Goal: Information Seeking & Learning: Learn about a topic

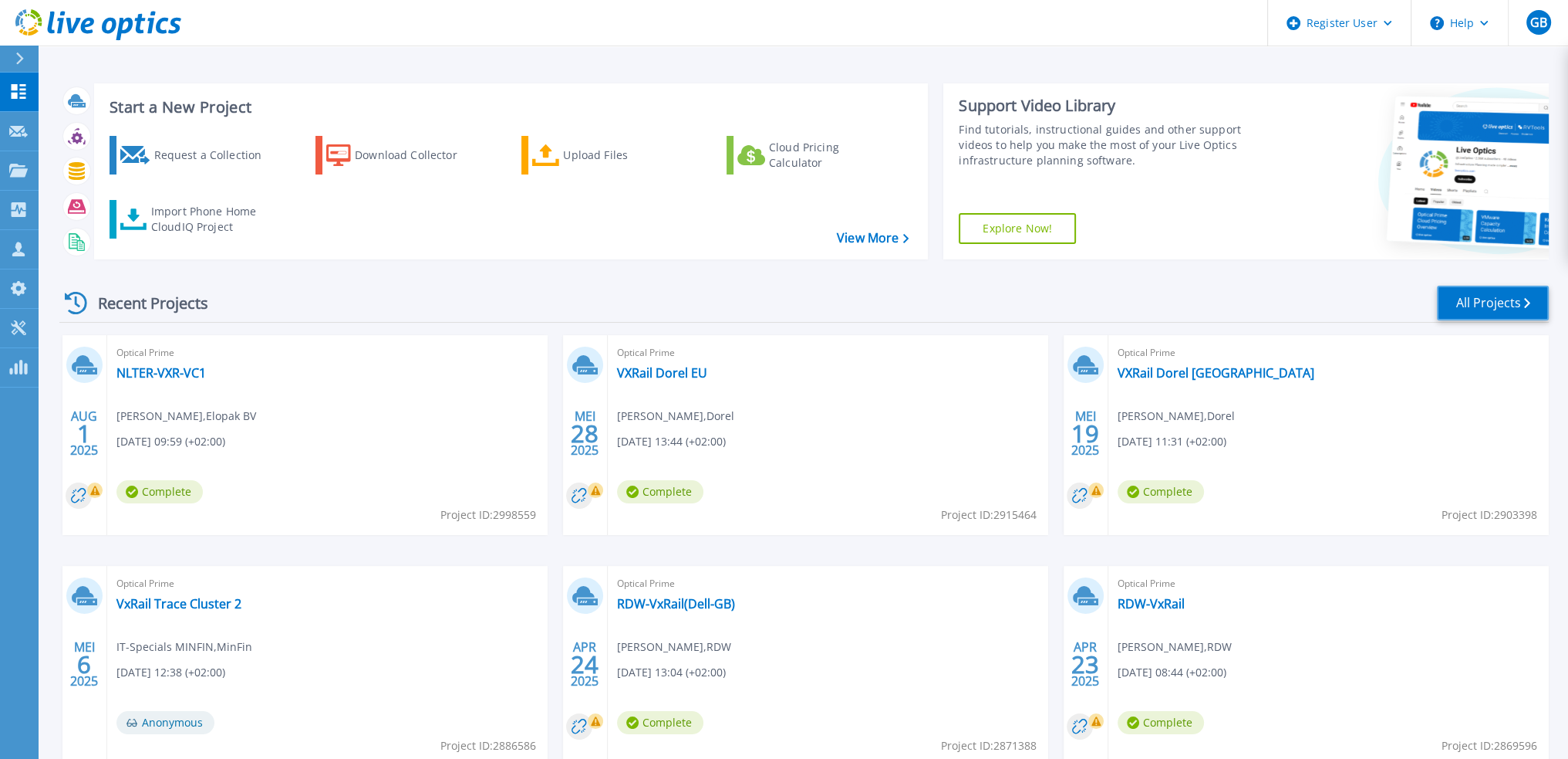
click at [1509, 302] on link "All Projects" at bounding box center [1492, 303] width 112 height 35
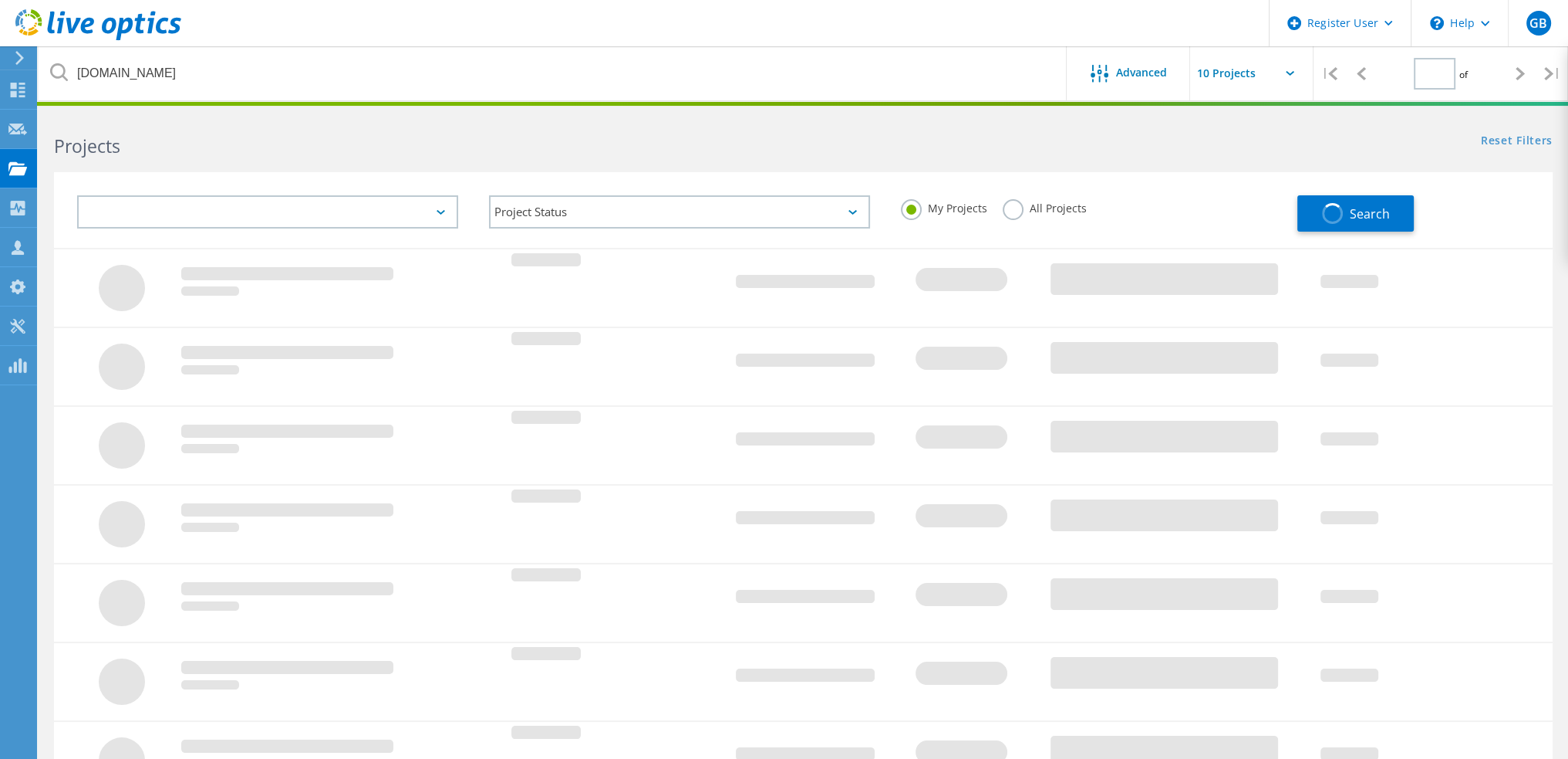
type input "1"
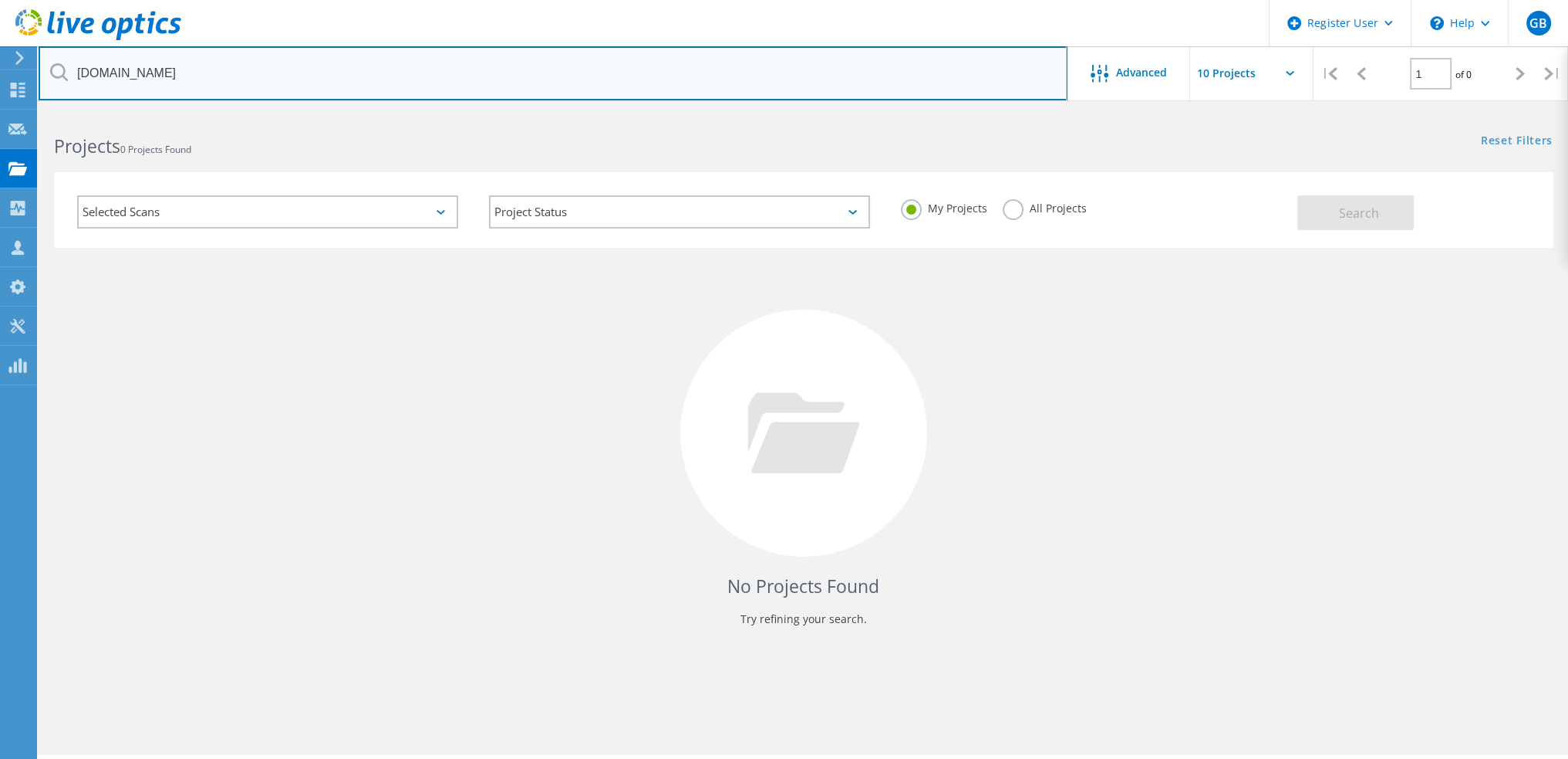
drag, startPoint x: -232, startPoint y: 26, endPoint x: -297, endPoint y: 23, distance: 65.1
click at [0, 23] on html "Register User \n Help Explore Helpful Articles Contact Support GB Dell User Gui…" at bounding box center [784, 401] width 1568 height 801
paste input "https://www.vgc.be/"
type input "vgc.be"
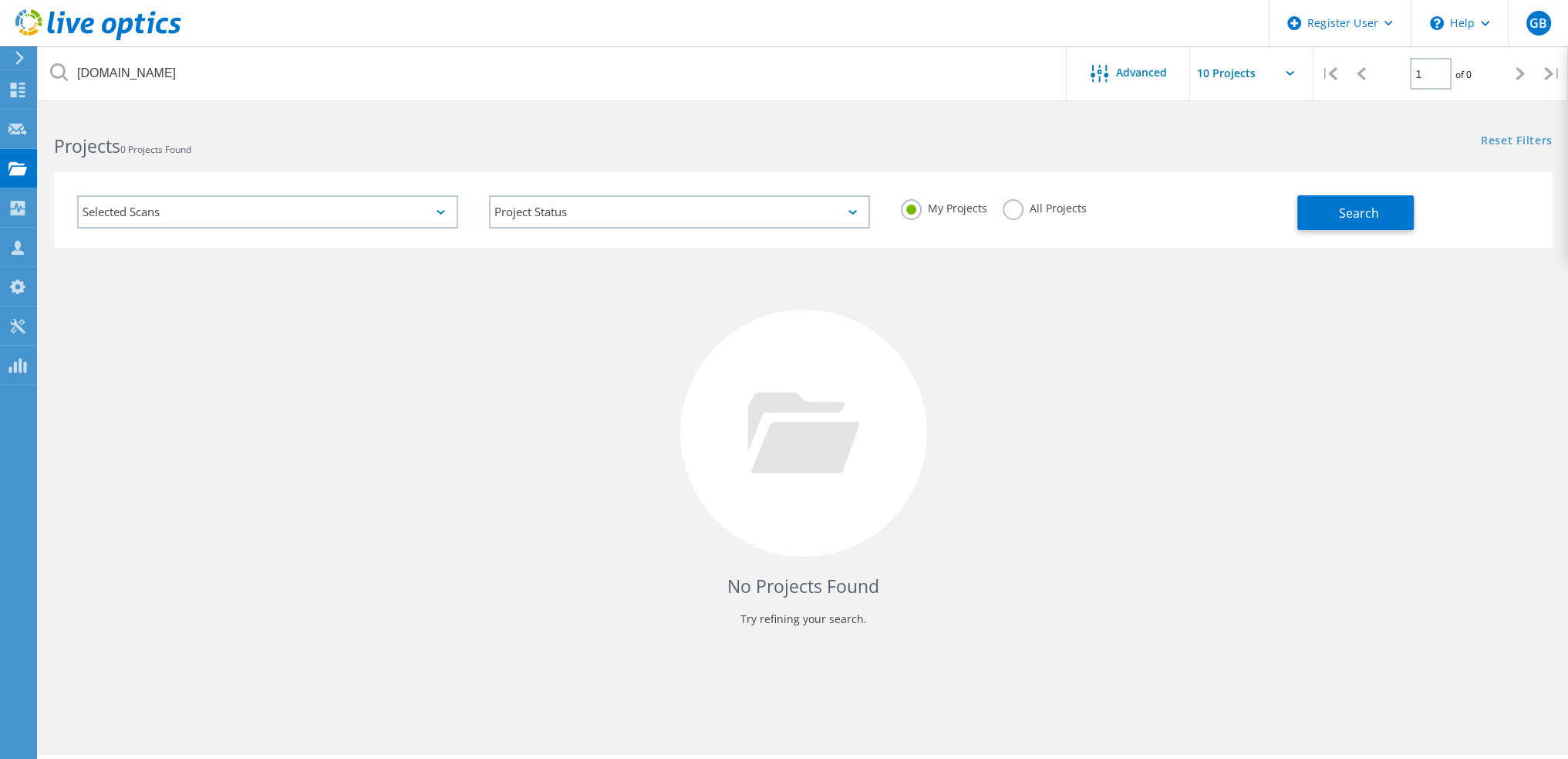
click at [1012, 203] on label "All Projects" at bounding box center [1045, 206] width 84 height 14
click at [0, 0] on input "All Projects" at bounding box center [0, 0] width 0 height 0
click at [1366, 213] on span "Search" at bounding box center [1359, 213] width 40 height 17
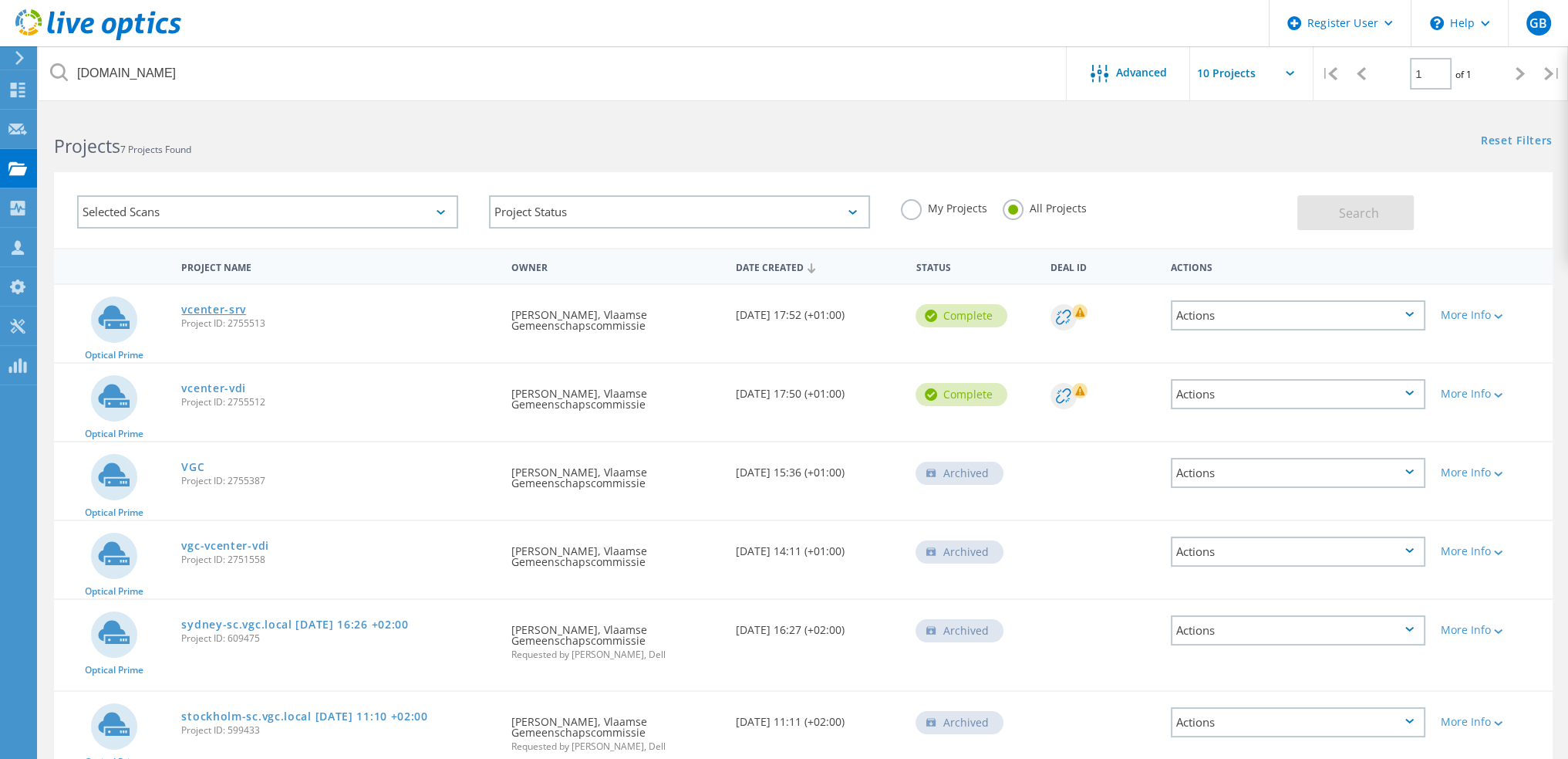
click at [225, 308] on link "vcenter-srv" at bounding box center [213, 310] width 64 height 11
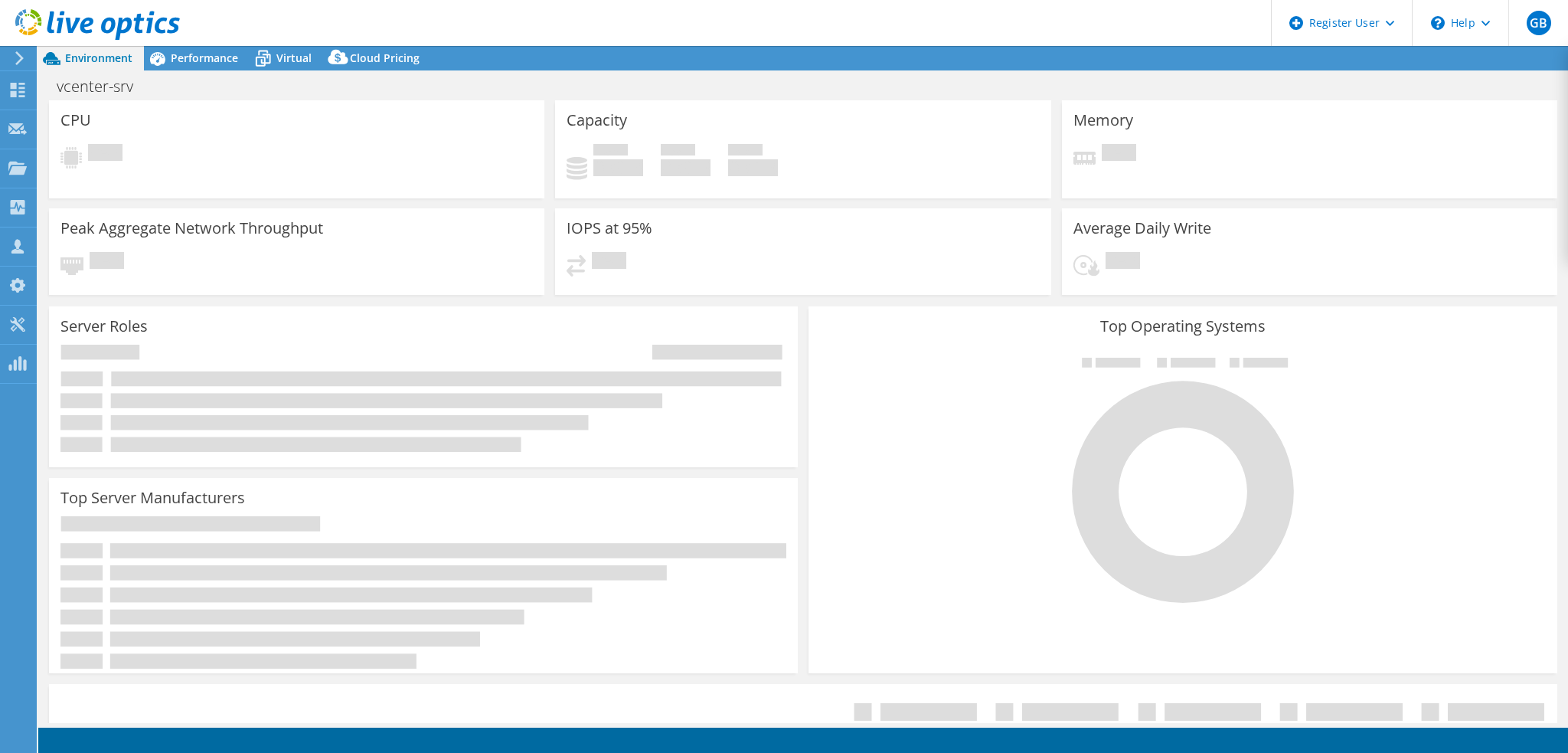
select select "USD"
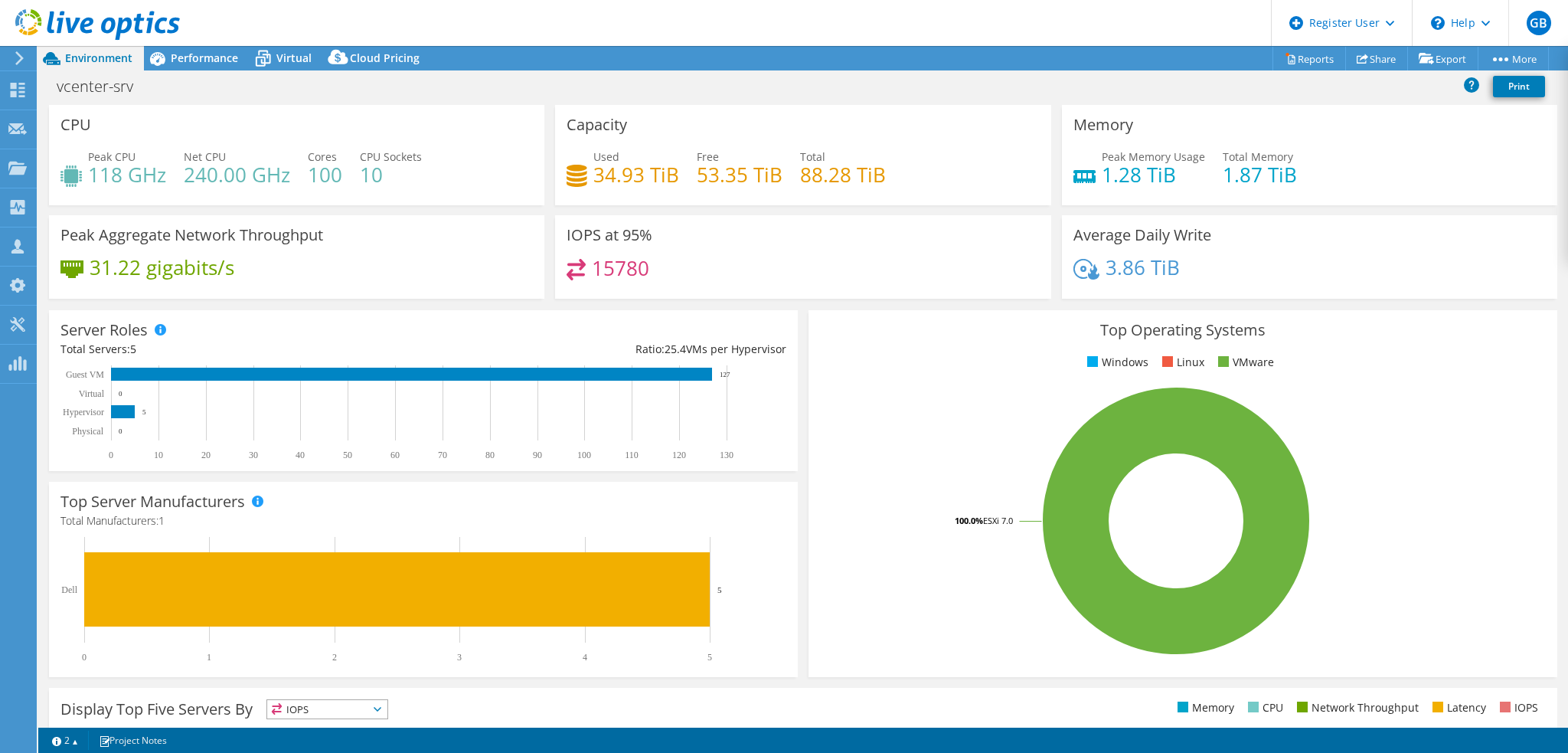
click at [208, 51] on span "Performance" at bounding box center [204, 58] width 67 height 14
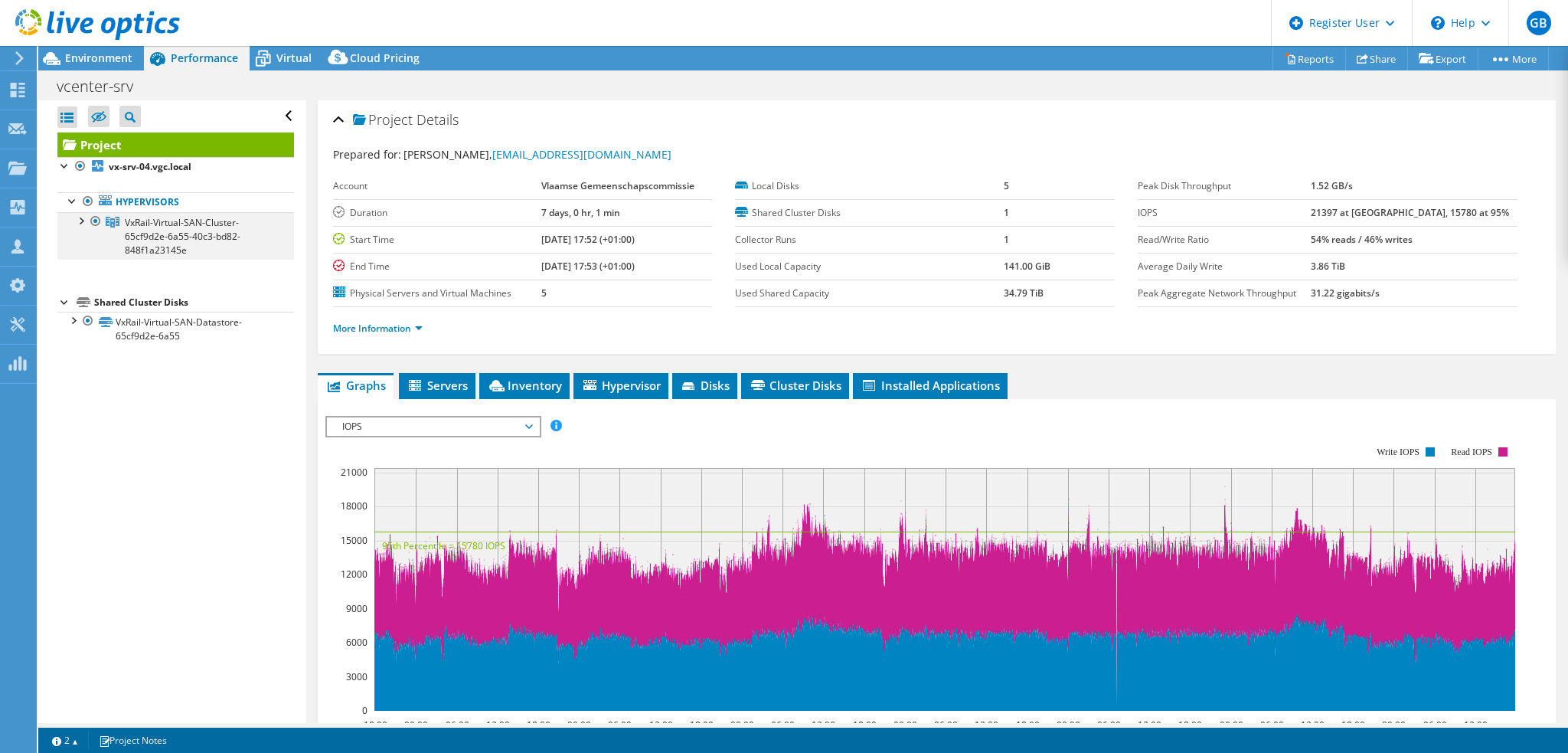
click at [77, 217] on div at bounding box center [80, 219] width 15 height 15
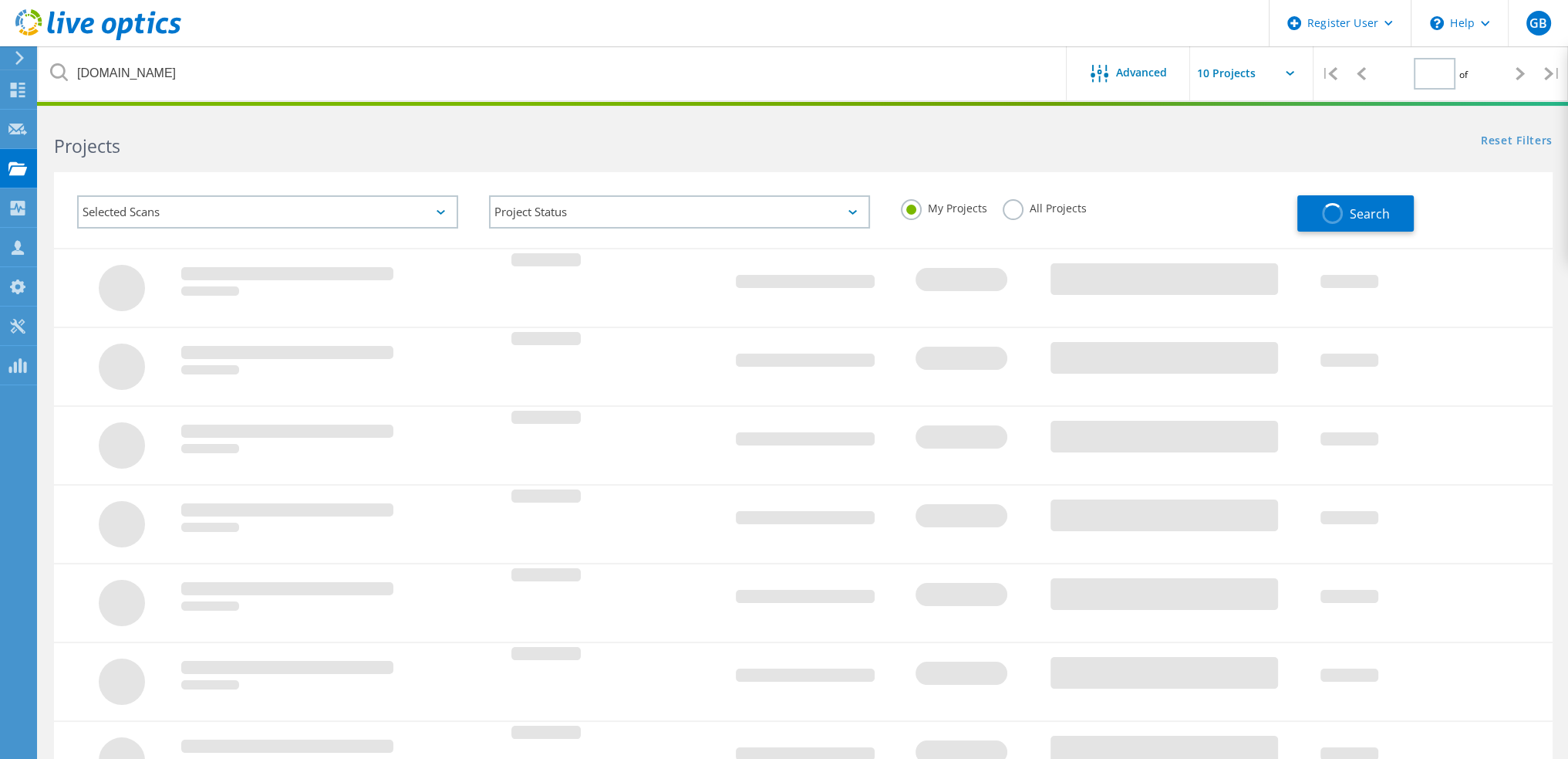
type input "1"
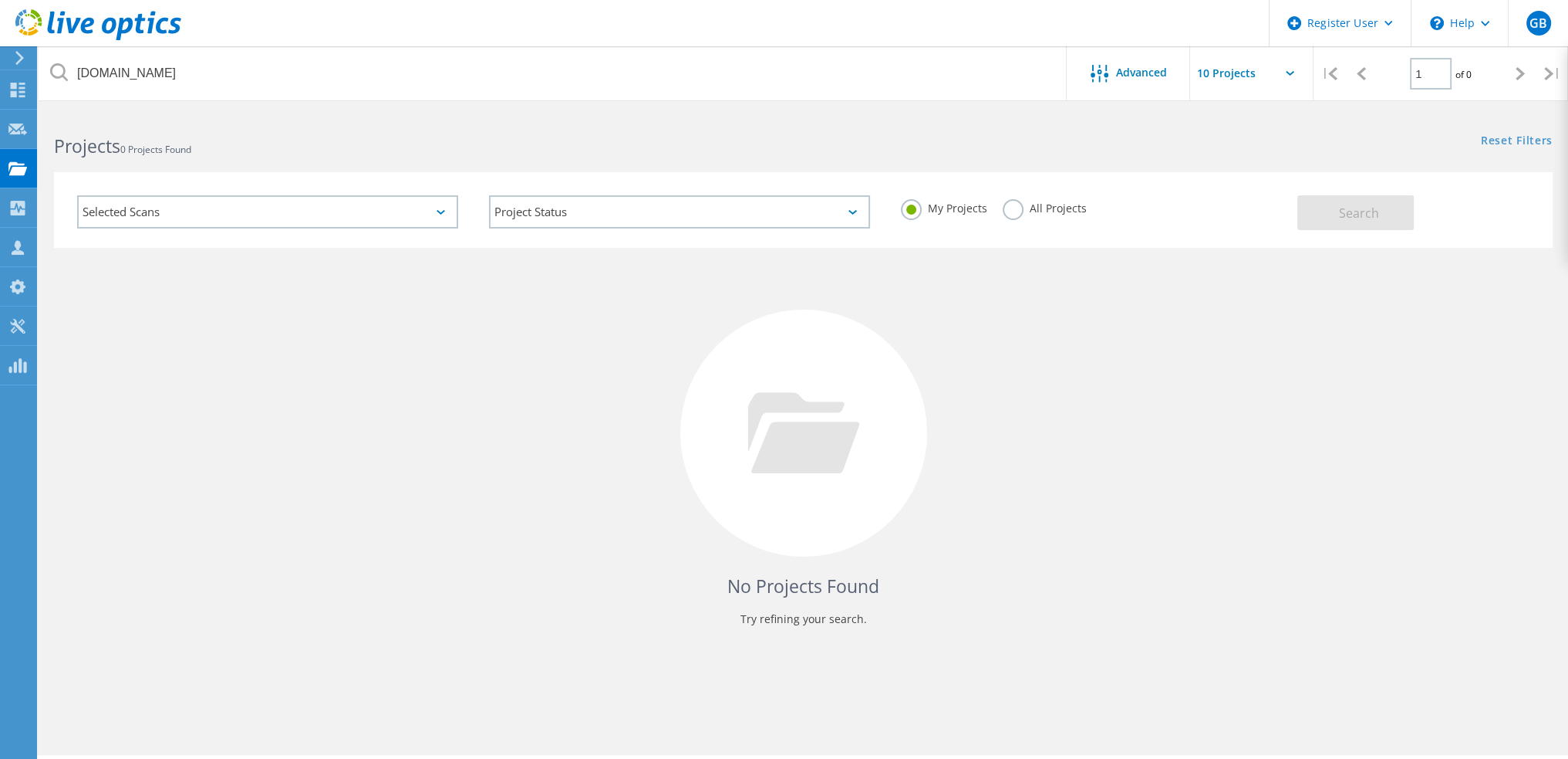
click at [1048, 210] on label "All Projects" at bounding box center [1045, 206] width 84 height 14
click at [0, 0] on input "All Projects" at bounding box center [0, 0] width 0 height 0
click at [1328, 213] on button "Search" at bounding box center [1355, 213] width 116 height 35
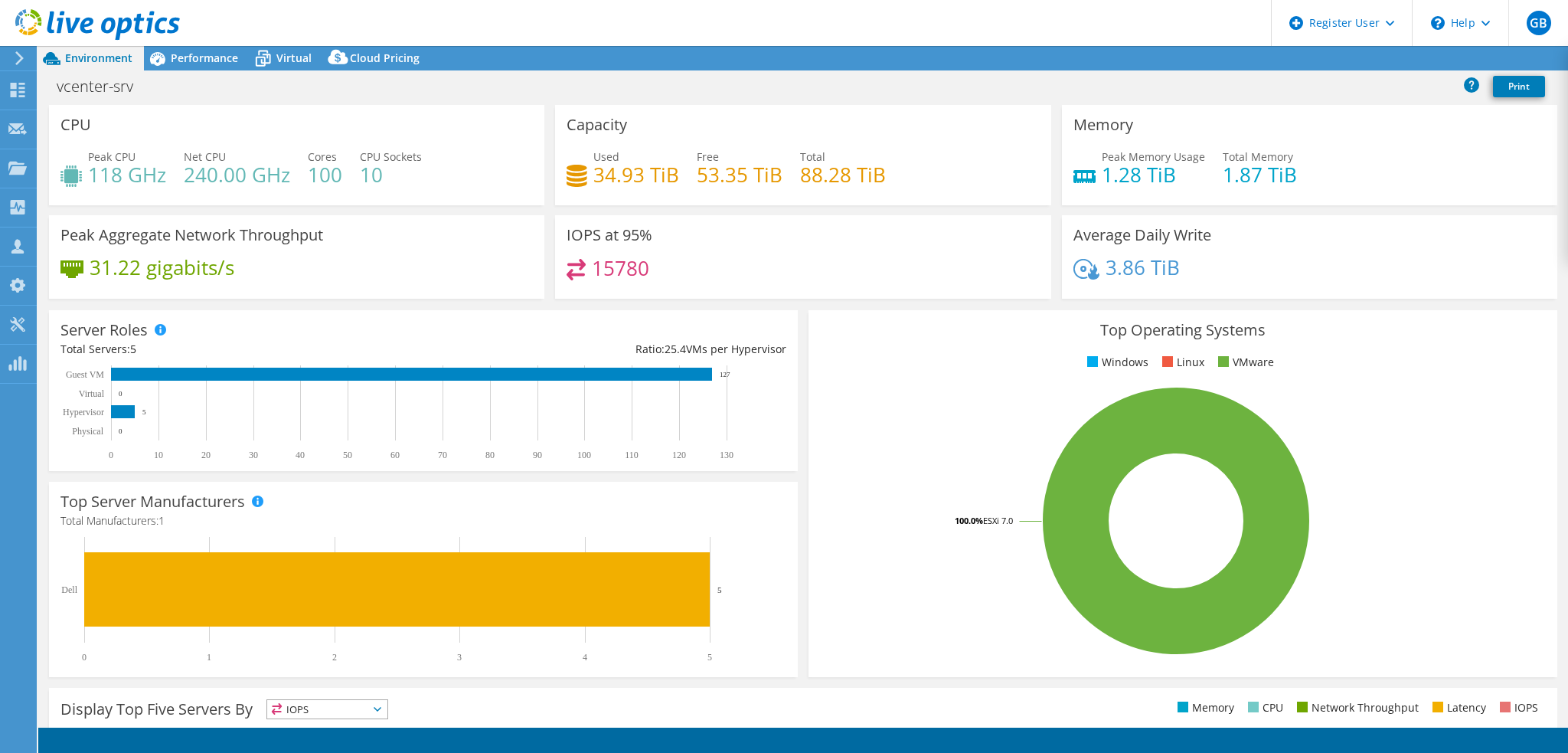
select select "USD"
click at [187, 57] on span "Performance" at bounding box center [204, 58] width 67 height 14
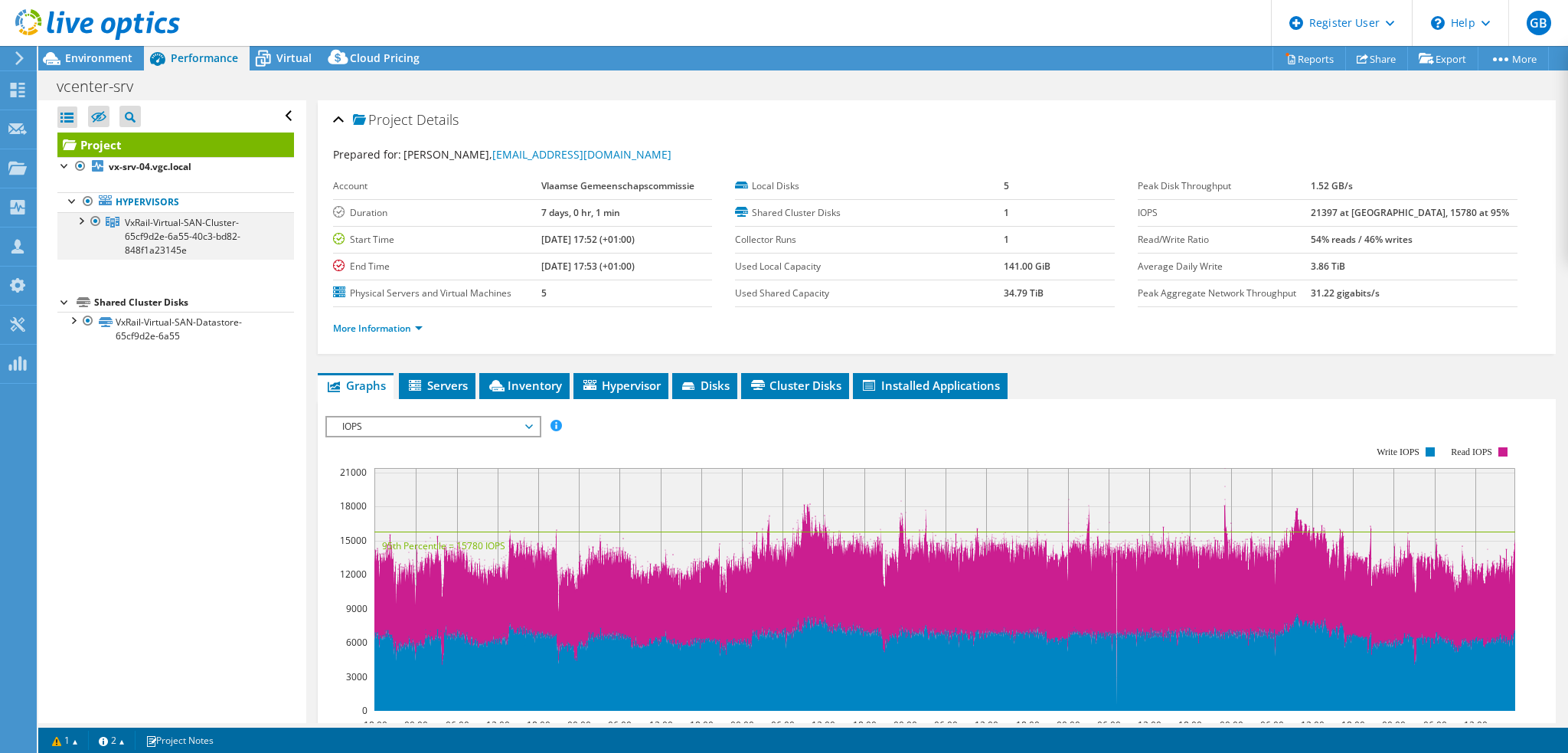
click at [80, 215] on div at bounding box center [80, 219] width 15 height 15
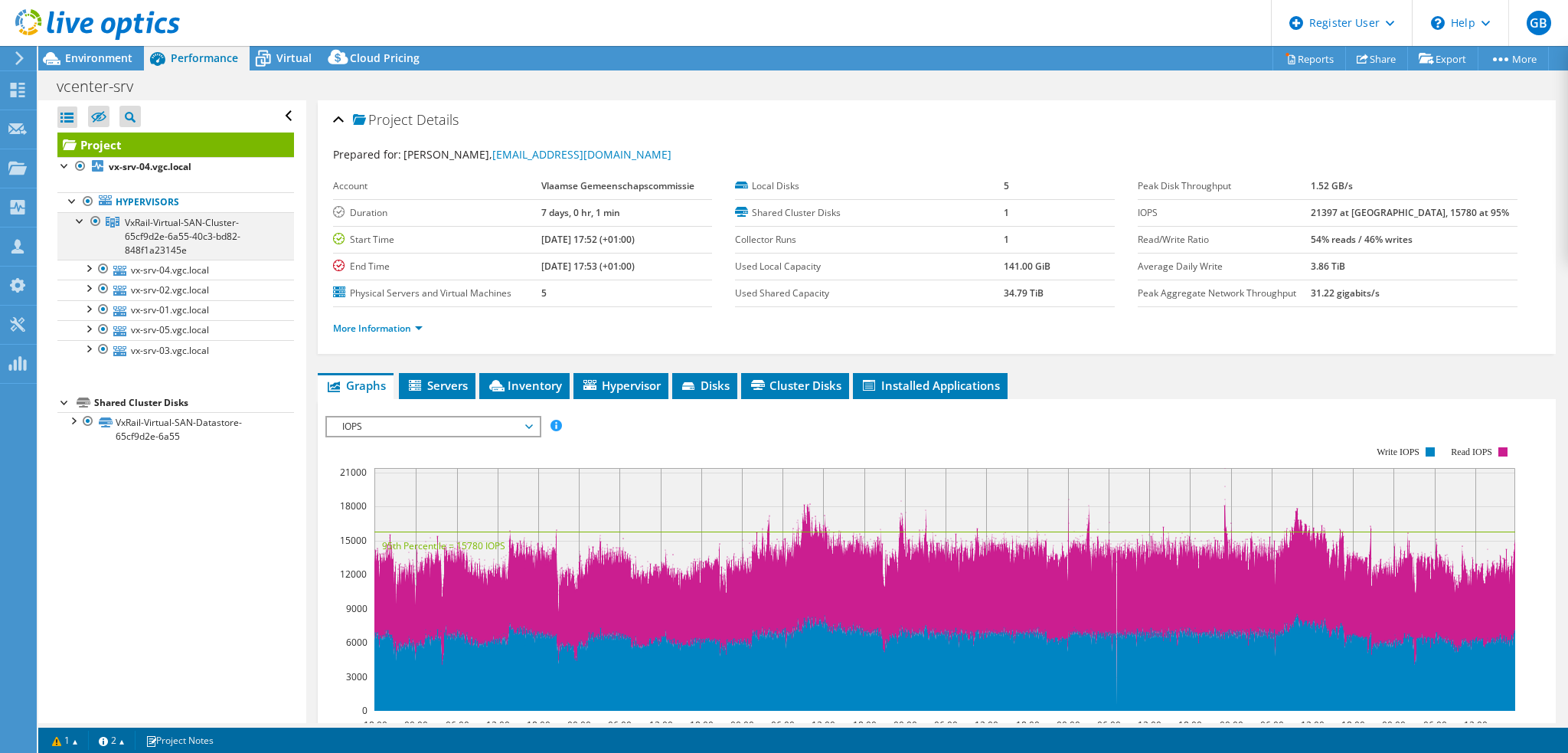
click at [80, 215] on div at bounding box center [80, 219] width 15 height 15
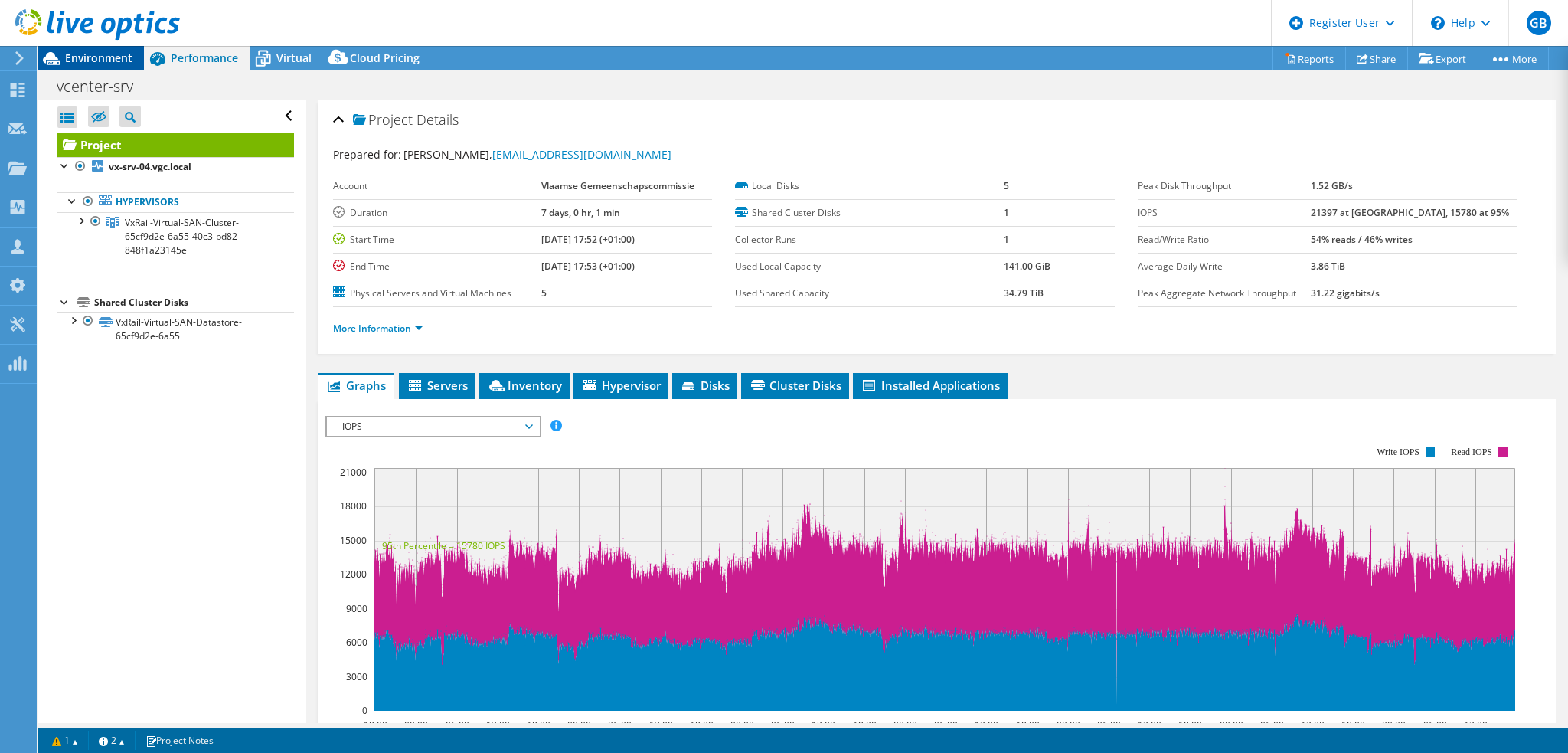
click at [109, 58] on span "Environment" at bounding box center [98, 58] width 67 height 14
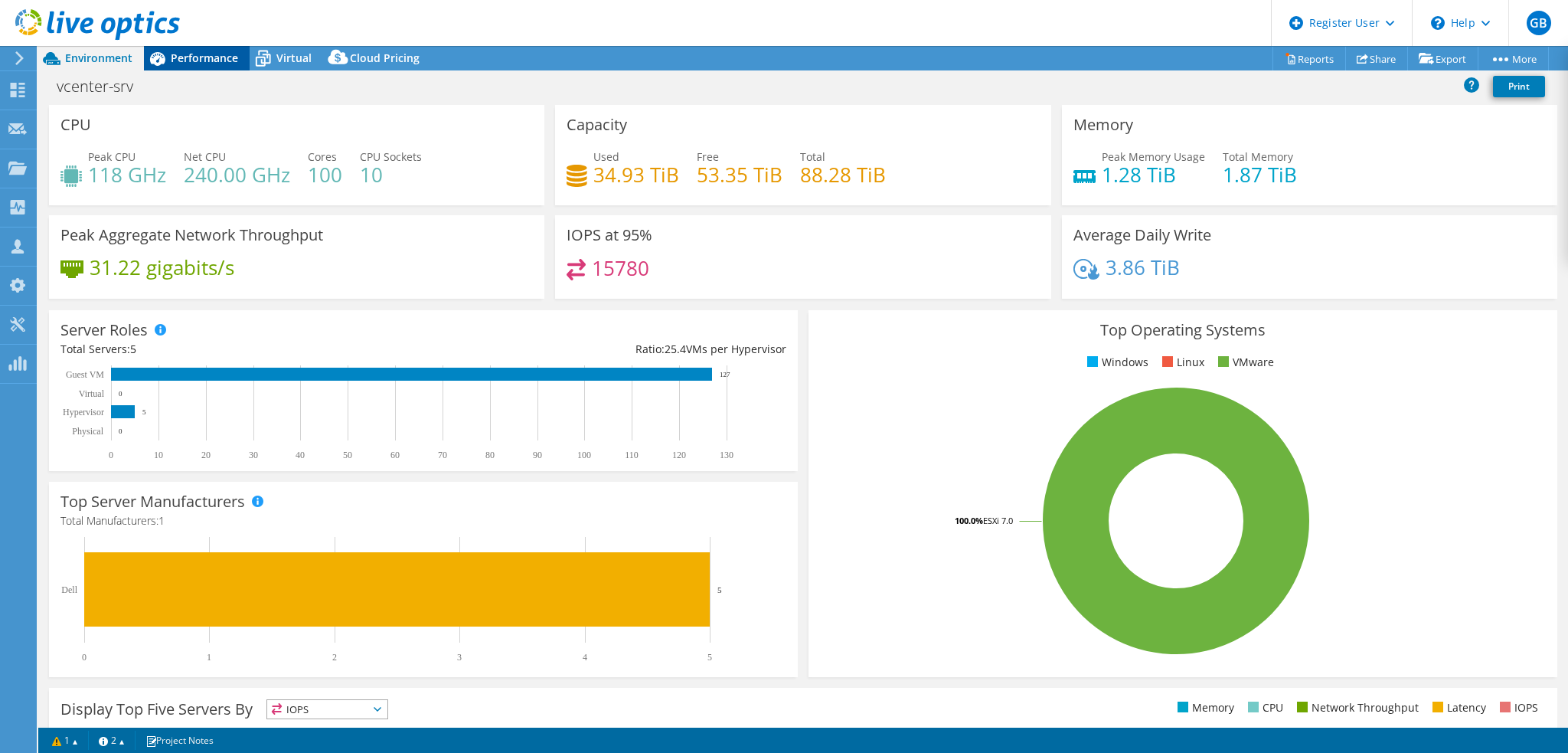
click at [193, 53] on span "Performance" at bounding box center [204, 58] width 67 height 14
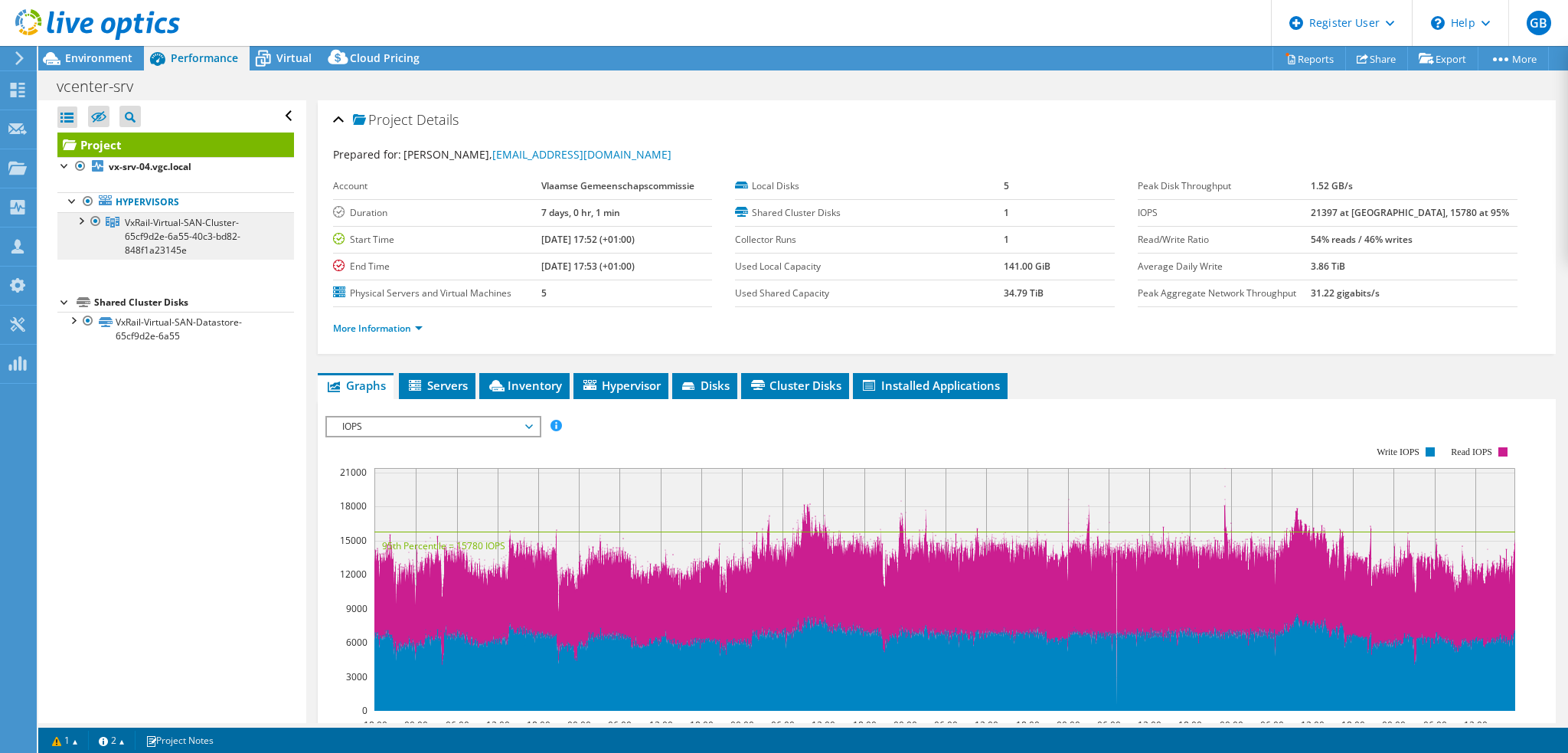
click at [190, 220] on span "VxRail-Virtual-SAN-Cluster-65cf9d2e-6a55-40c3-bd82-848f1a23145e" at bounding box center [182, 235] width 115 height 40
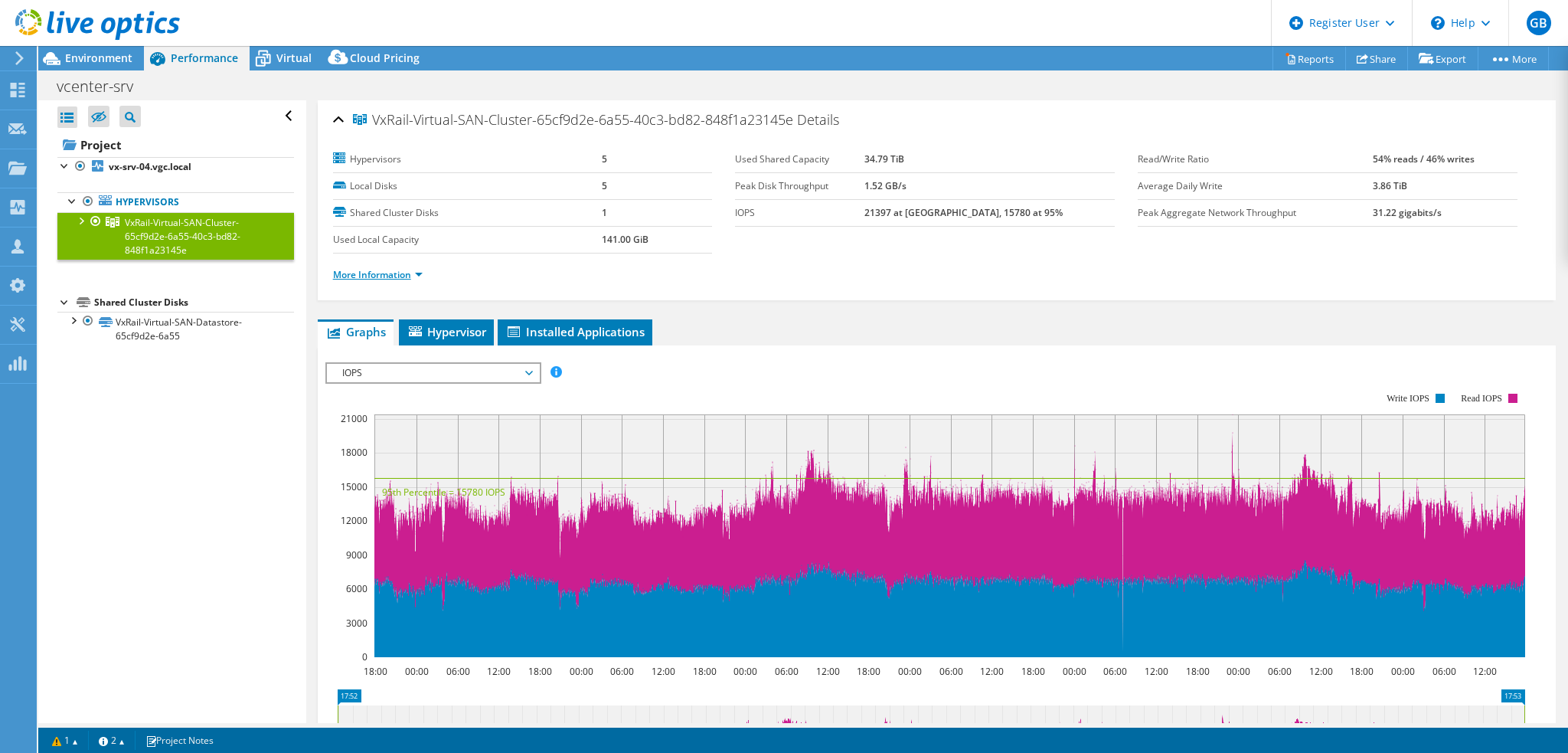
click at [382, 272] on link "More Information" at bounding box center [378, 274] width 89 height 13
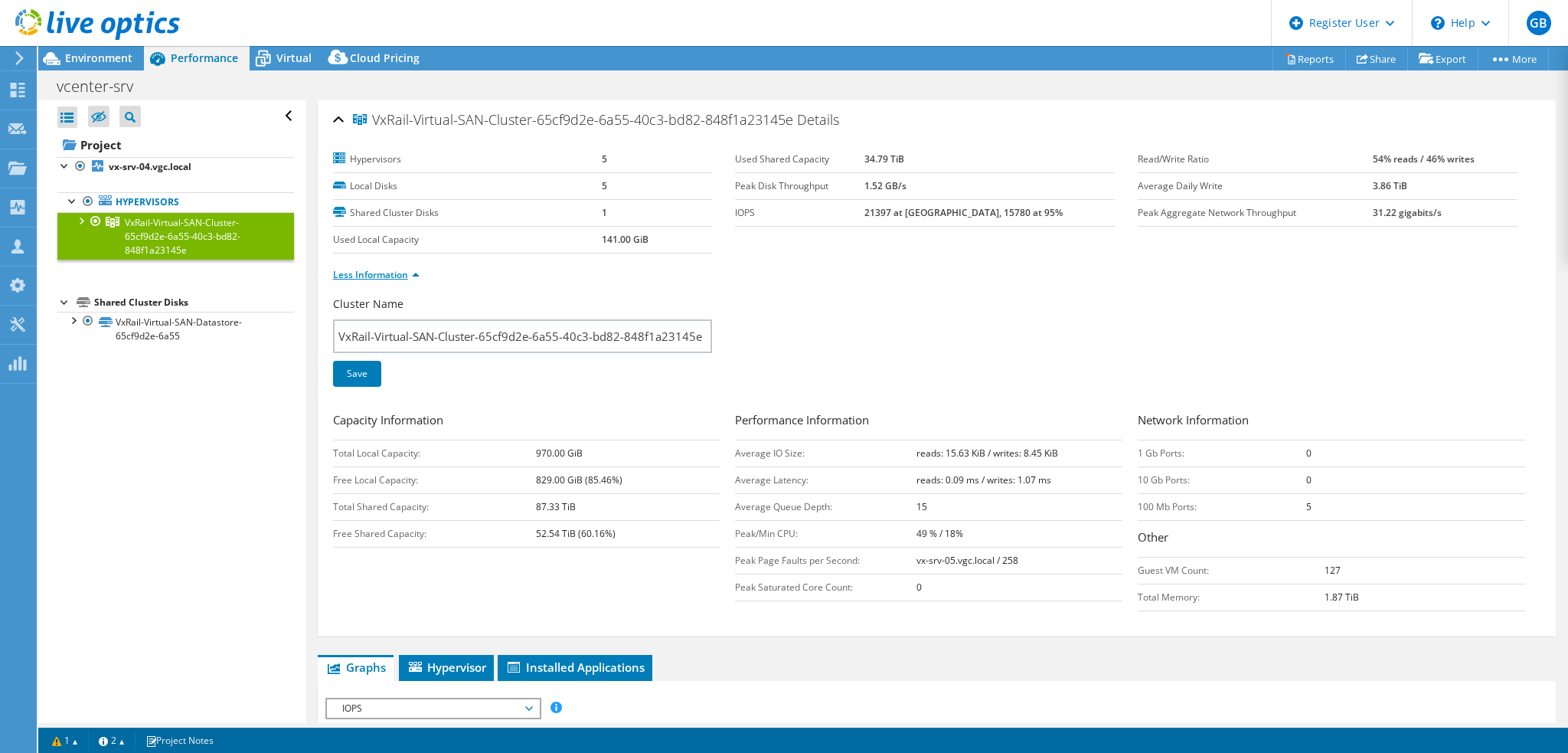
click at [382, 271] on link "Less Information" at bounding box center [377, 274] width 87 height 13
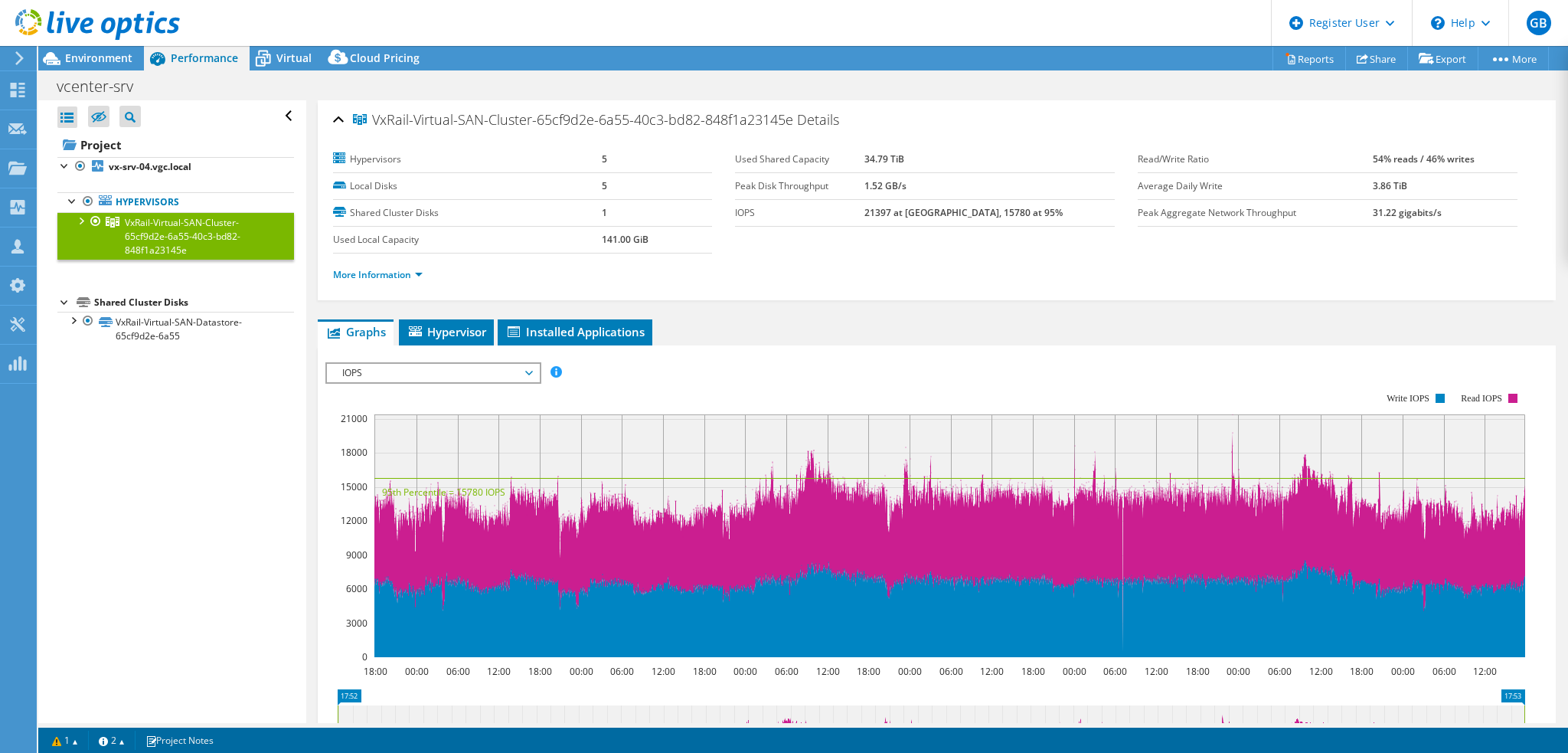
click at [409, 375] on span "IOPS" at bounding box center [433, 372] width 197 height 18
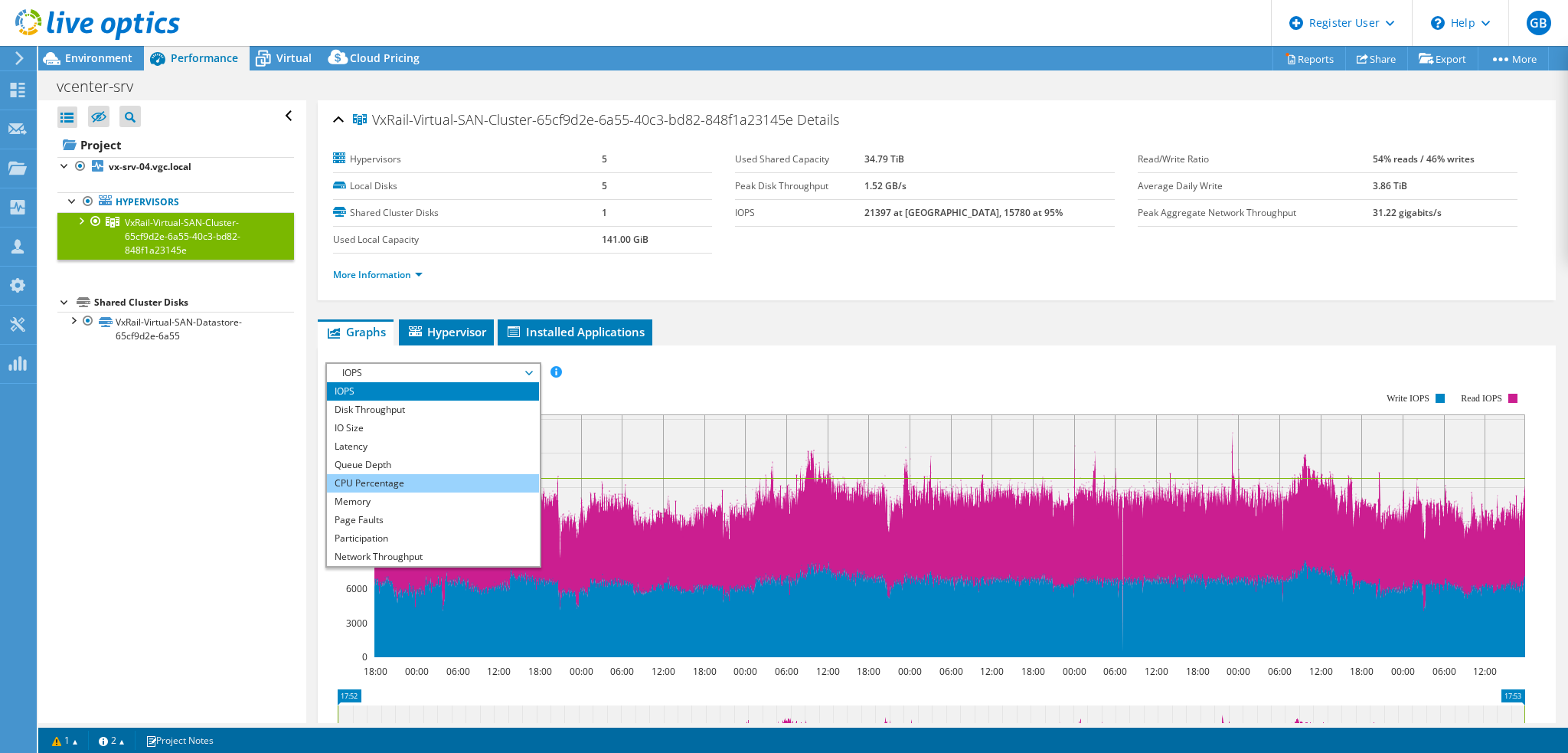
click at [389, 486] on li "CPU Percentage" at bounding box center [433, 483] width 212 height 18
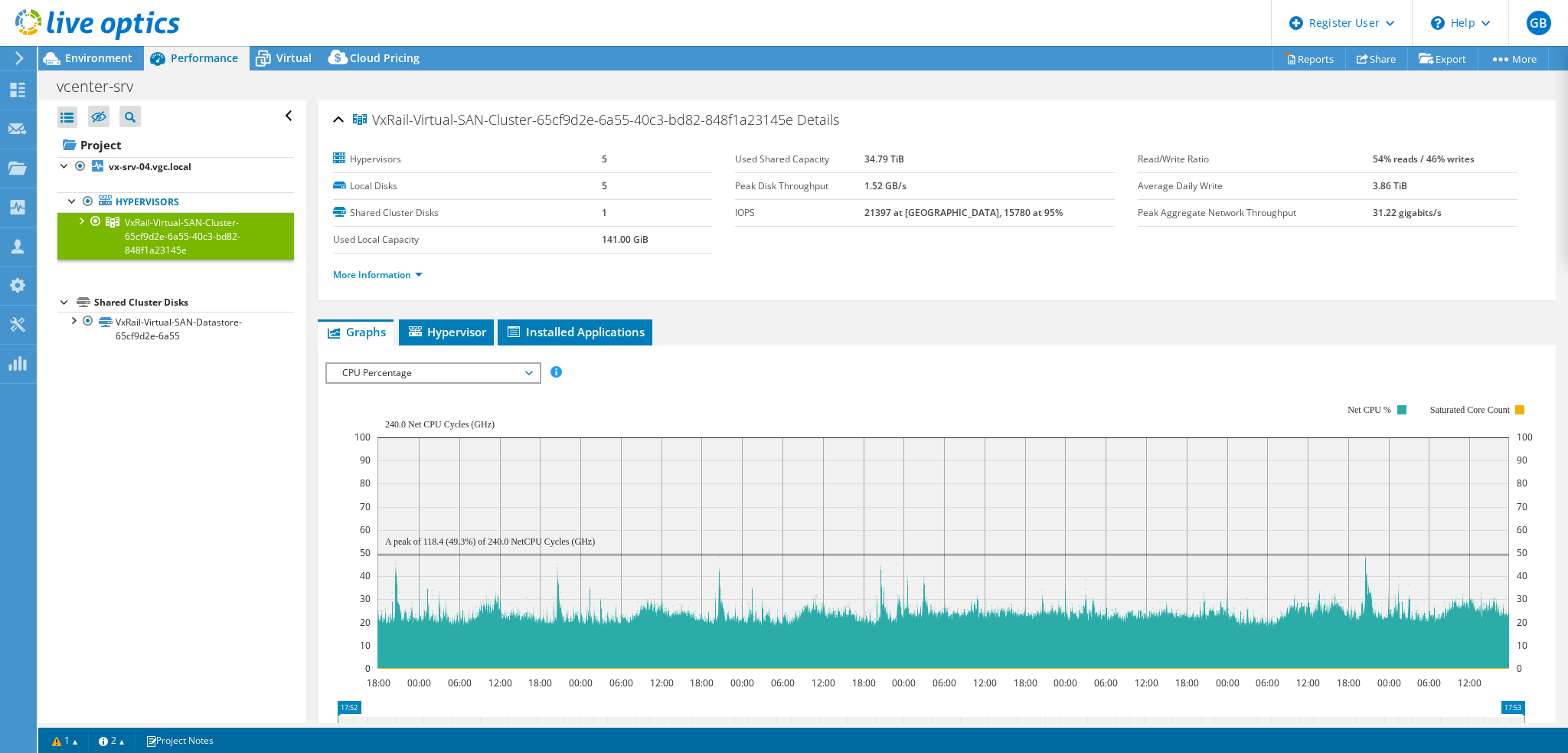
click at [80, 219] on div at bounding box center [80, 219] width 15 height 15
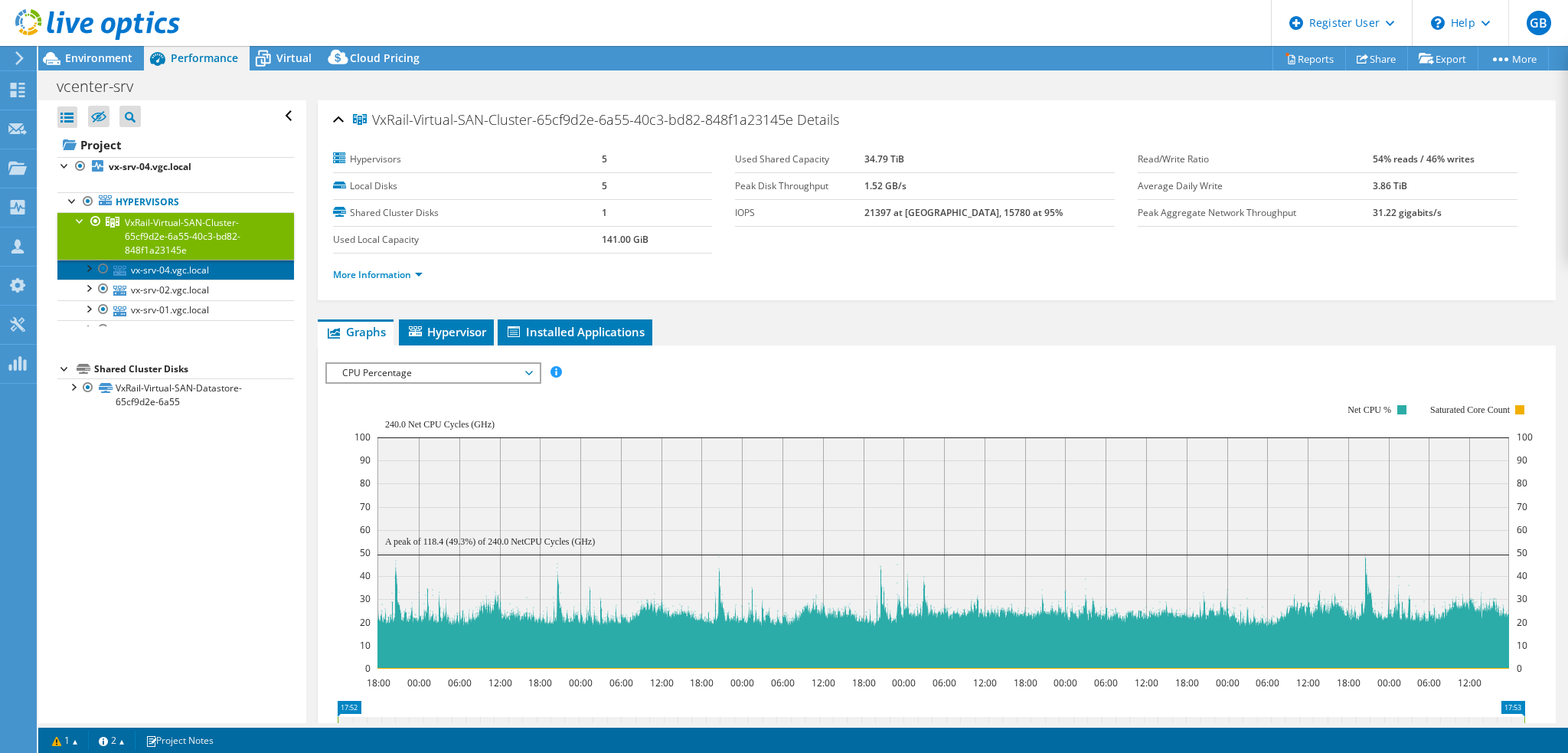
click at [199, 269] on link "vx-srv-04.vgc.local" at bounding box center [175, 269] width 236 height 20
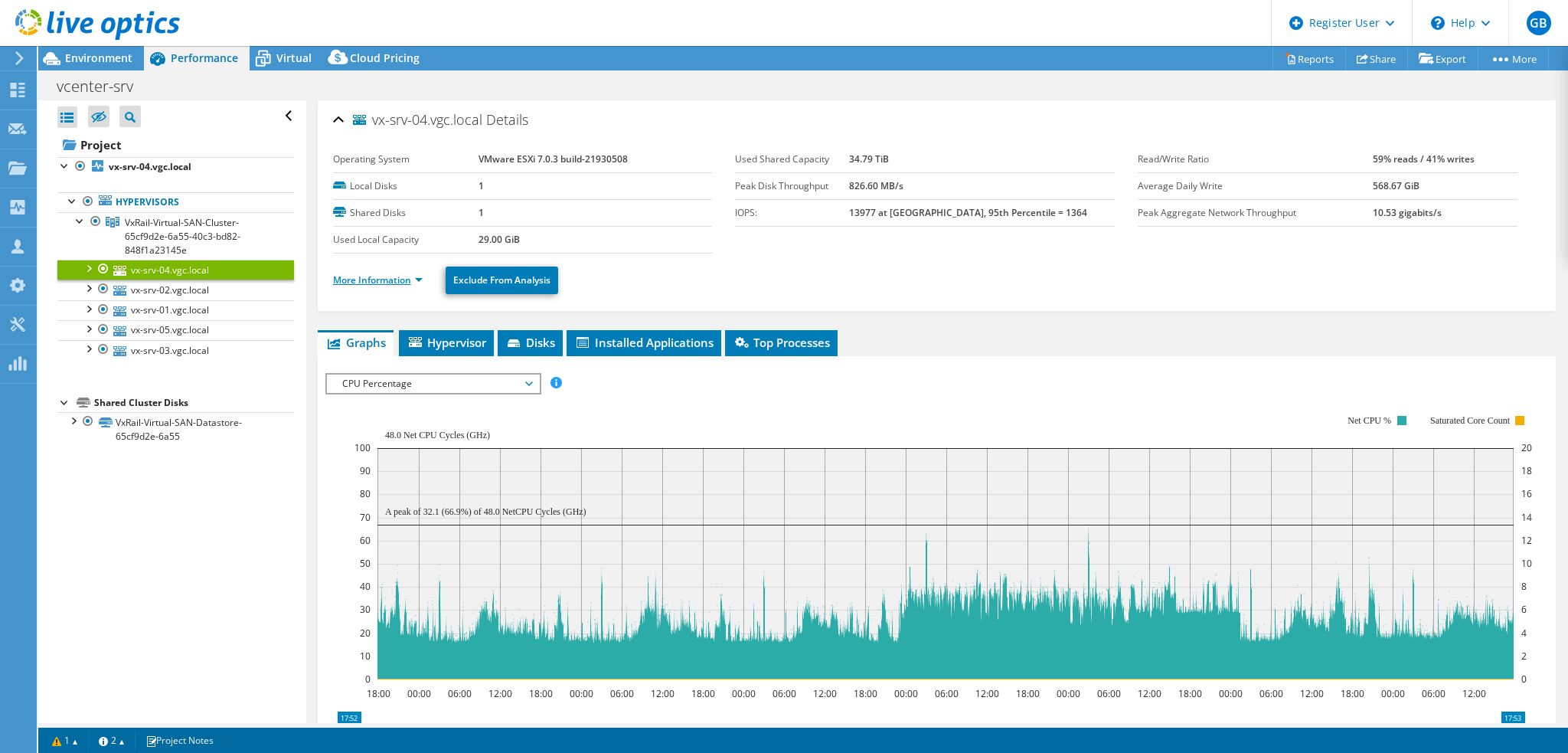
click at [398, 280] on link "More Information" at bounding box center [378, 280] width 89 height 13
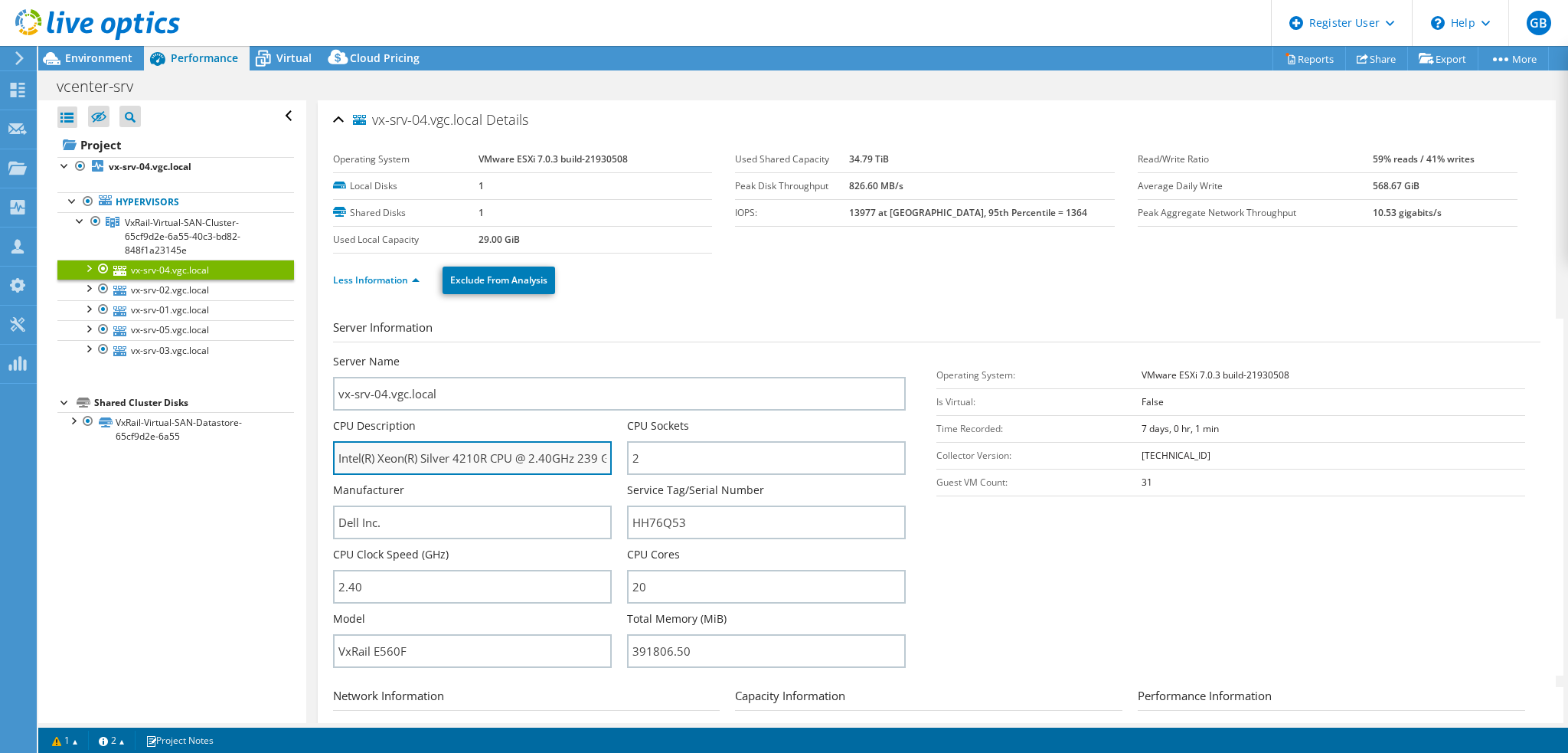
drag, startPoint x: 496, startPoint y: 457, endPoint x: 400, endPoint y: 454, distance: 96.0
click at [400, 454] on input "Intel(R) Xeon(R) Silver 4210R CPU @ 2.40GHz 239 GHz" at bounding box center [472, 457] width 279 height 34
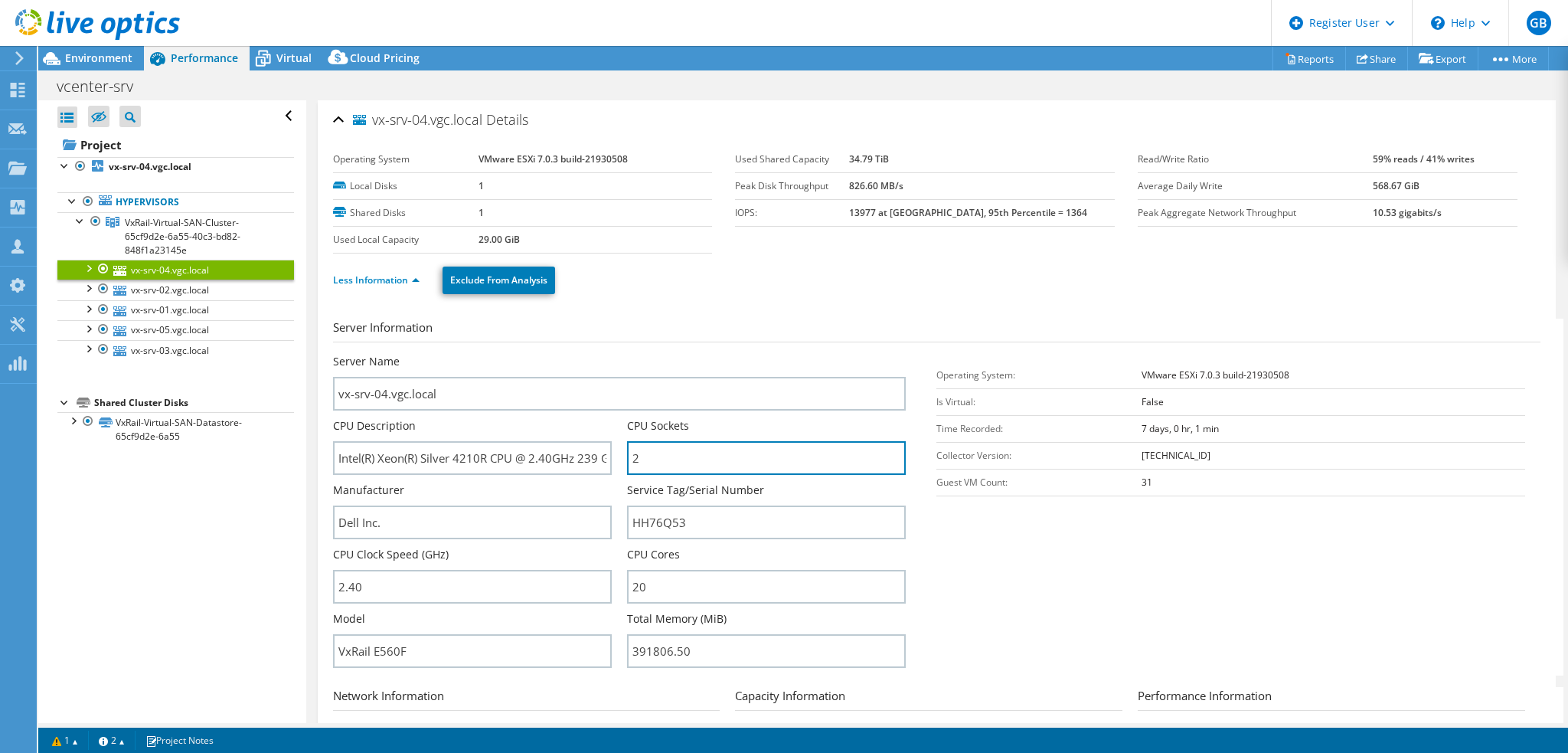
drag, startPoint x: 657, startPoint y: 455, endPoint x: 525, endPoint y: 431, distance: 134.2
click at [528, 354] on div "Server Name vx-srv-04.vgc.local CPU Description Intel(R) Xeon(R) Silver 4210R C…" at bounding box center [627, 354] width 588 height 0
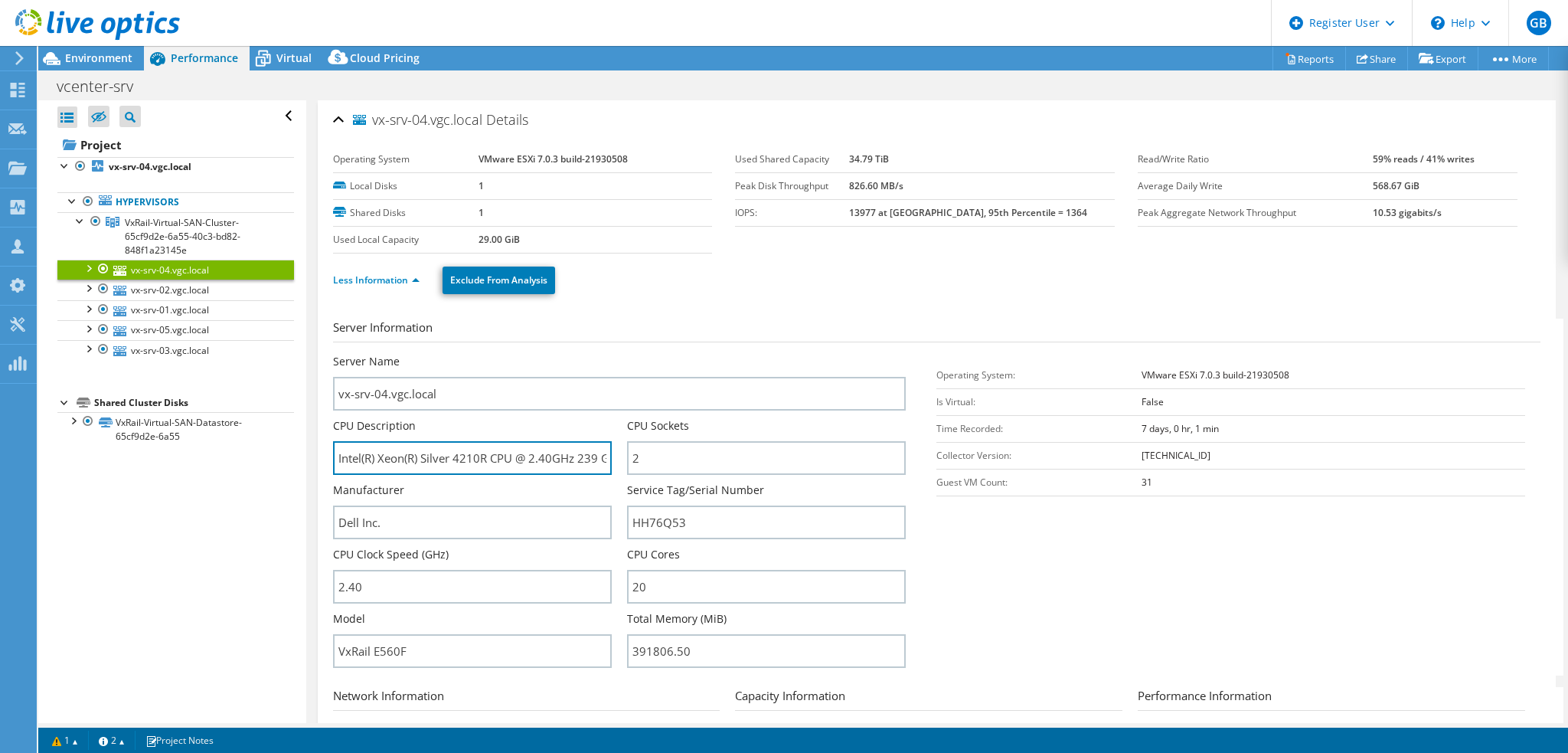
scroll to position [0, 18]
drag, startPoint x: 400, startPoint y: 456, endPoint x: 636, endPoint y: 480, distance: 237.2
click at [636, 354] on div "Server Name vx-srv-04.vgc.local CPU Description Intel(R) Xeon(R) Silver 4210R C…" at bounding box center [627, 354] width 588 height 0
click at [562, 446] on input "Intel(R) Xeon(R) Silver 4210R CPU @ 2.40GHz 239 GHz" at bounding box center [472, 457] width 279 height 34
click at [117, 57] on span "Environment" at bounding box center [98, 58] width 67 height 14
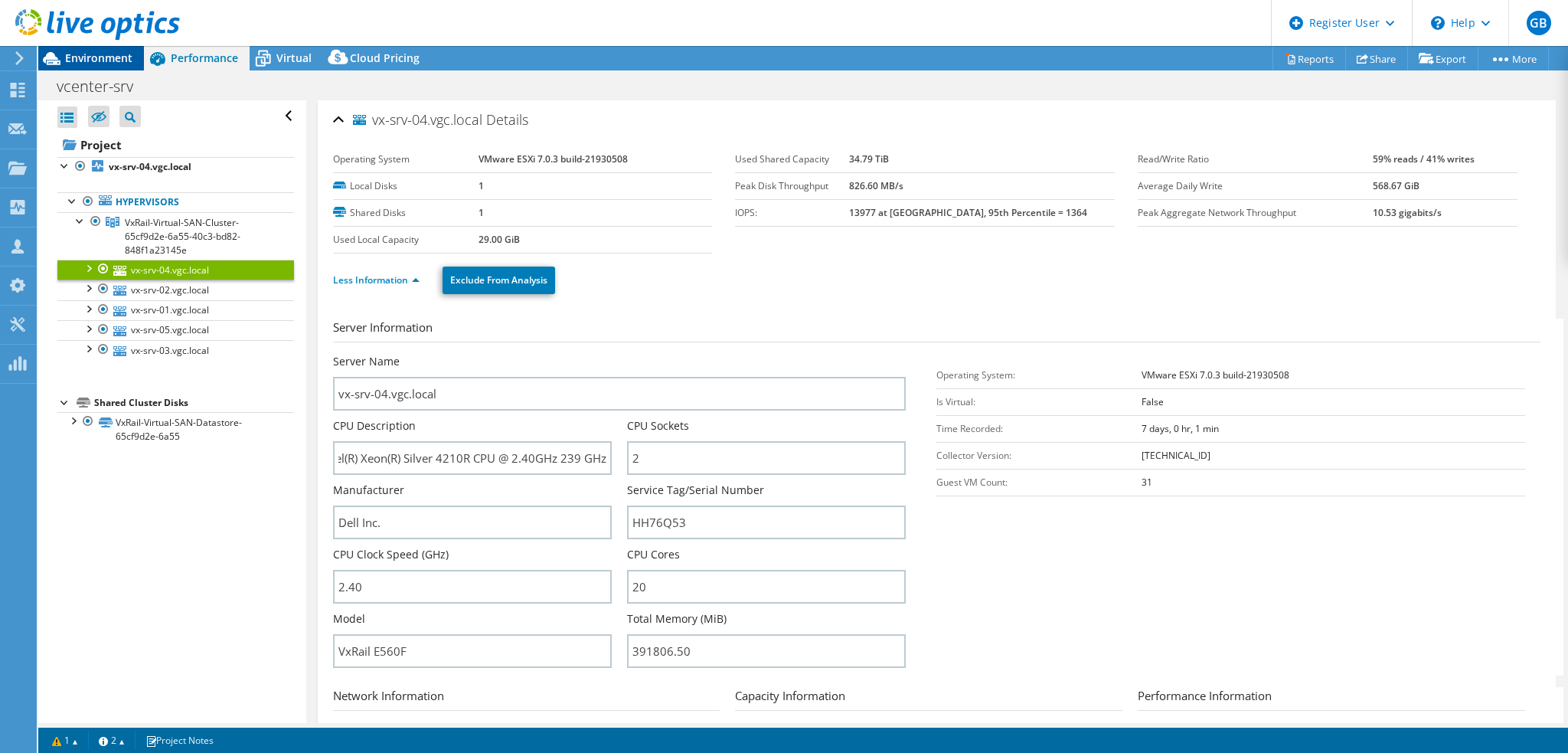
scroll to position [0, 0]
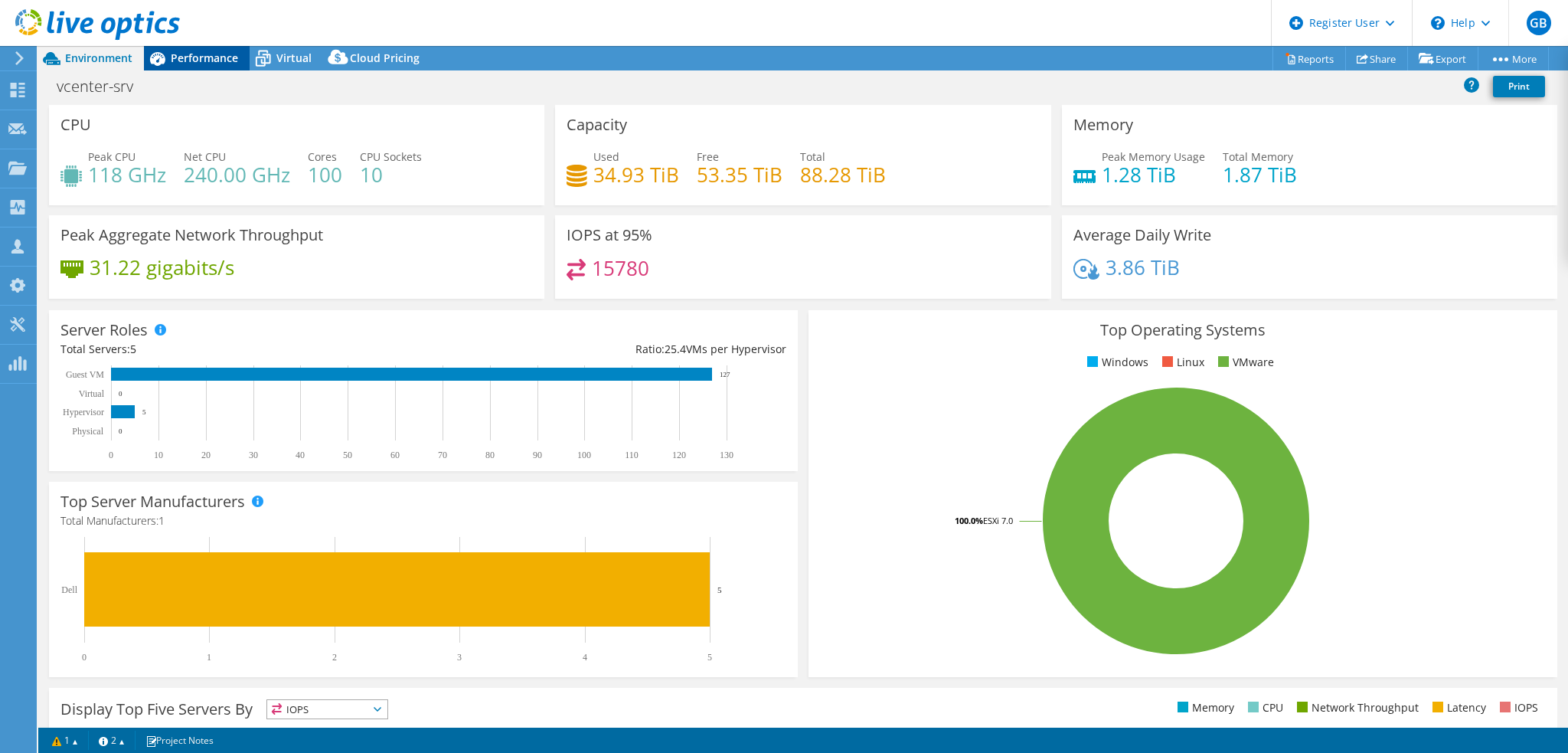
click at [199, 65] on div "Performance" at bounding box center [197, 58] width 106 height 24
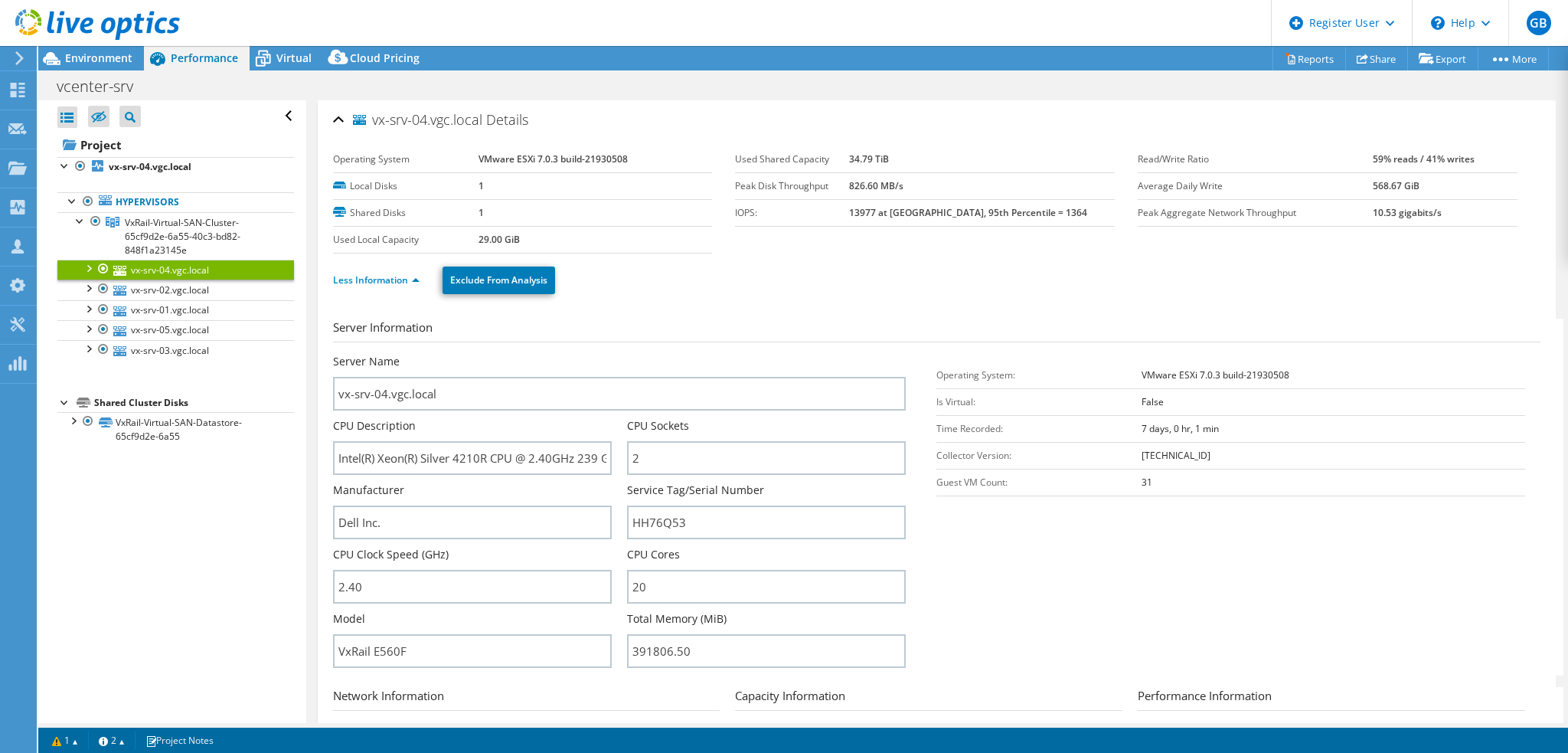
click at [107, 49] on div at bounding box center [90, 25] width 180 height 51
click at [107, 56] on span "Environment" at bounding box center [98, 58] width 67 height 14
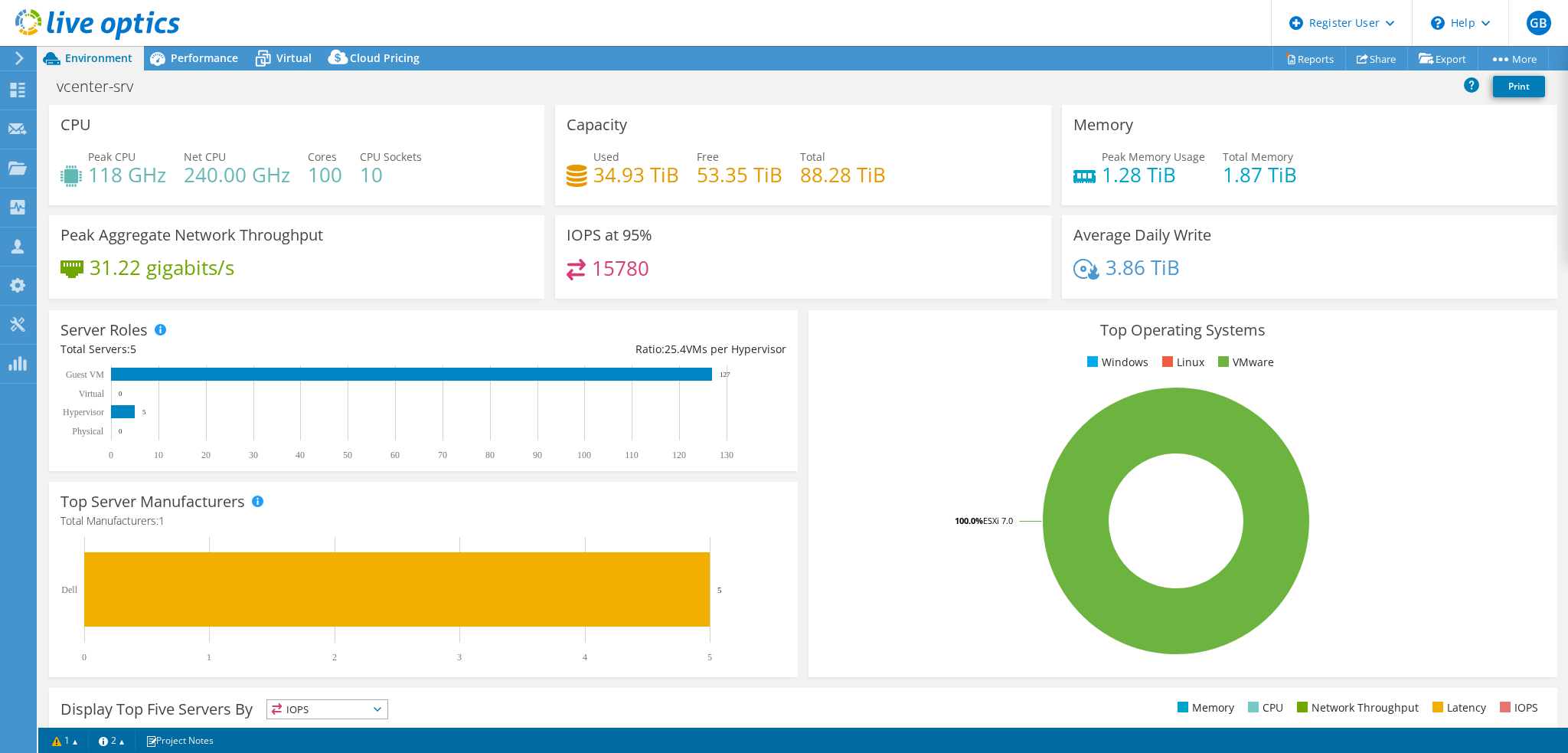
drag, startPoint x: 196, startPoint y: 52, endPoint x: 207, endPoint y: 72, distance: 22.8
click at [196, 52] on span "Performance" at bounding box center [204, 58] width 67 height 14
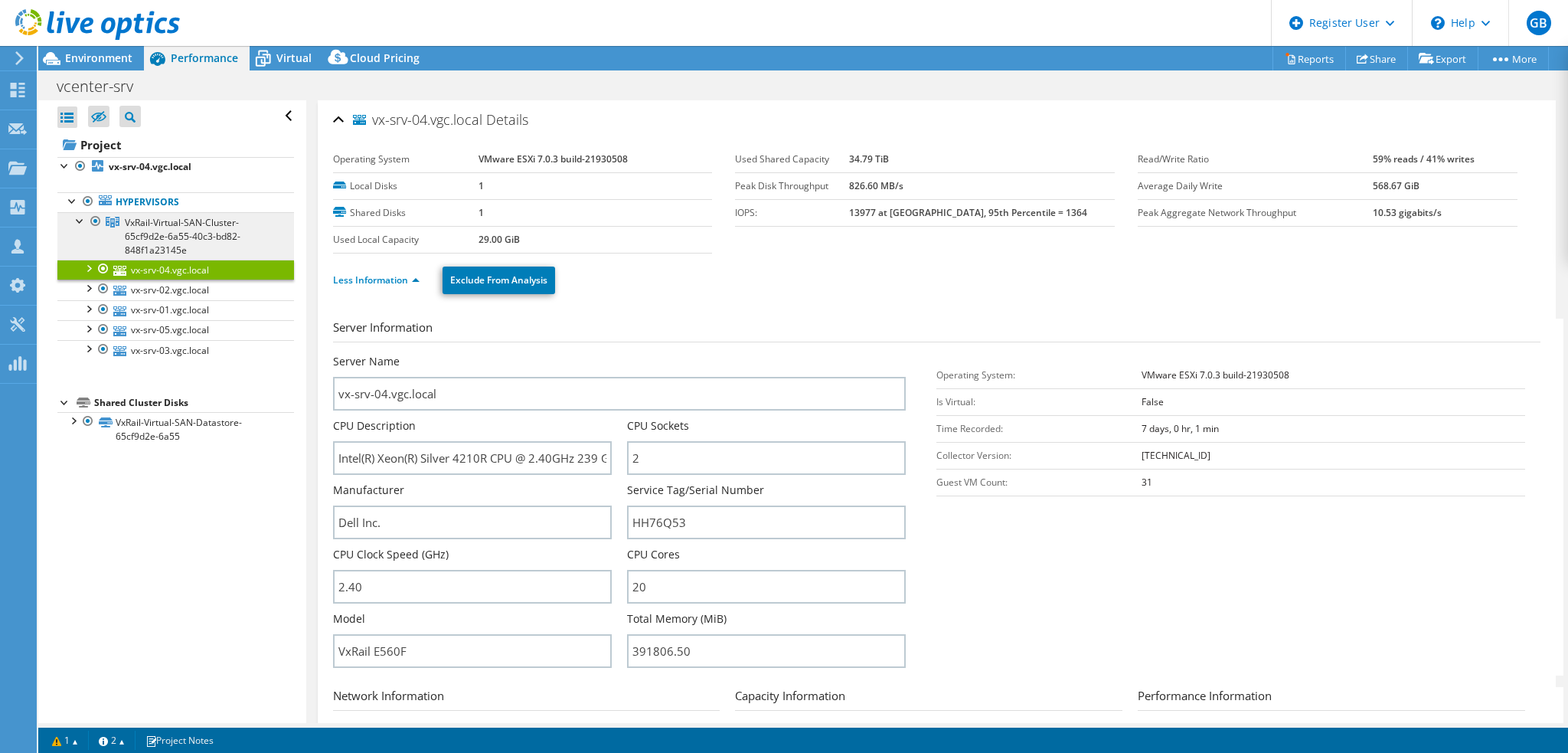
click at [168, 232] on span "VxRail-Virtual-SAN-Cluster-65cf9d2e-6a55-40c3-bd82-848f1a23145e" at bounding box center [182, 235] width 115 height 40
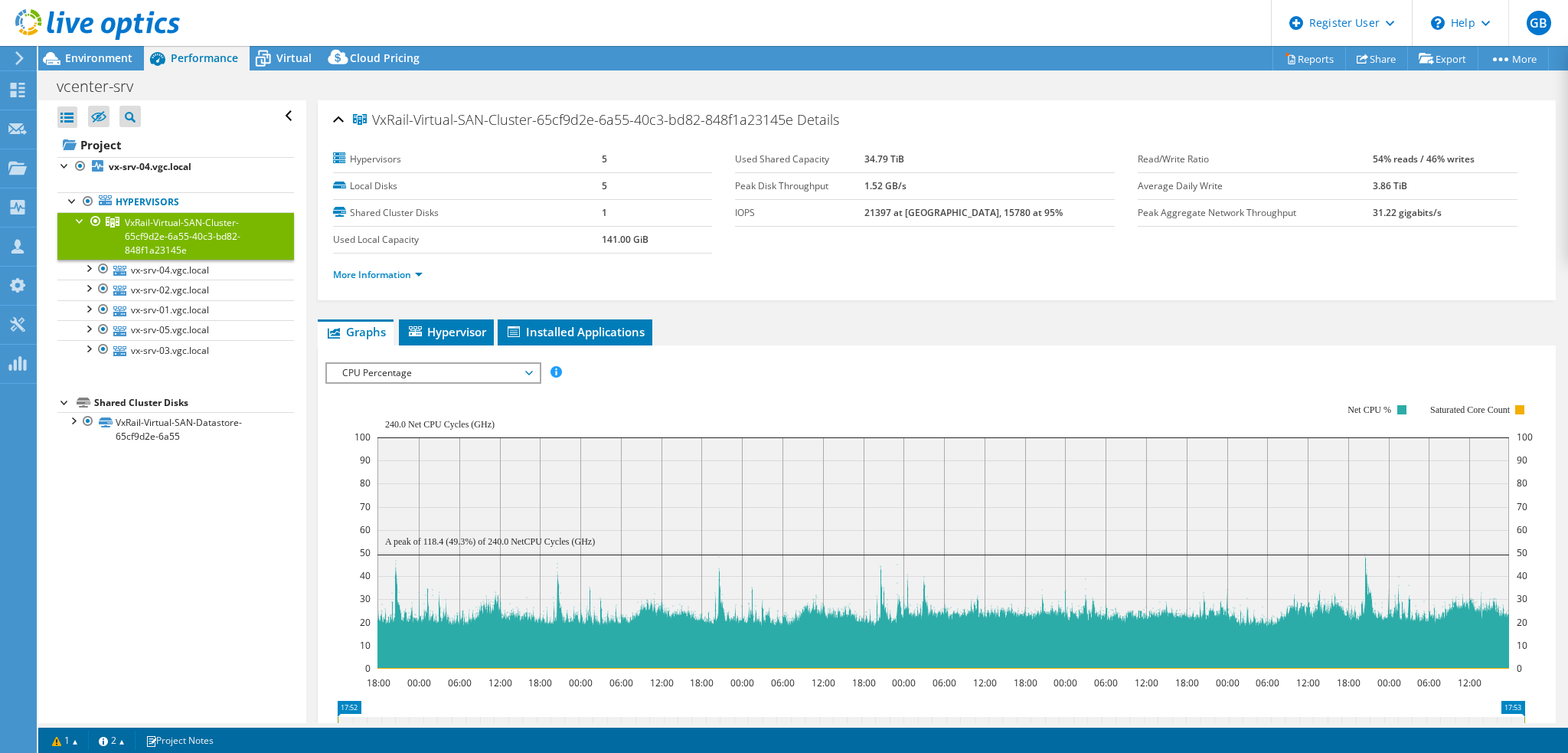
click at [463, 451] on rect at bounding box center [943, 552] width 1131 height 232
click at [441, 311] on div "VxRail-Virtual-SAN-Cluster-65cf9d2e-6a55-40c3-bd82-848f1a23145e Details Hypervi…" at bounding box center [937, 552] width 1261 height 902
click at [461, 345] on div "IOPS Disk Throughput IO Size Latency Queue Depth CPU Percentage Memory Page Fau…" at bounding box center [937, 621] width 1223 height 552
click at [462, 324] on span "Hypervisor" at bounding box center [446, 331] width 80 height 15
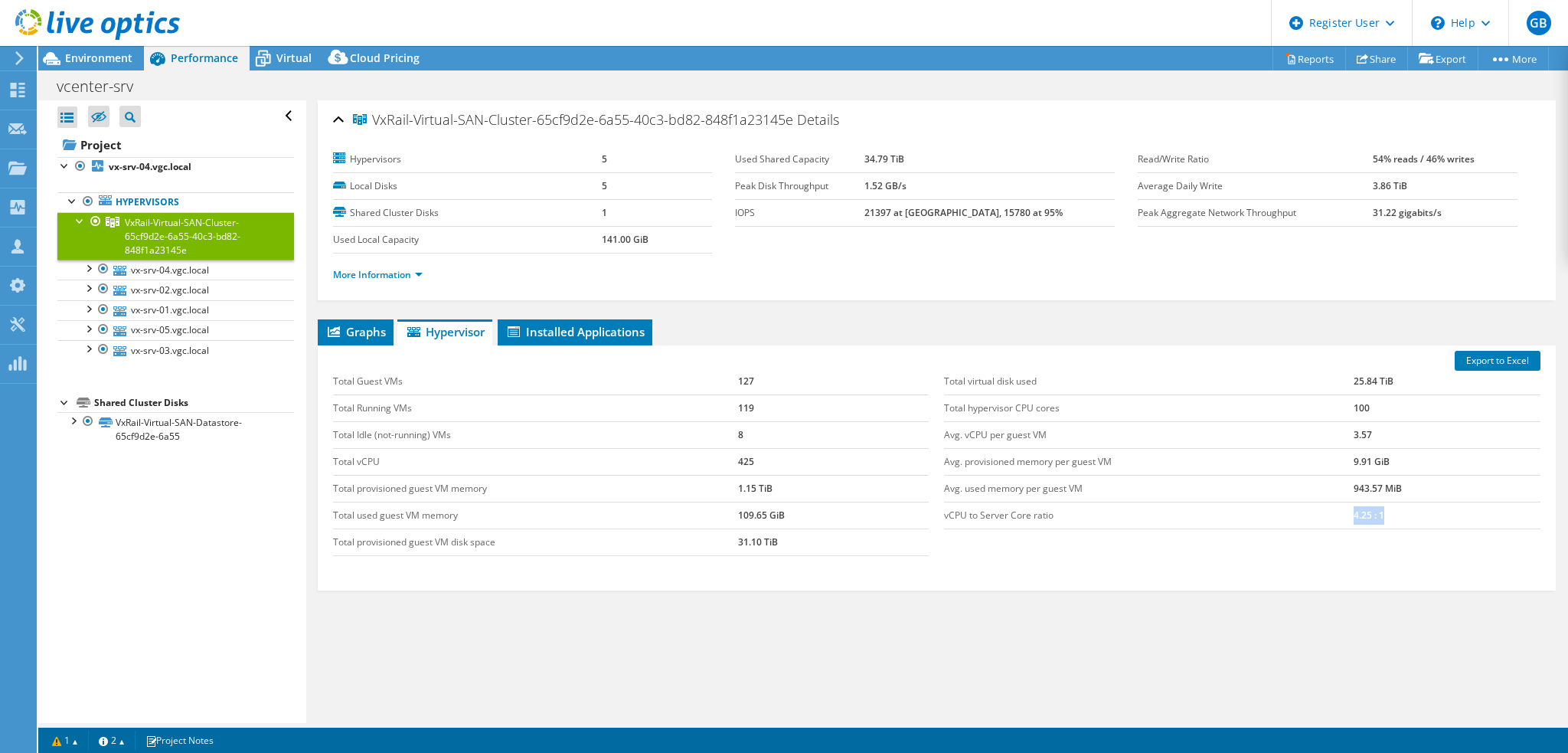
drag, startPoint x: 1339, startPoint y: 515, endPoint x: 1271, endPoint y: 517, distance: 68.0
click at [1286, 514] on tr "vCPU to Server Core ratio 4.25 : 1" at bounding box center [1242, 515] width 596 height 27
click at [270, 60] on icon at bounding box center [263, 58] width 27 height 27
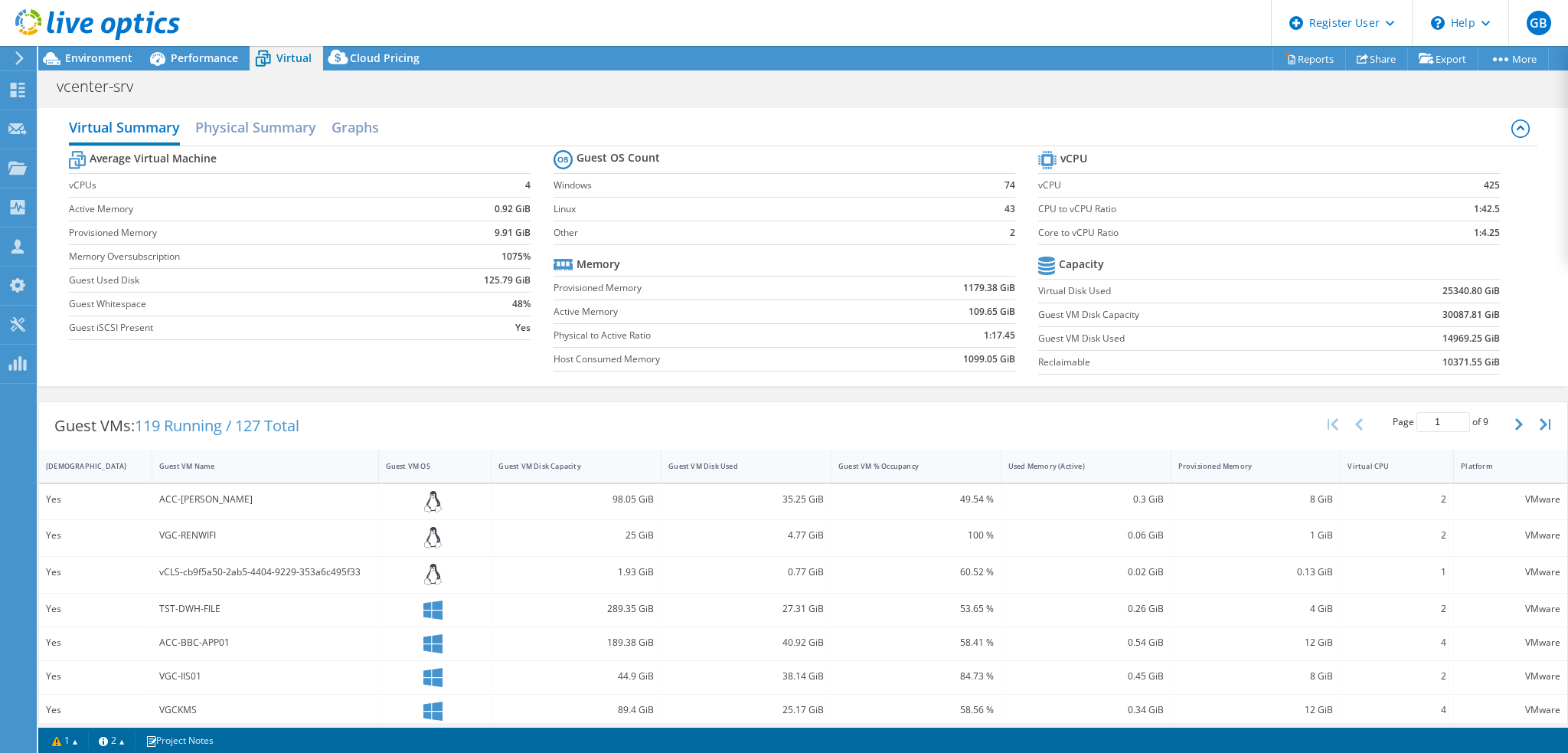
click at [1372, 314] on td "30087.81 GiB" at bounding box center [1419, 314] width 160 height 24
click at [1387, 454] on div "Virtual CPU" at bounding box center [1387, 466] width 94 height 24
click at [1387, 463] on div "Virtual CPU" at bounding box center [1388, 465] width 81 height 10
drag, startPoint x: 1435, startPoint y: 534, endPoint x: 1391, endPoint y: 523, distance: 45.4
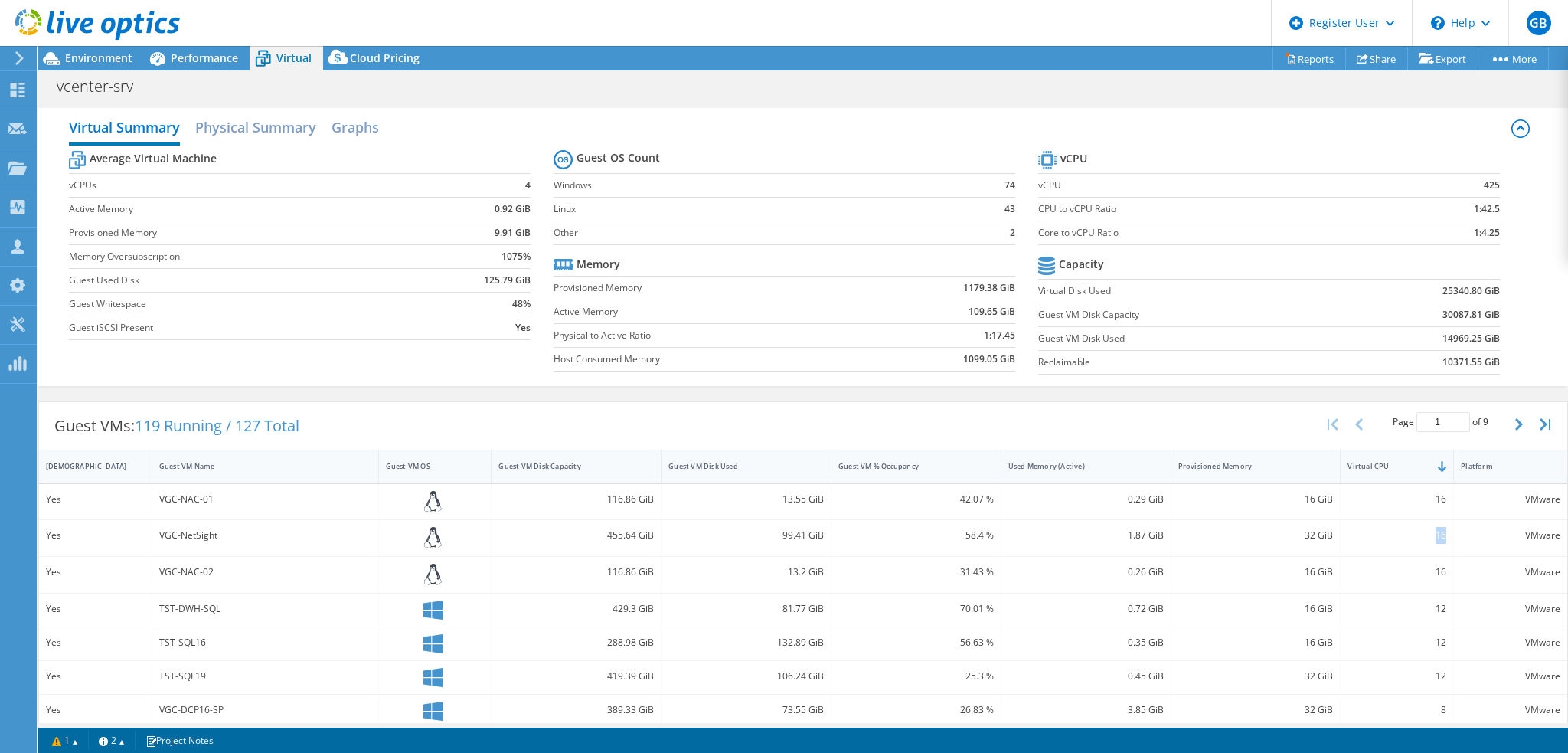
click at [1392, 528] on div "16" at bounding box center [1397, 538] width 113 height 36
drag, startPoint x: 1420, startPoint y: 499, endPoint x: 1439, endPoint y: 533, distance: 38.9
click at [1439, 533] on div "Yes VGC-NAC-01 116.86 GiB 13.55 GiB 42.07 % 0.29 GiB 16 GiB 16 VMware Yes VGC-N…" at bounding box center [803, 741] width 1528 height 516
click at [1431, 540] on div "16" at bounding box center [1397, 535] width 99 height 17
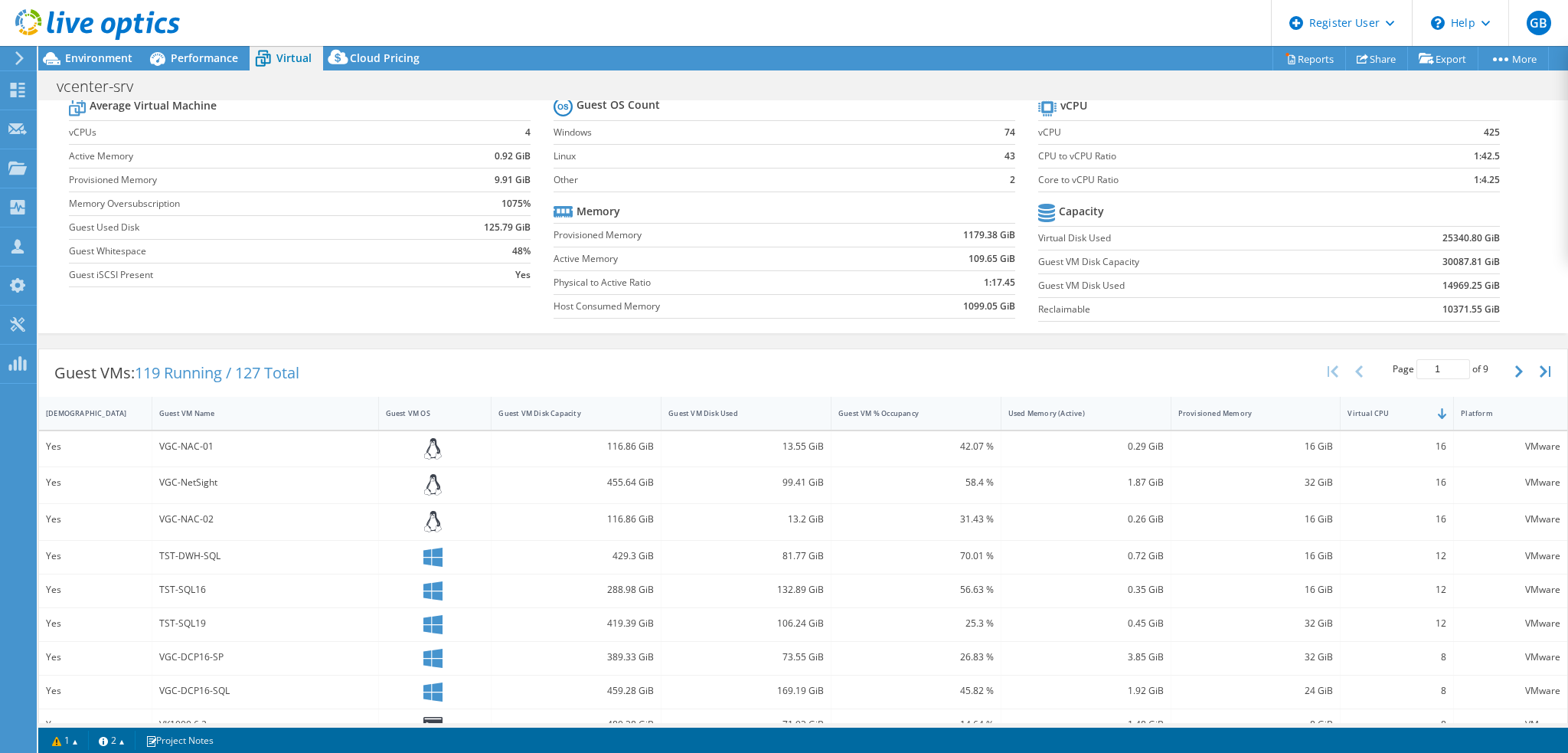
scroll to position [77, 0]
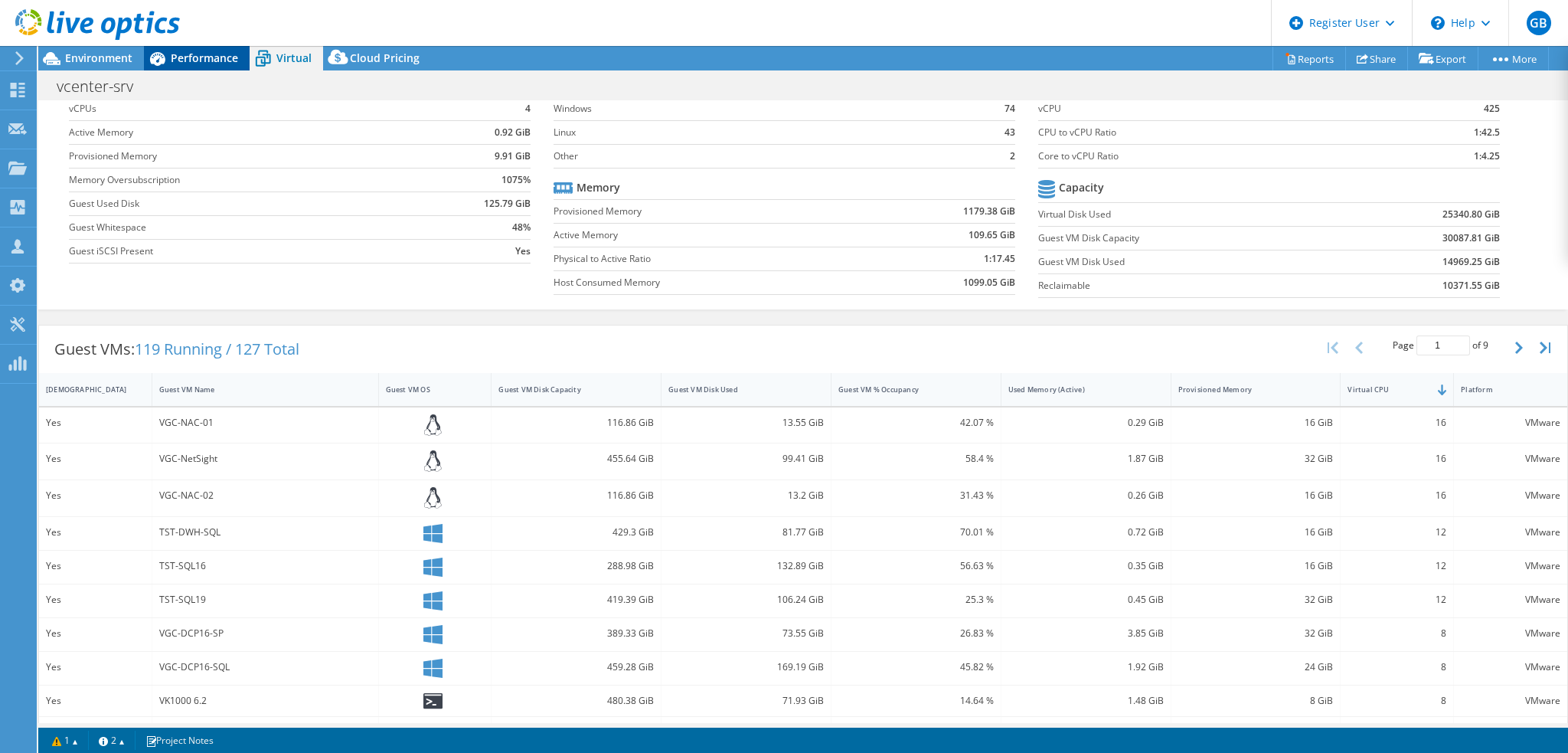
click at [240, 62] on div "Performance" at bounding box center [197, 58] width 106 height 24
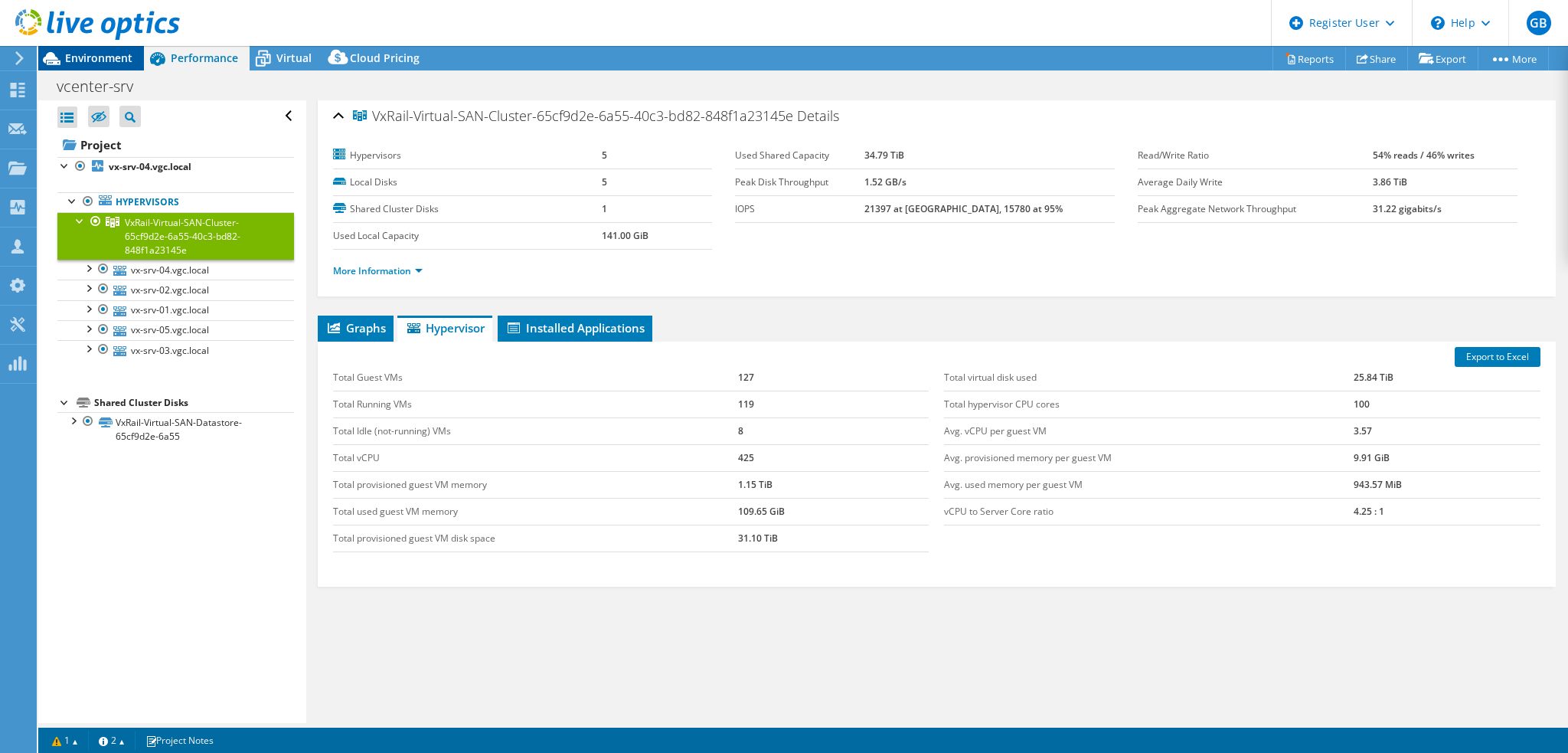
click at [112, 62] on span "Environment" at bounding box center [98, 58] width 67 height 14
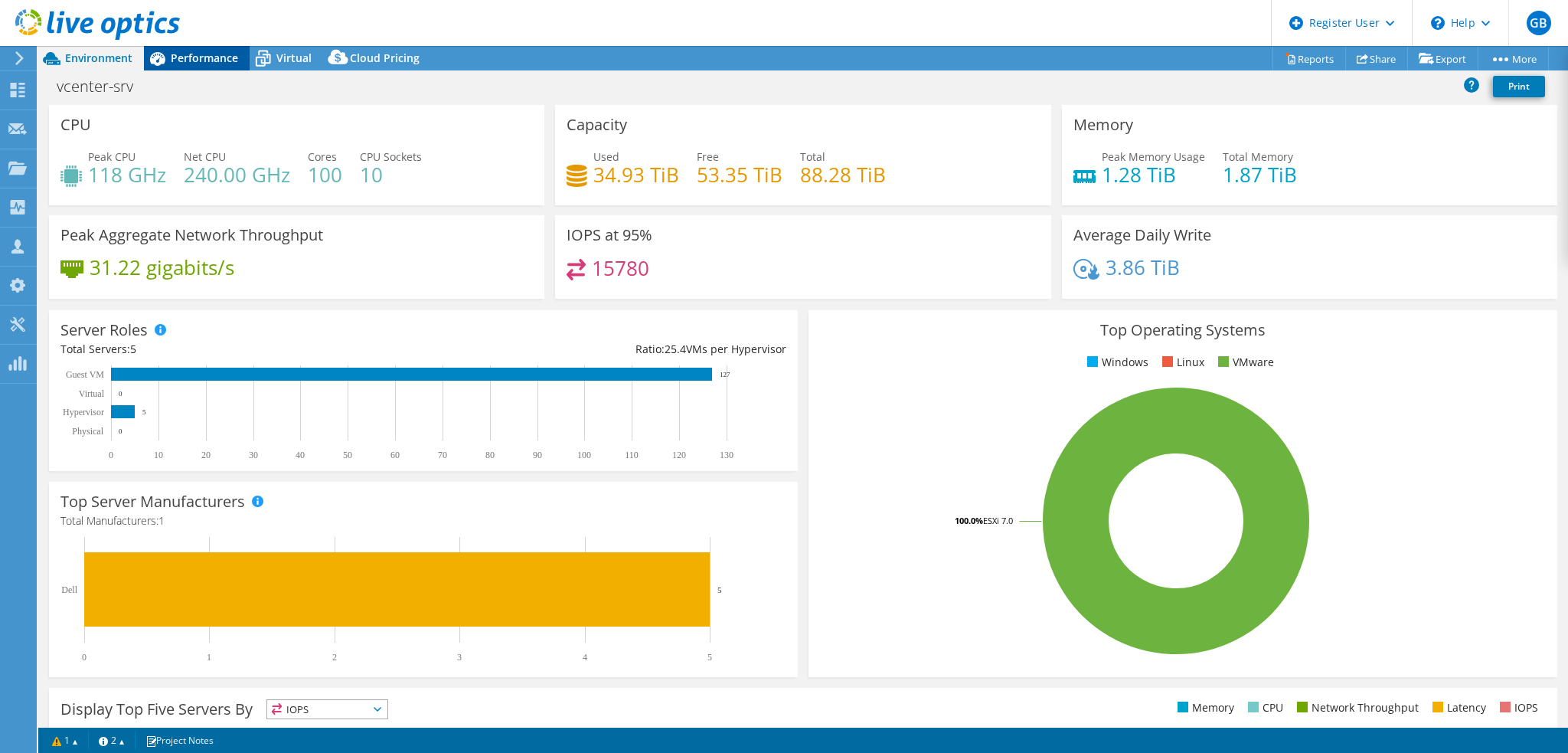
click at [190, 60] on span "Performance" at bounding box center [204, 58] width 67 height 14
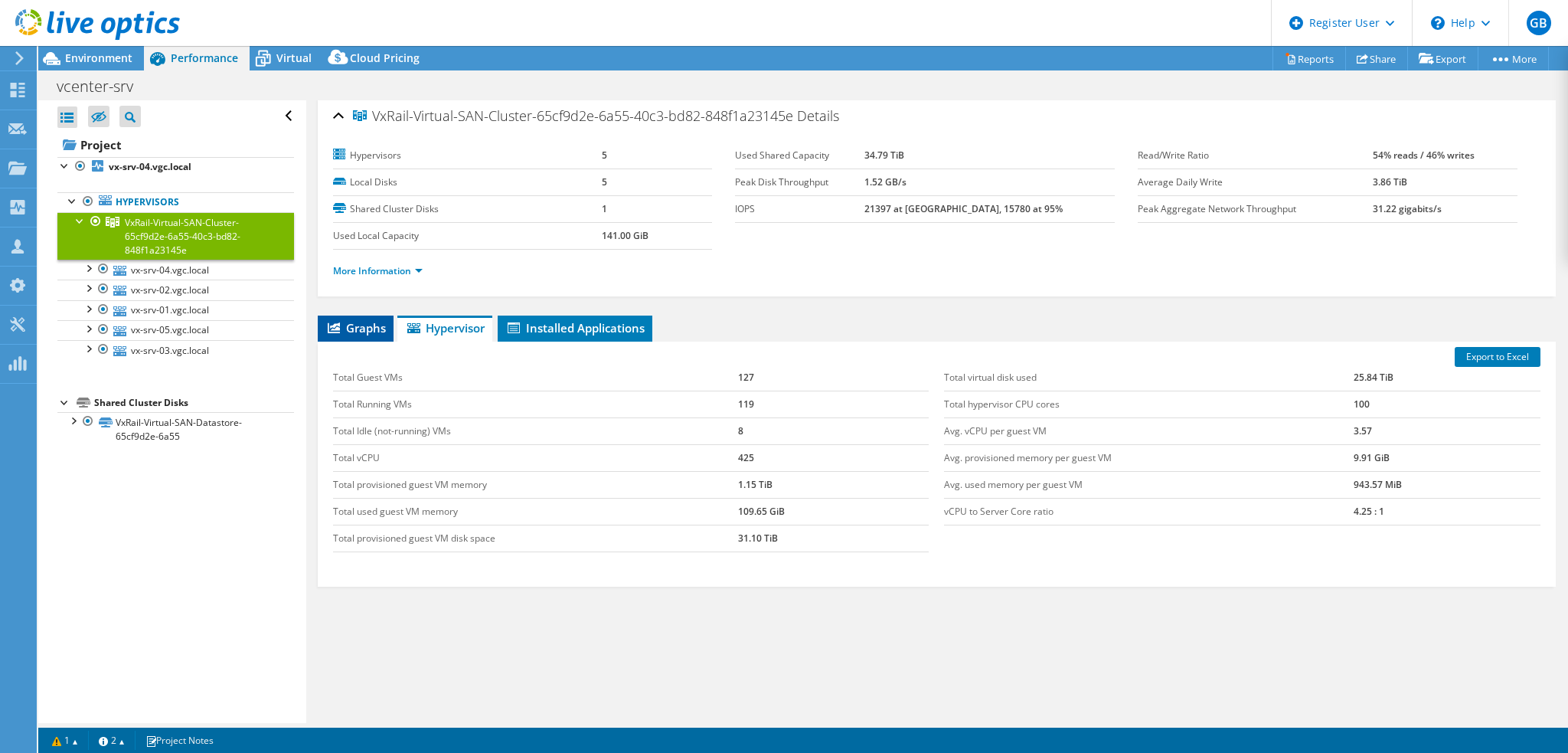
click at [364, 324] on span "Graphs" at bounding box center [355, 327] width 61 height 15
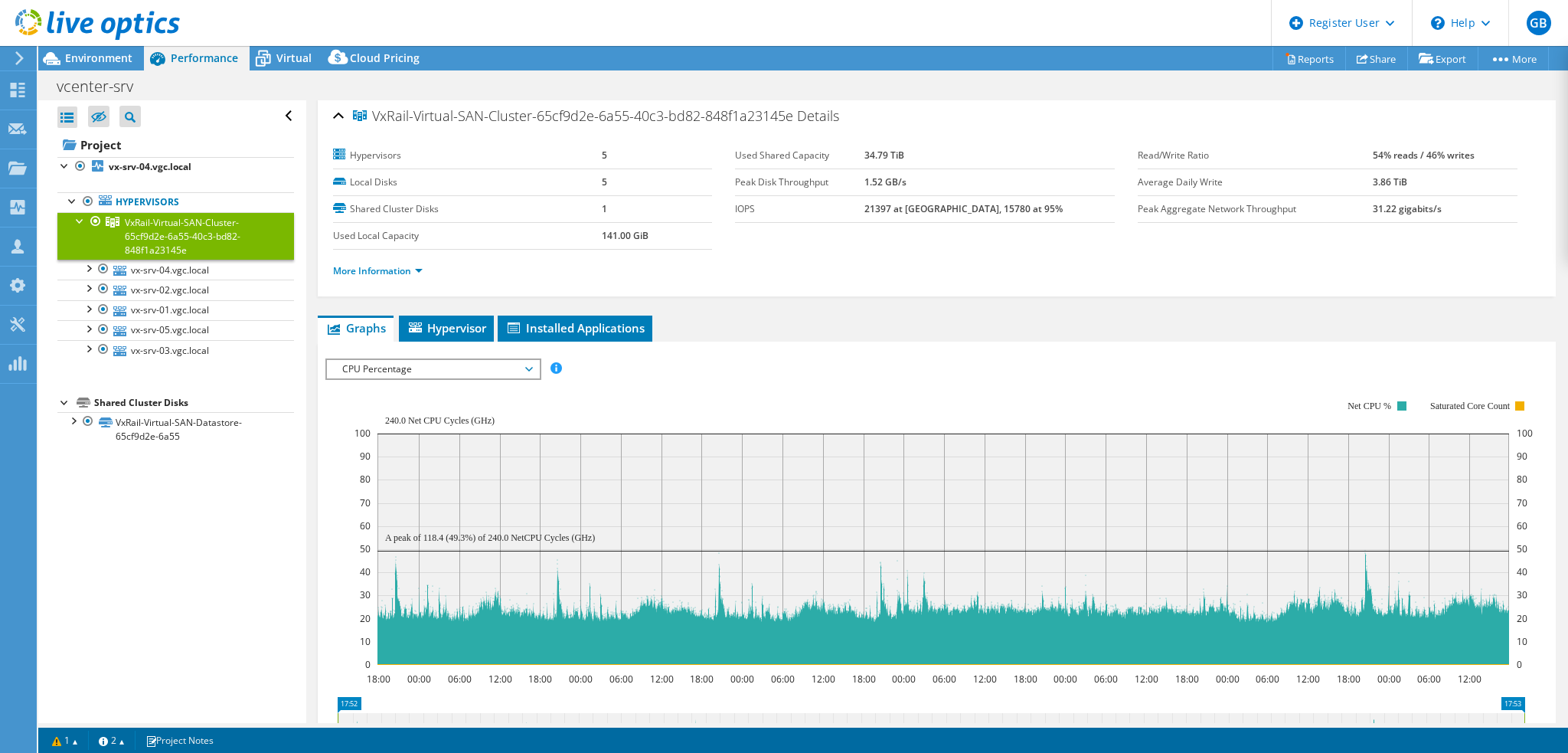
click at [392, 367] on span "CPU Percentage" at bounding box center [433, 368] width 197 height 18
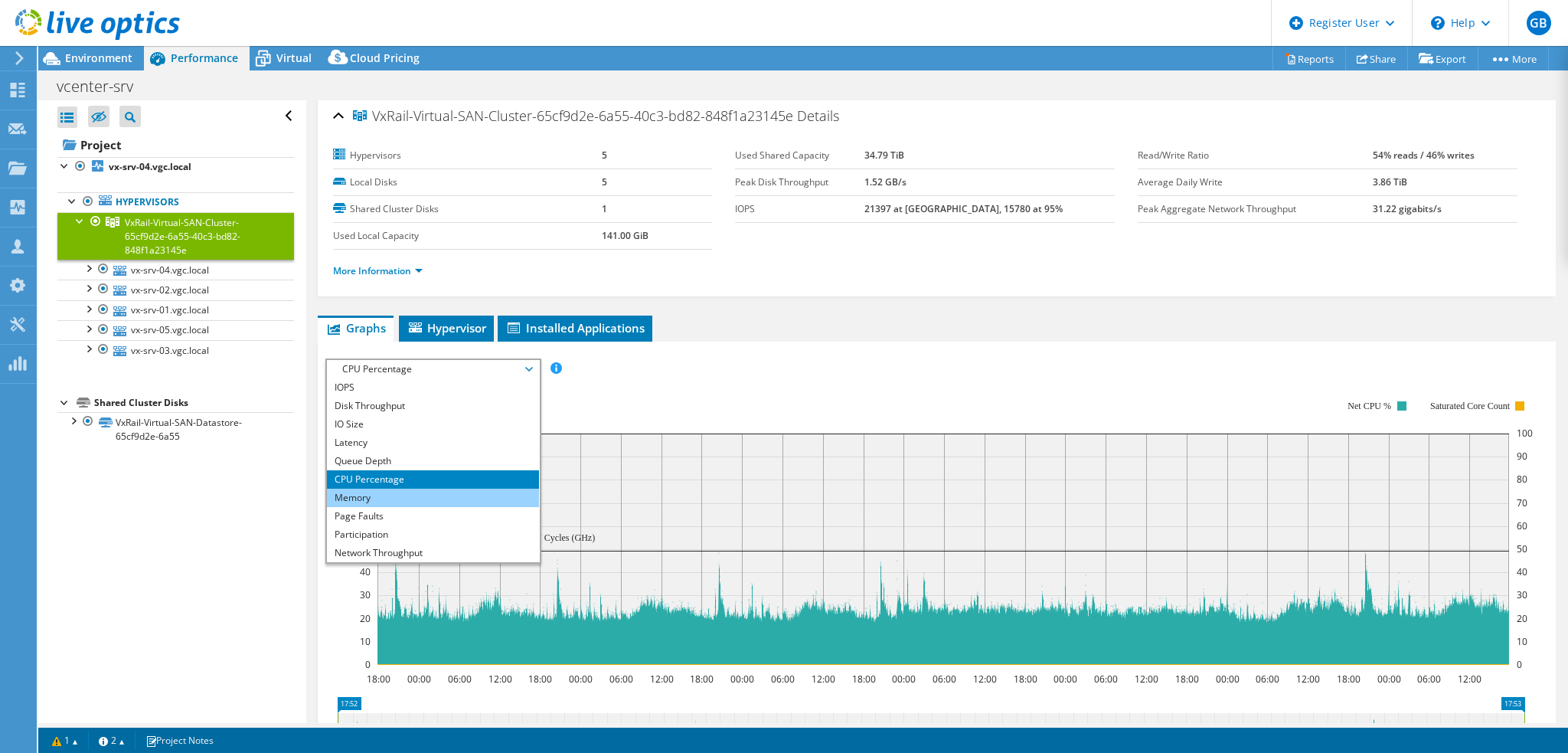
click at [374, 495] on li "Memory" at bounding box center [433, 497] width 212 height 18
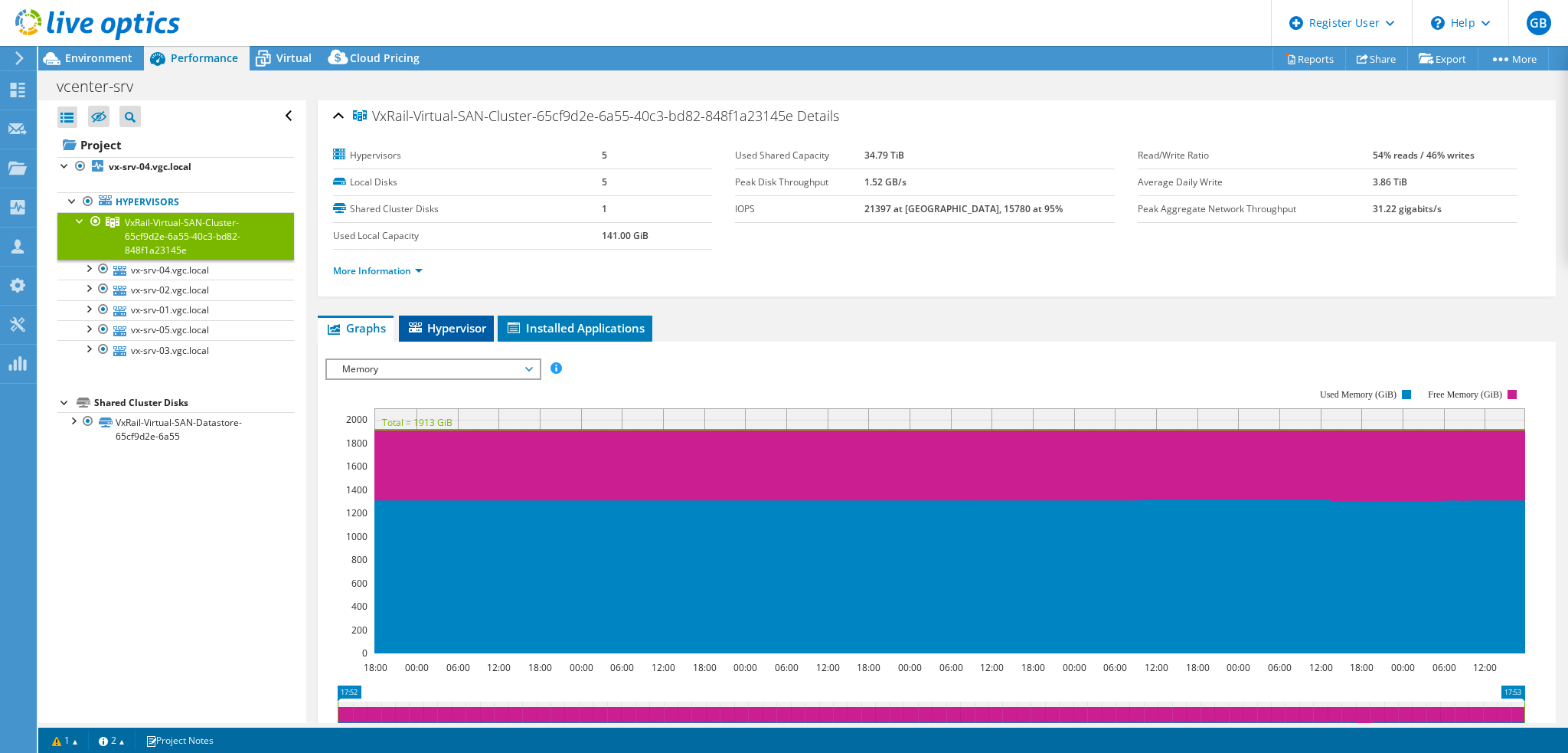
click at [462, 323] on span "Hypervisor" at bounding box center [446, 327] width 80 height 15
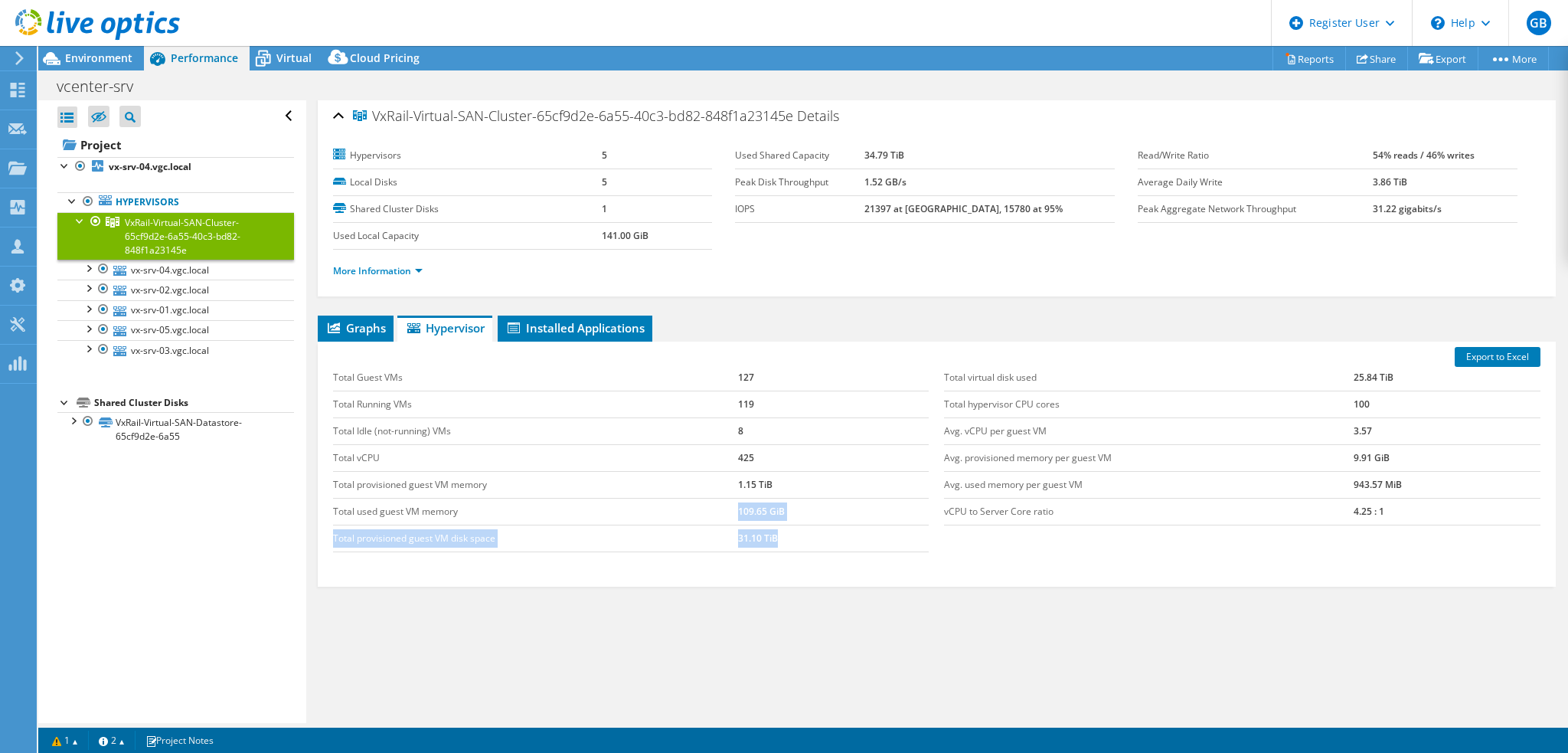
drag, startPoint x: 664, startPoint y: 517, endPoint x: 517, endPoint y: 511, distance: 147.1
click at [540, 511] on tbody "Total Guest VMs 127 Total Running VMs 119 Total Idle (not-running) VMs 8 Total …" at bounding box center [631, 457] width 596 height 187
click at [790, 609] on div "Graphs Servers Inventory Hypervisor Disks Cluster Disks Installed Applications …" at bounding box center [936, 506] width 1238 height 383
click at [130, 67] on div "Environment" at bounding box center [91, 58] width 106 height 24
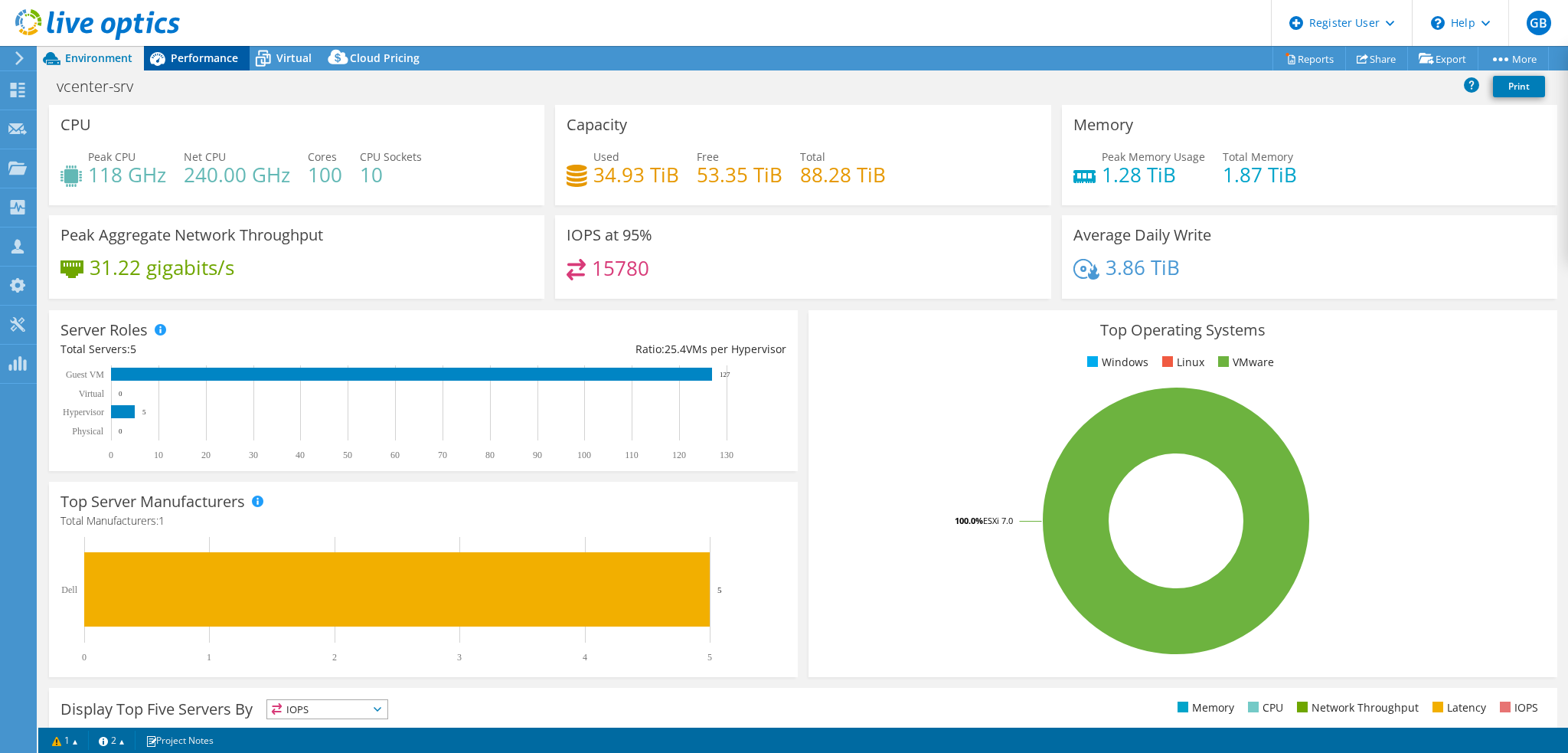
click at [192, 58] on span "Performance" at bounding box center [204, 58] width 67 height 14
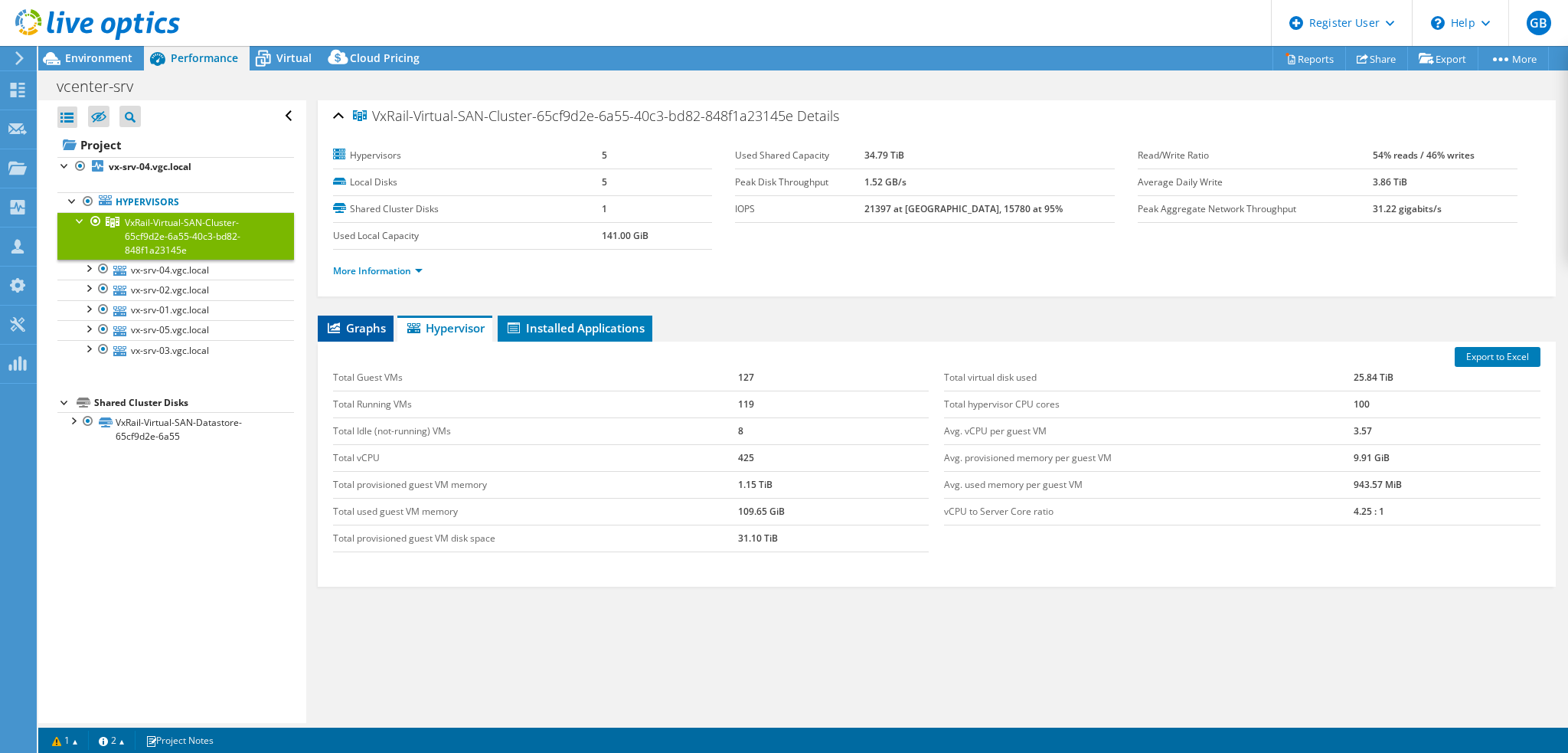
click at [352, 326] on span "Graphs" at bounding box center [355, 327] width 61 height 15
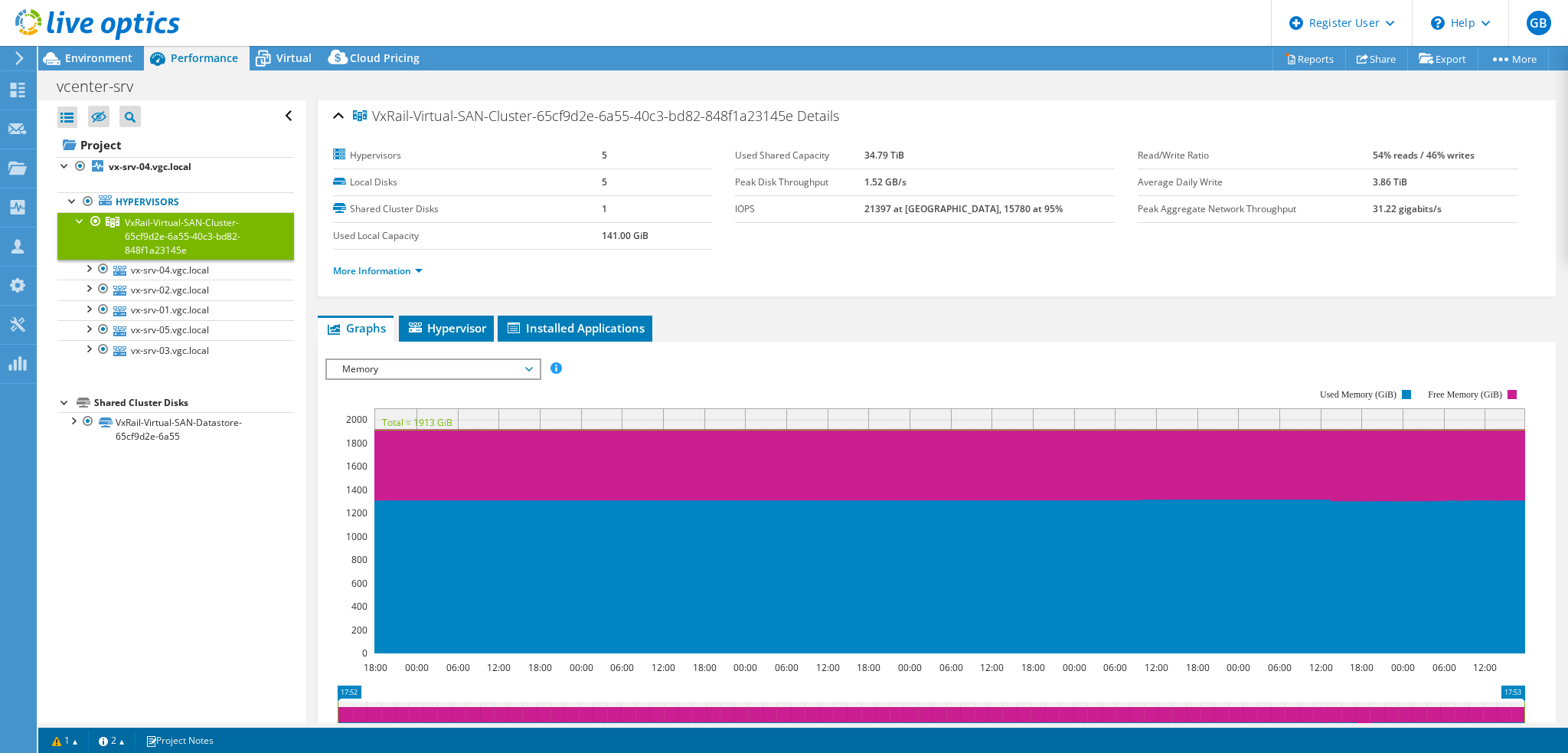
click at [392, 363] on span "Memory" at bounding box center [433, 368] width 197 height 18
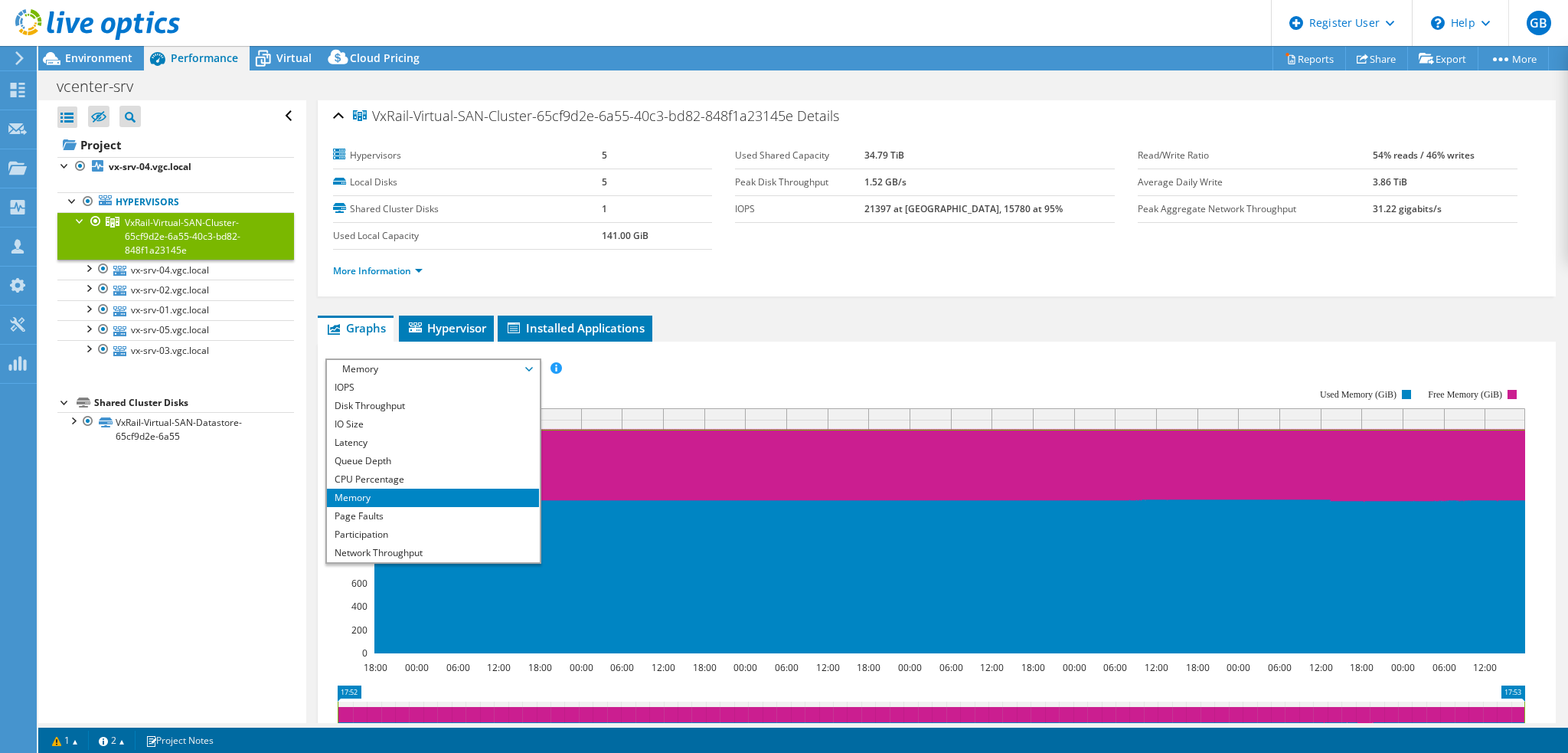
click at [885, 345] on div "IOPS Disk Throughput IO Size Latency Queue Depth CPU Percentage Memory Page Fau…" at bounding box center [937, 611] width 1223 height 540
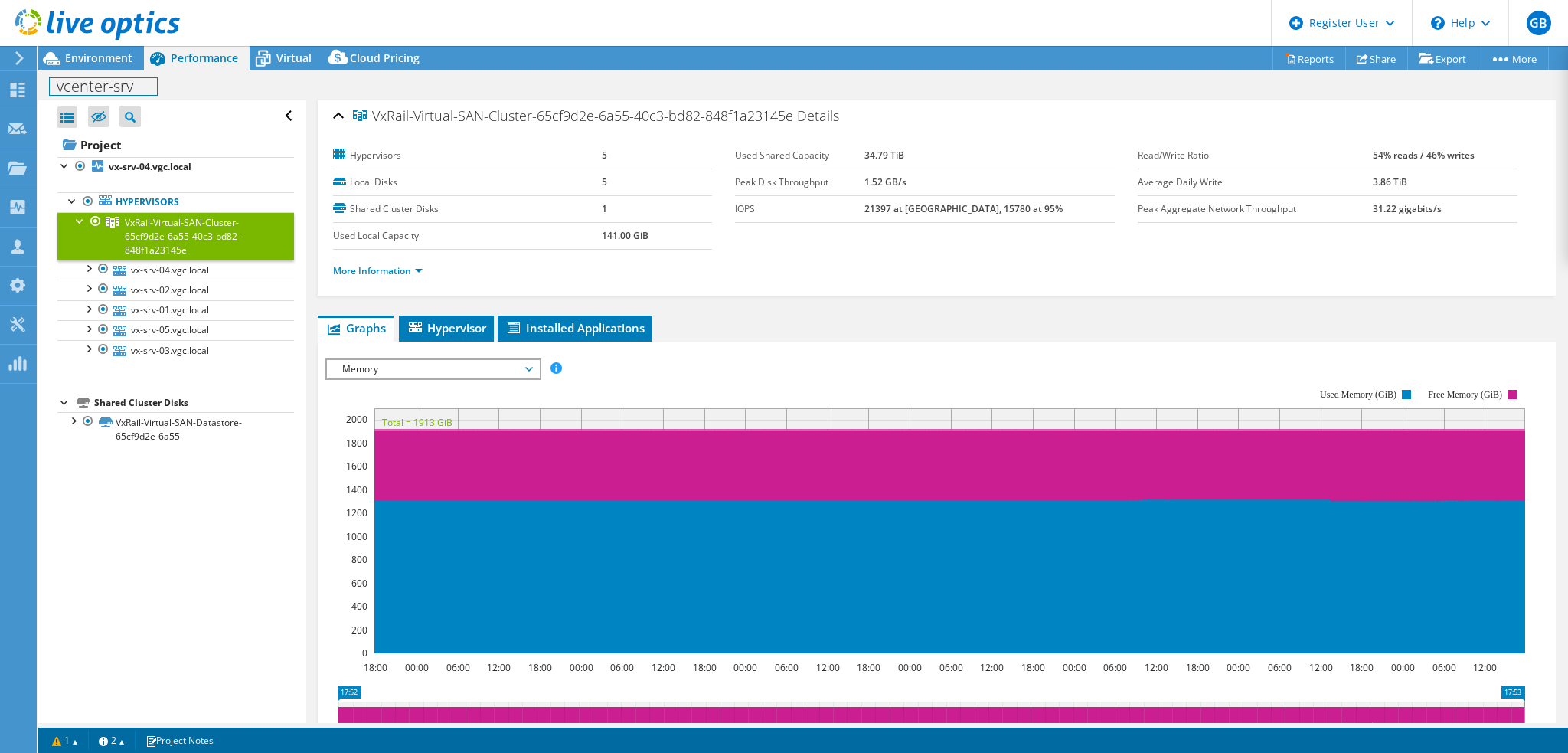
click at [119, 70] on div "vcenter-srv Print" at bounding box center [803, 85] width 1529 height 30
click at [119, 62] on span "Environment" at bounding box center [98, 58] width 67 height 14
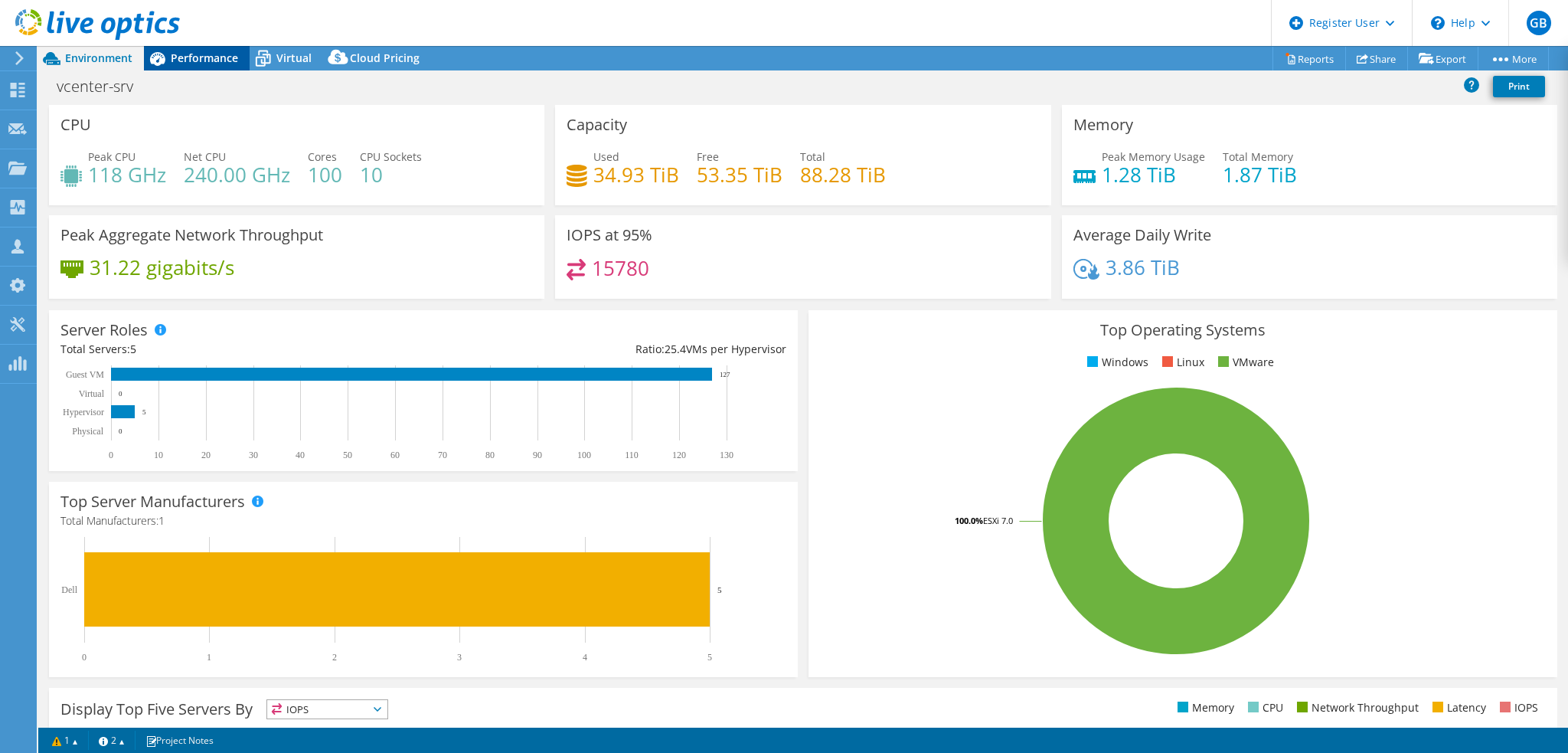
click at [193, 55] on span "Performance" at bounding box center [204, 58] width 67 height 14
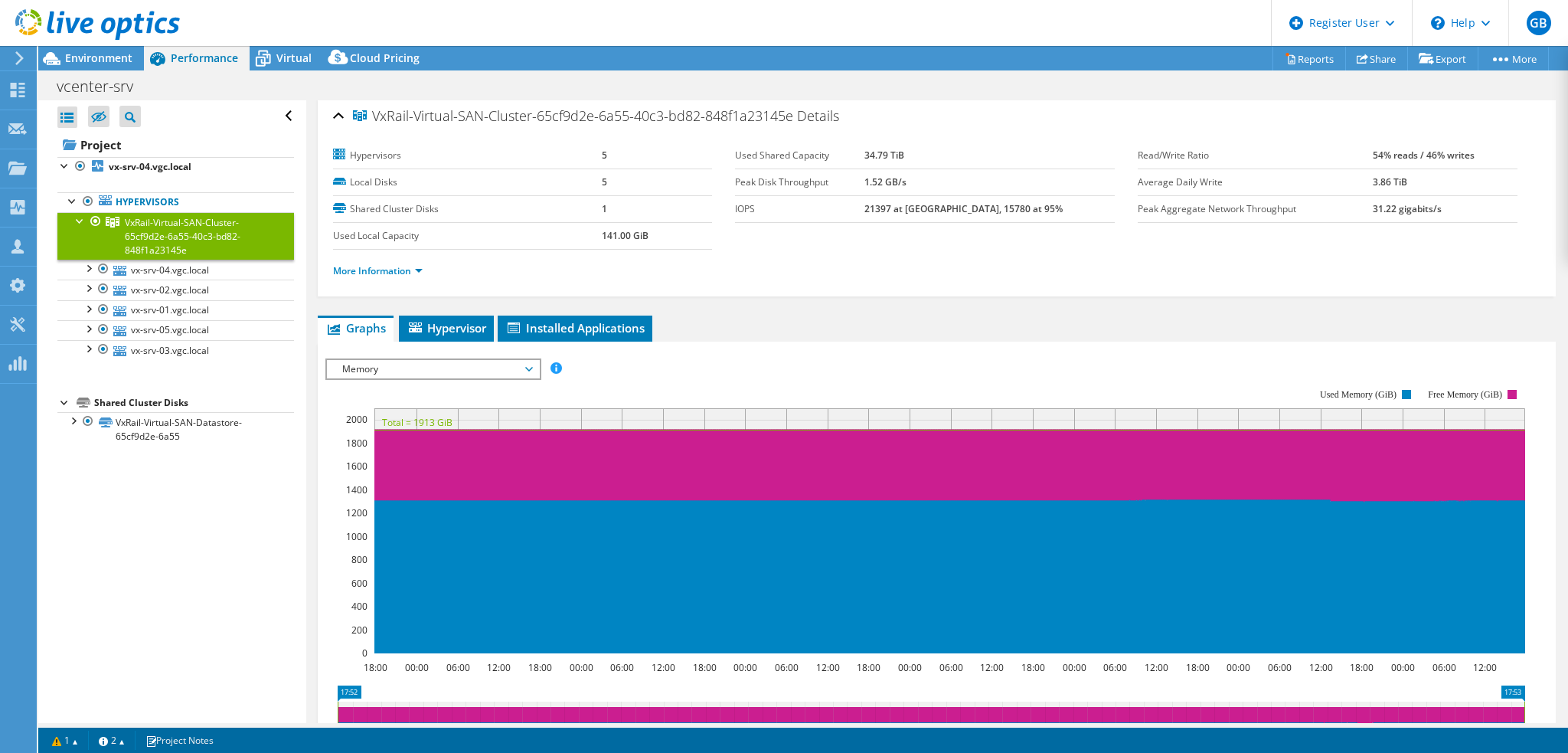
click at [107, 51] on div at bounding box center [90, 25] width 180 height 51
click at [90, 59] on span "Environment" at bounding box center [98, 58] width 67 height 14
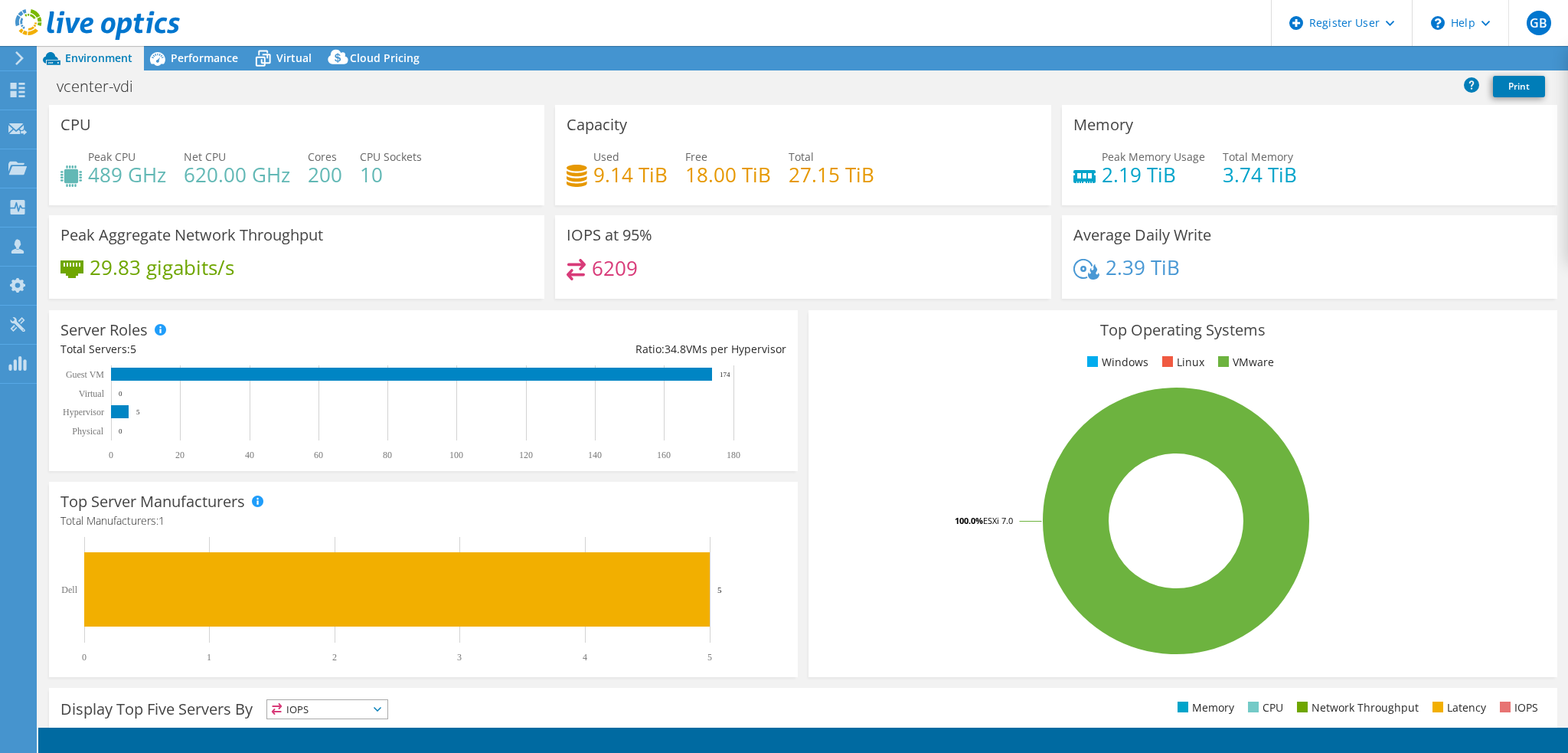
select select "EUFrankfurt"
select select "EUR"
click at [186, 55] on span "Performance" at bounding box center [204, 58] width 67 height 14
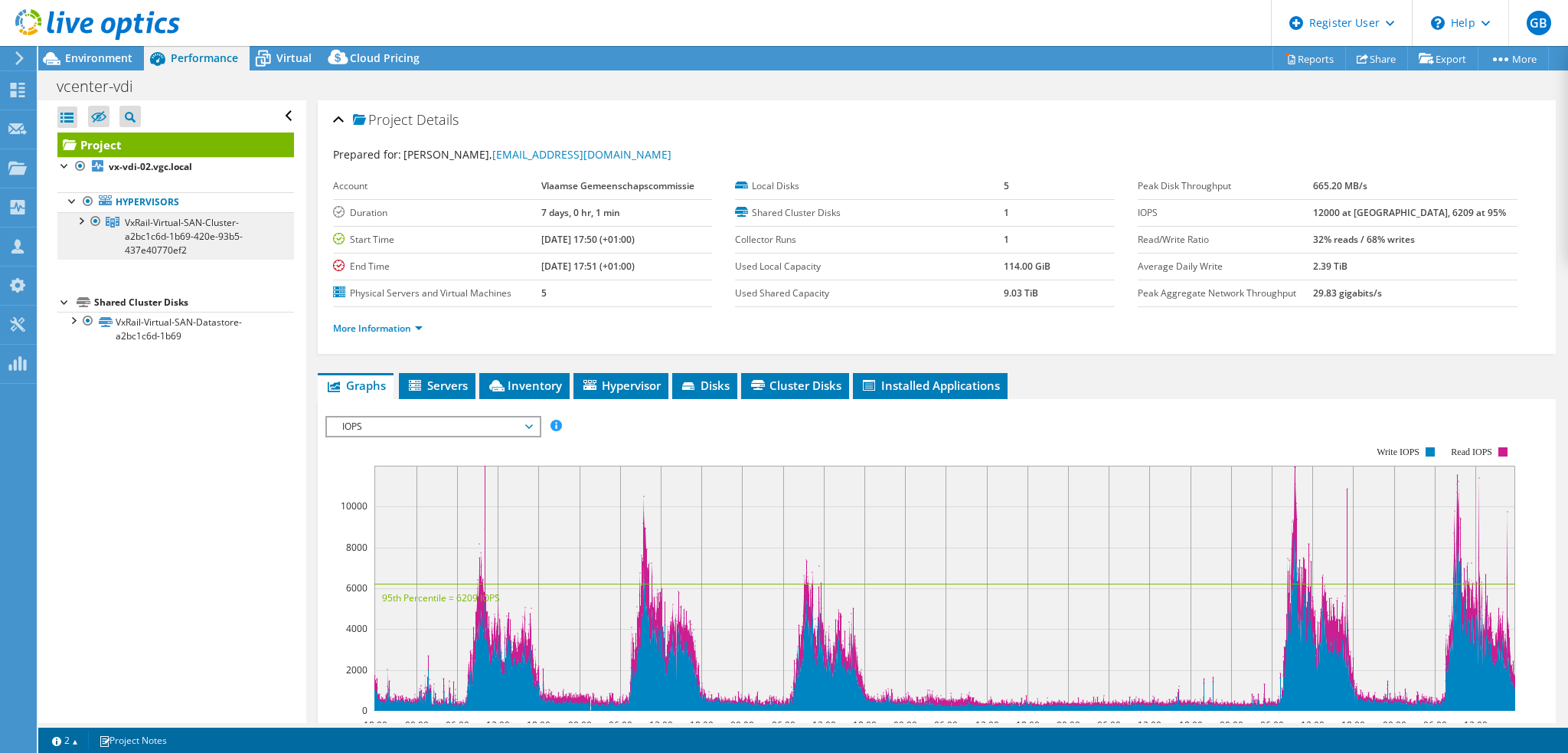
click at [153, 230] on span "VxRail-Virtual-SAN-Cluster-a2bc1c6d-1b69-420e-93b5-437e40770ef2" at bounding box center [183, 235] width 118 height 40
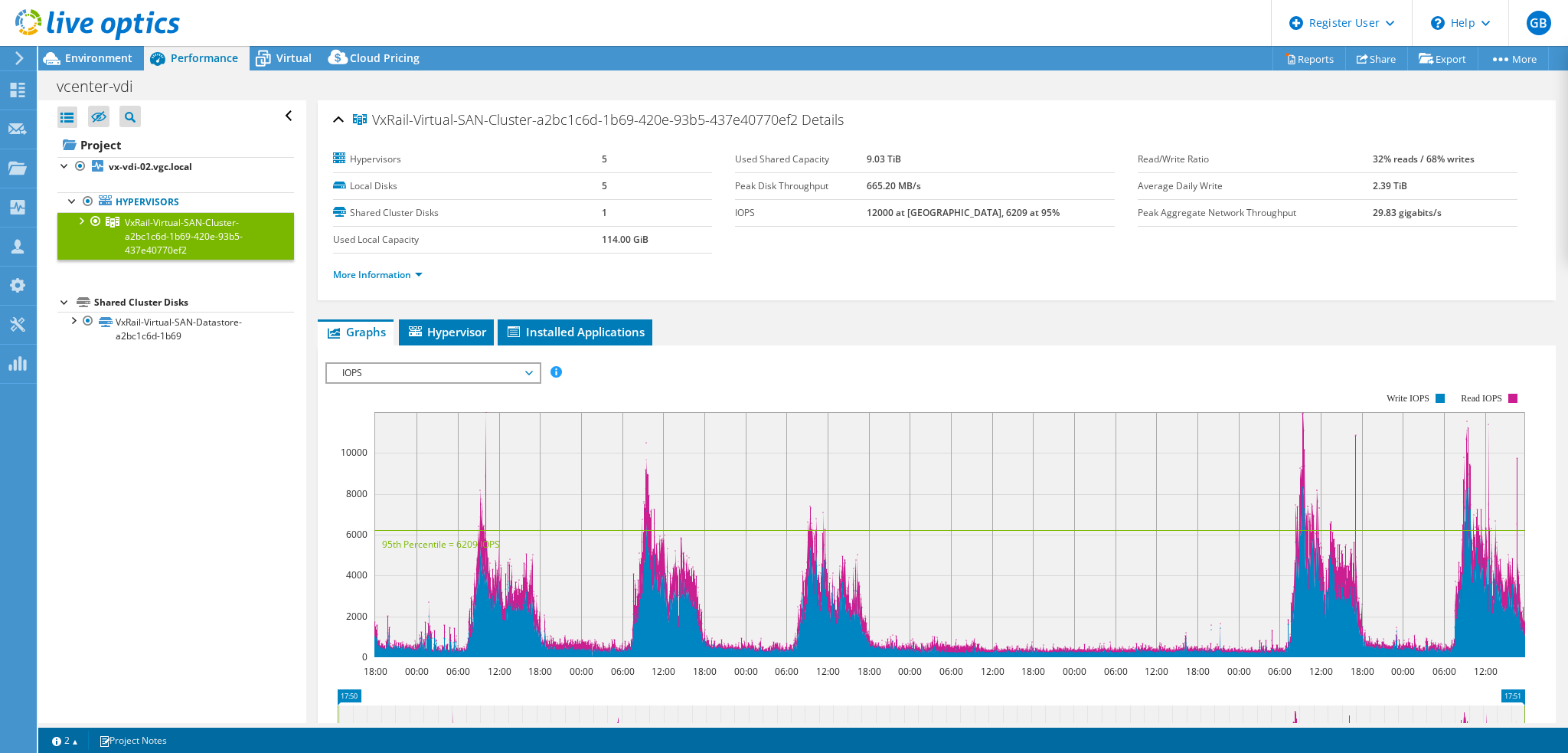
click at [421, 371] on span "IOPS" at bounding box center [433, 372] width 197 height 18
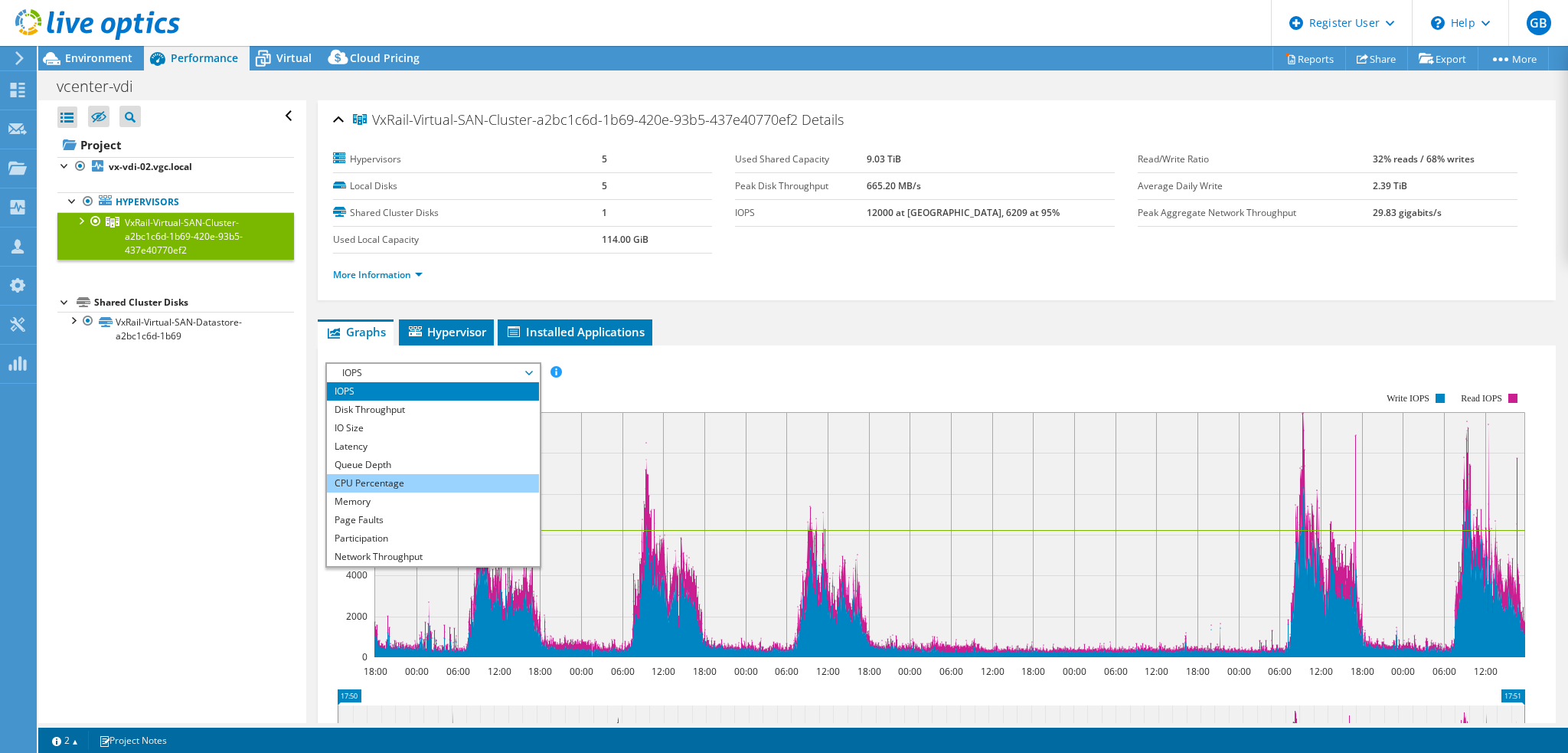
click at [375, 481] on li "CPU Percentage" at bounding box center [433, 483] width 212 height 18
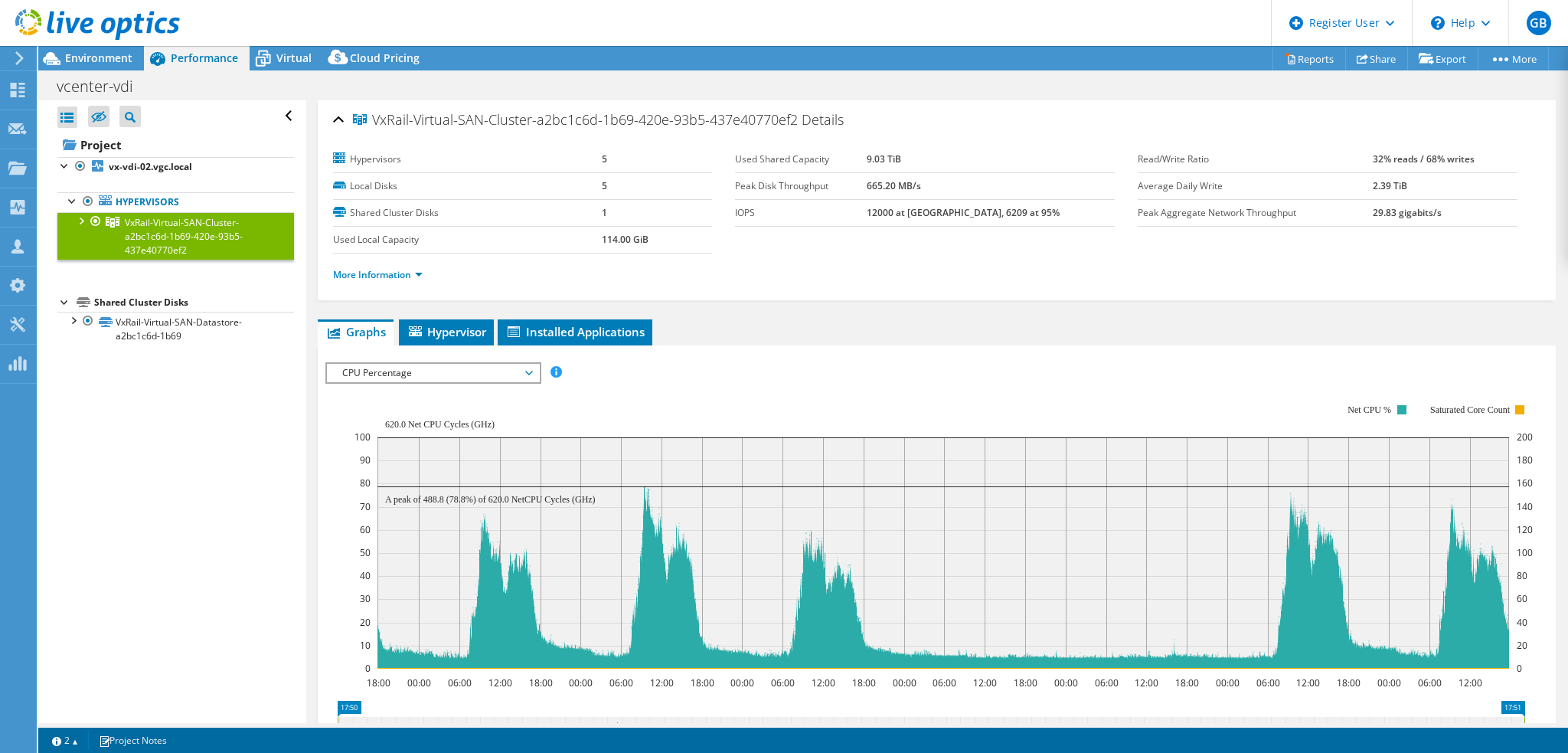
click at [77, 228] on link "VxRail-Virtual-SAN-Cluster-a2bc1c6d-1b69-420e-93b5-437e40770ef2" at bounding box center [175, 235] width 236 height 47
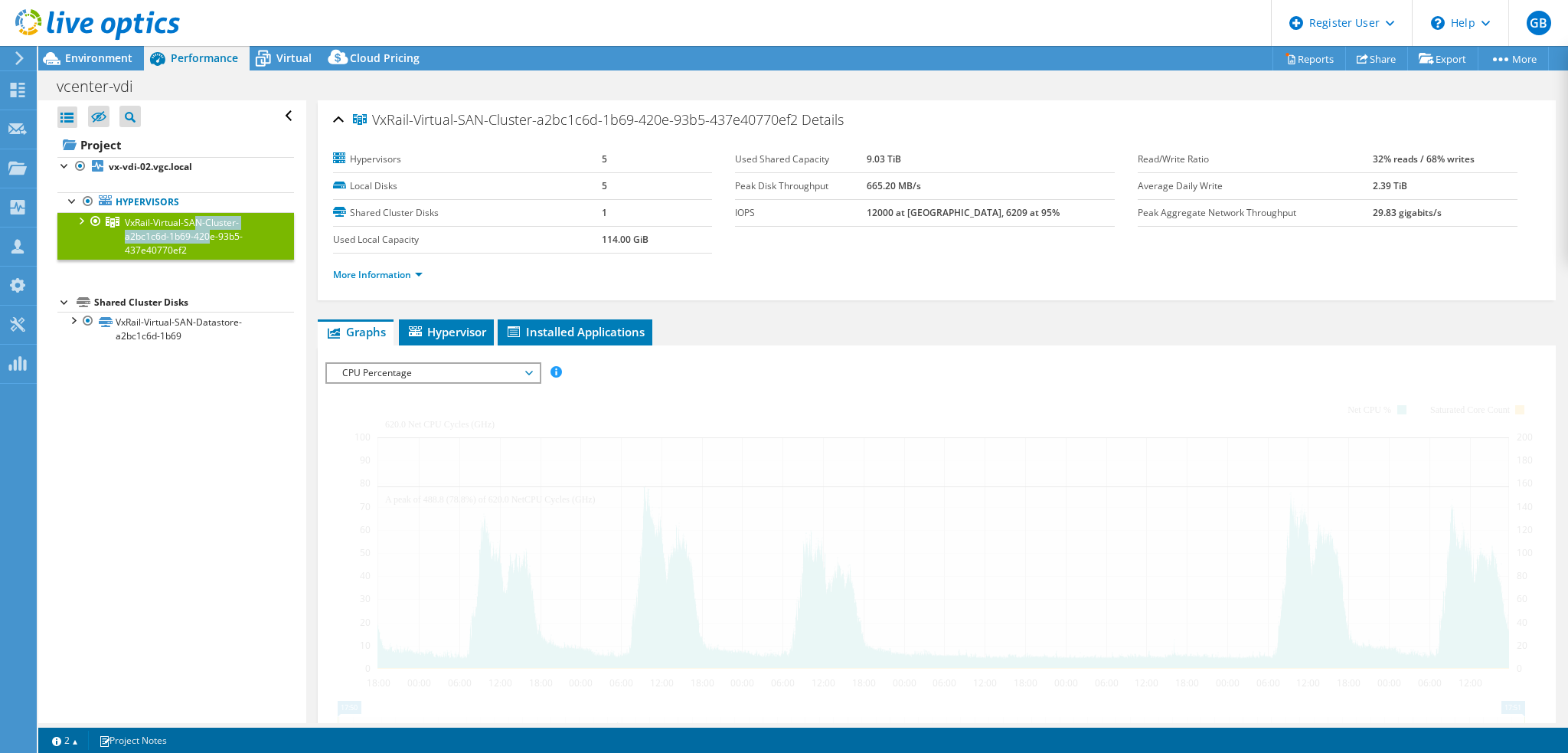
click at [77, 216] on div at bounding box center [80, 219] width 15 height 15
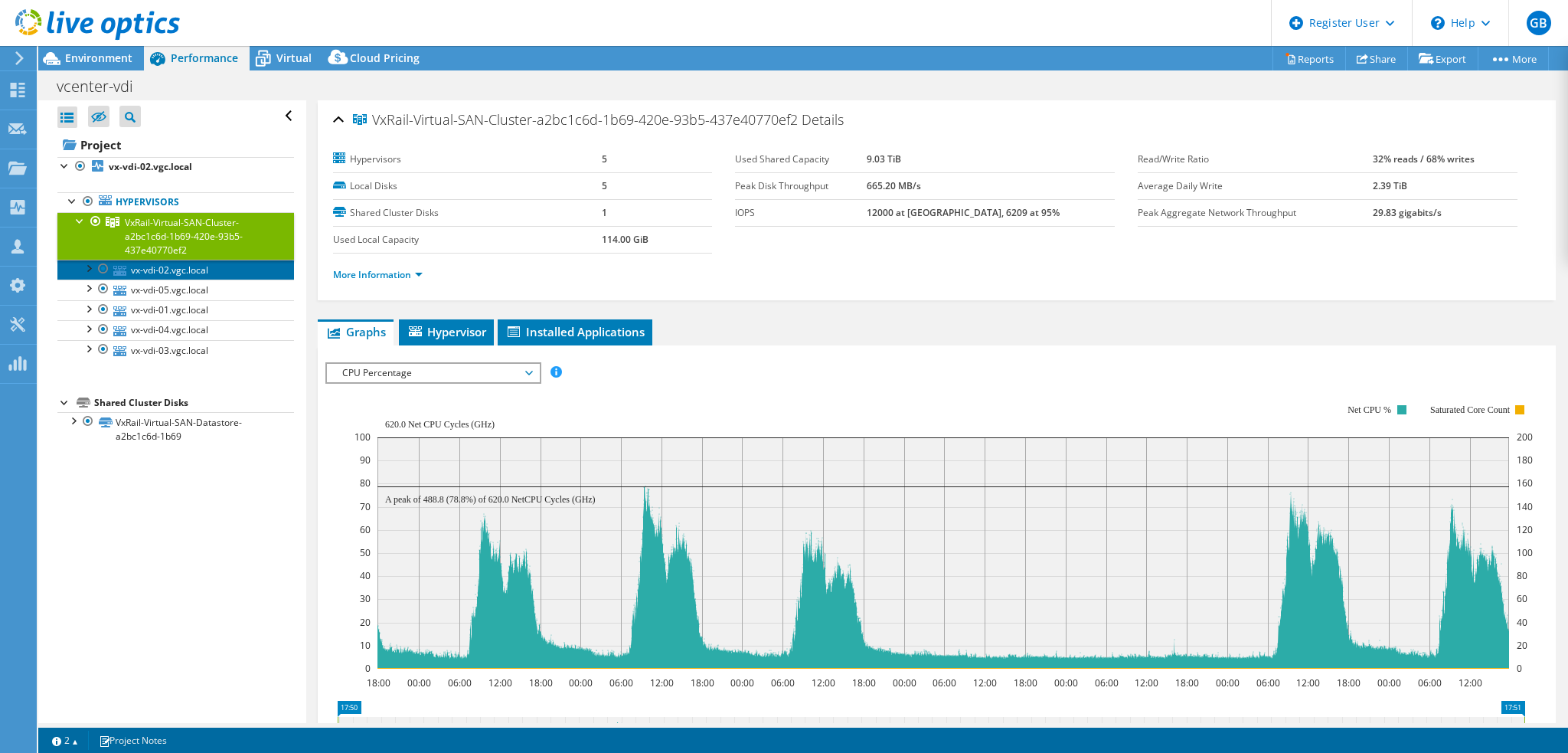
click at [147, 265] on link "vx-vdi-02.vgc.local" at bounding box center [175, 269] width 236 height 20
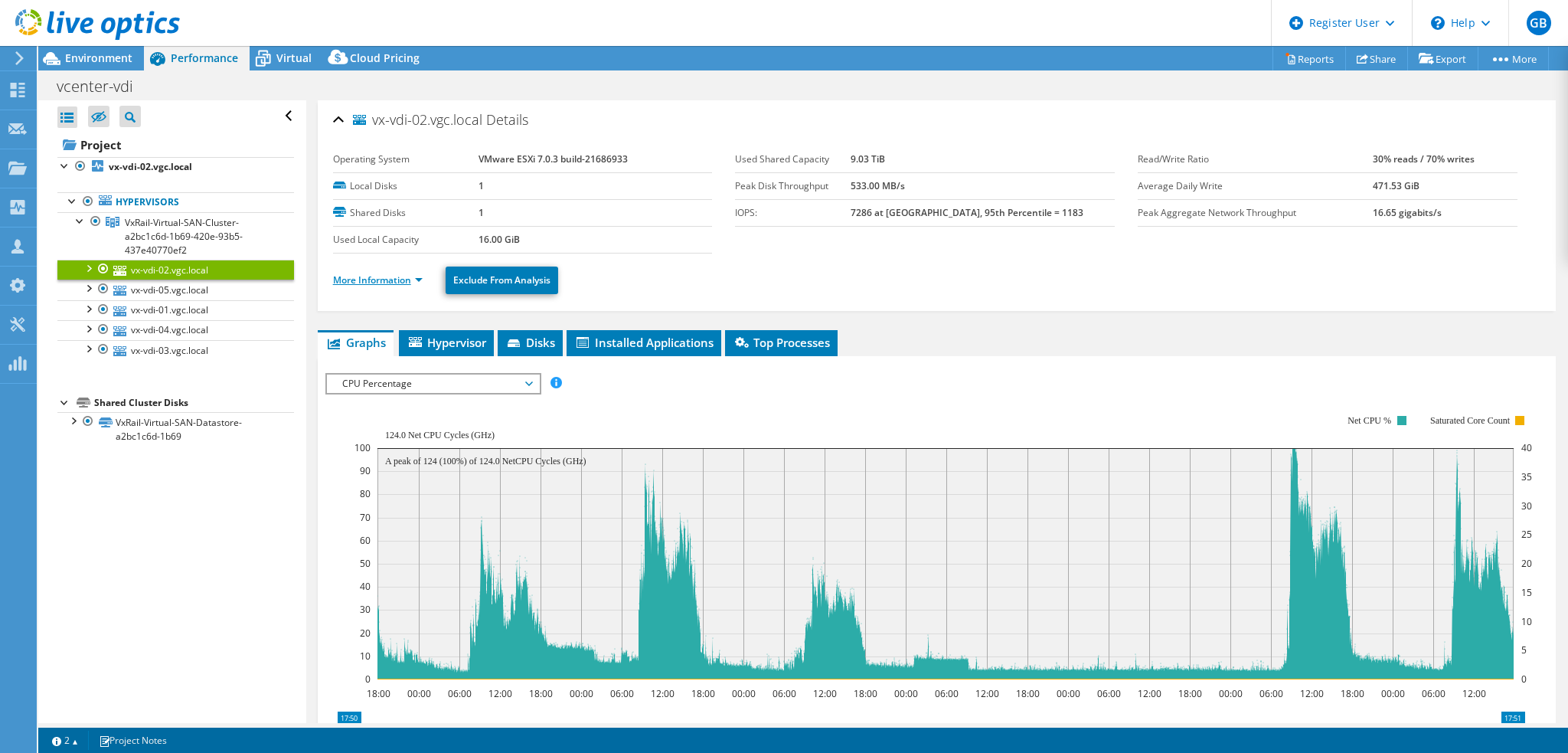
click at [376, 281] on link "More Information" at bounding box center [378, 280] width 89 height 13
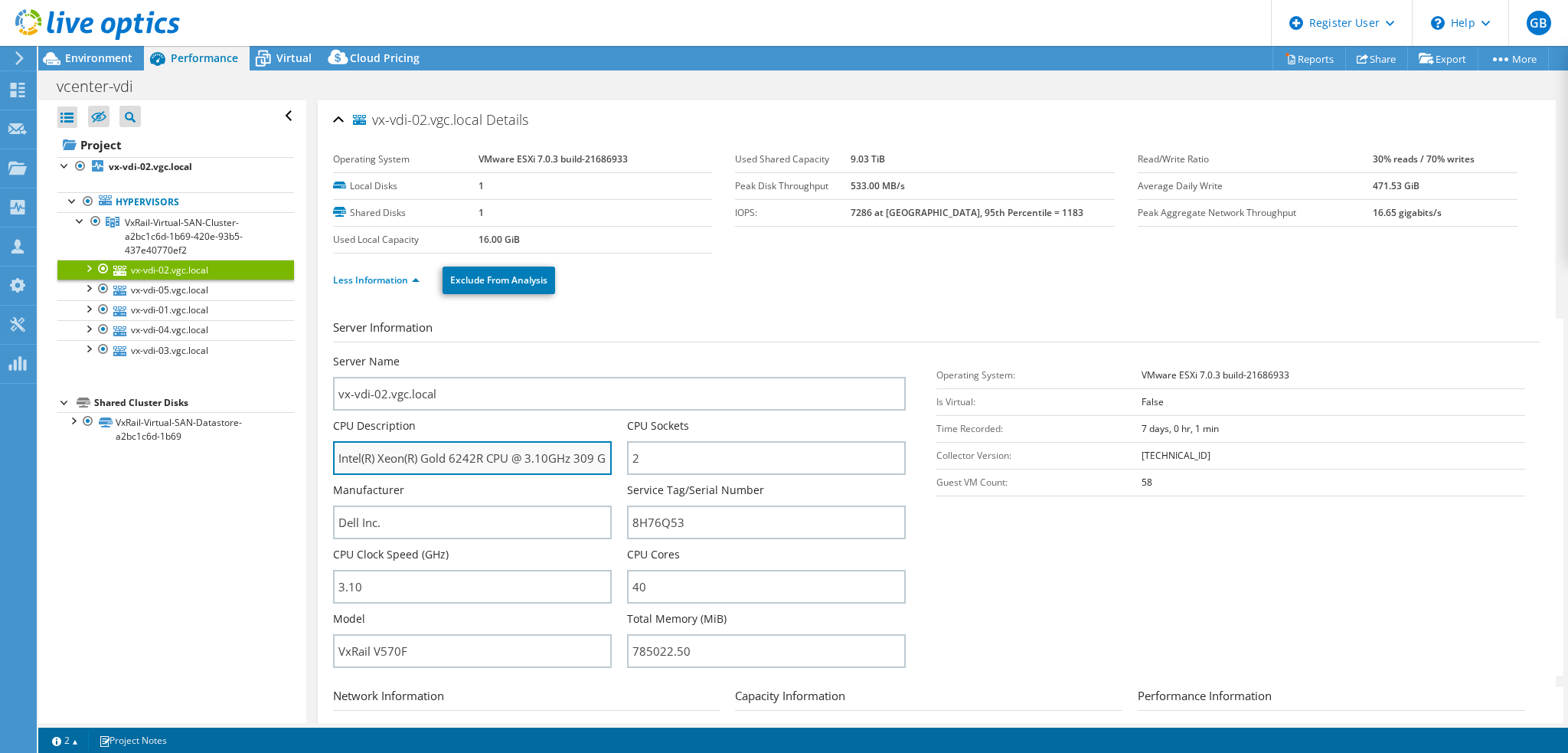
drag, startPoint x: 490, startPoint y: 454, endPoint x: 421, endPoint y: 446, distance: 69.5
click at [421, 446] on input "Intel(R) Xeon(R) Gold 6242R CPU @ 3.10GHz 309 GHz" at bounding box center [472, 457] width 279 height 34
click at [459, 450] on input "Intel(R) Xeon(R) Gold 6242R CPU @ 3.10GHz 309 GHz" at bounding box center [472, 457] width 279 height 34
click at [465, 450] on input "Intel(R) Xeon(R) Gold 6242R CPU @ 3.10GHz 309 GHz" at bounding box center [472, 457] width 279 height 34
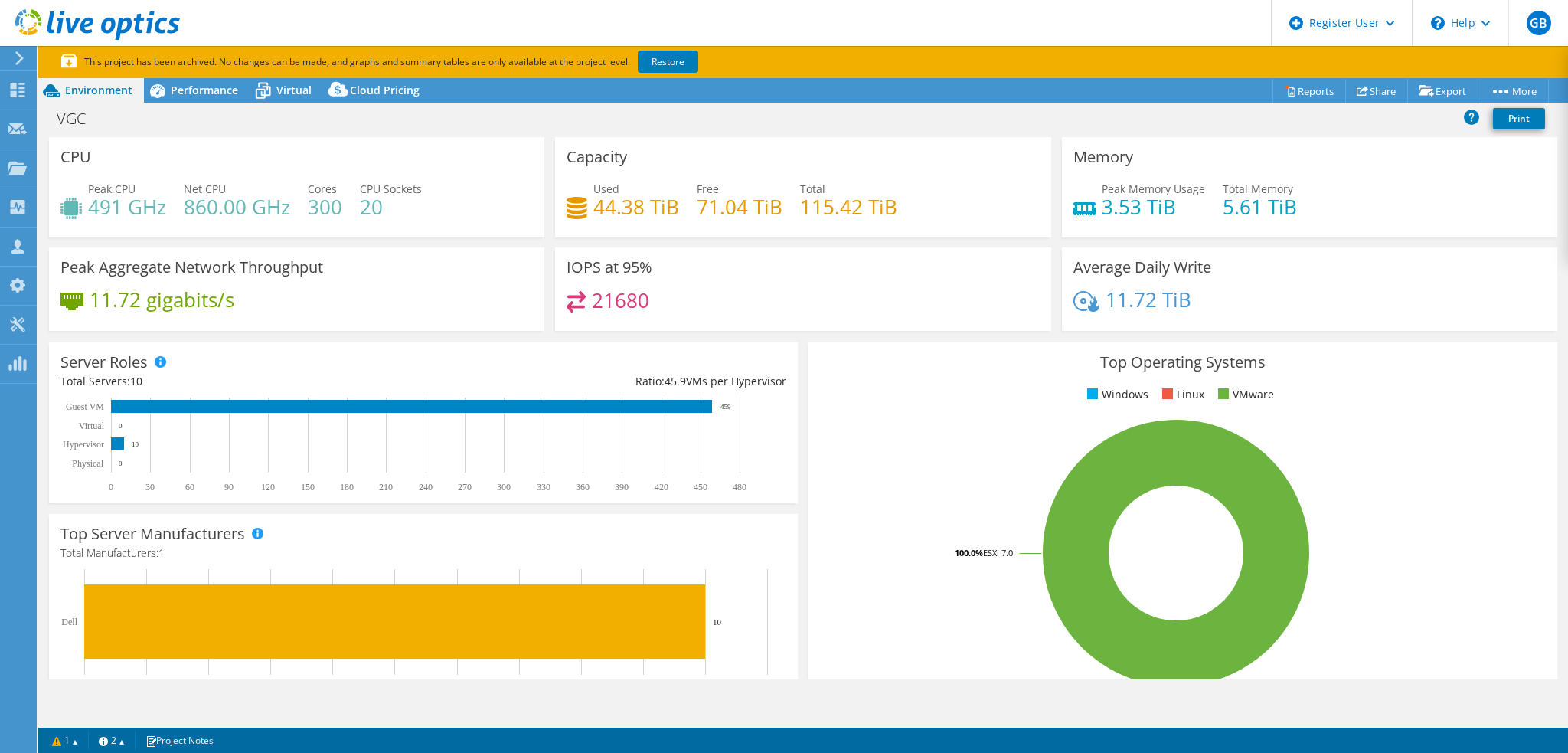
select select "USD"
